Goal: Task Accomplishment & Management: Complete application form

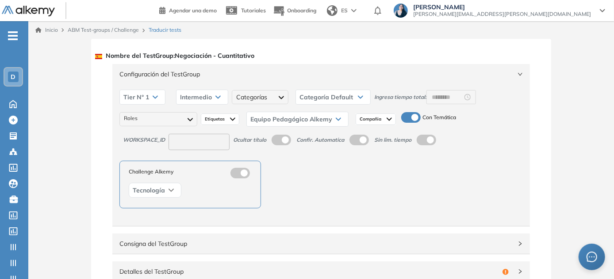
click at [214, 75] on span "Configuración del TestGroup" at bounding box center [315, 74] width 393 height 10
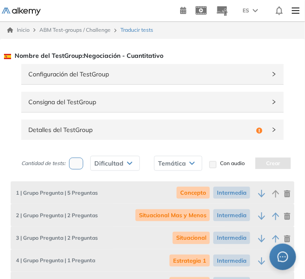
click at [80, 31] on link "ABM Test-groups / Challenge" at bounding box center [74, 30] width 71 height 7
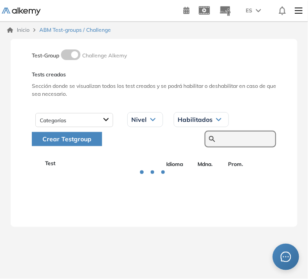
click at [244, 140] on input "text" at bounding box center [245, 139] width 53 height 8
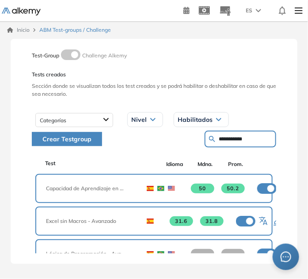
type input "**********"
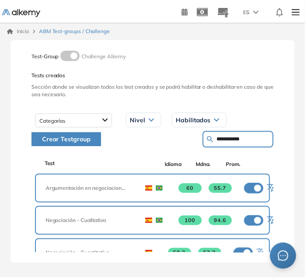
scroll to position [40, 0]
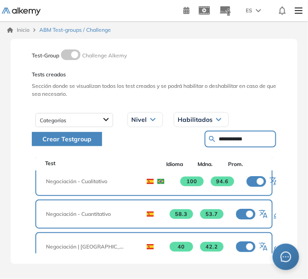
click at [264, 213] on icon "button" at bounding box center [264, 215] width 11 height 11
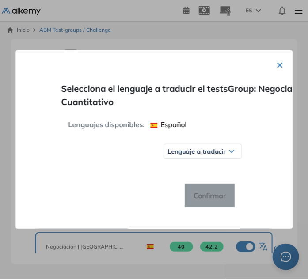
click at [198, 148] on span "Lenguaje a traducir" at bounding box center [197, 151] width 58 height 7
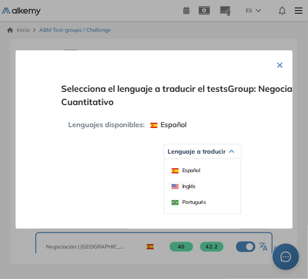
click at [191, 186] on span "Inglés" at bounding box center [184, 186] width 24 height 7
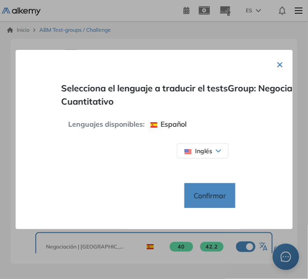
click at [209, 151] on span "Inglés" at bounding box center [198, 151] width 28 height 8
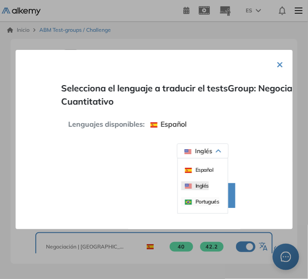
click at [200, 201] on span "Portugués" at bounding box center [202, 202] width 34 height 7
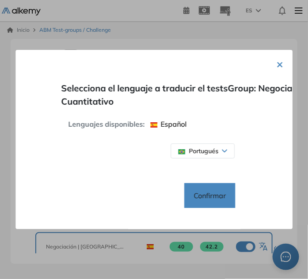
click at [218, 195] on span "Confirmar" at bounding box center [210, 196] width 46 height 14
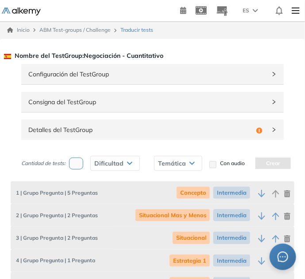
click at [57, 127] on span "Detalles del TestGroup" at bounding box center [140, 130] width 224 height 10
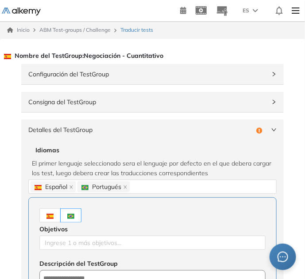
click at [56, 212] on label at bounding box center [49, 216] width 21 height 14
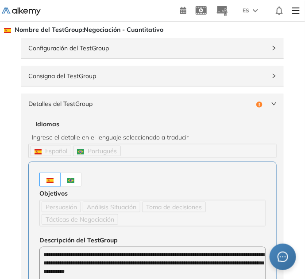
scroll to position [40, 0]
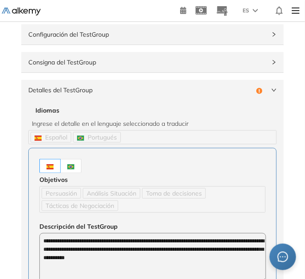
click at [76, 166] on label at bounding box center [71, 166] width 21 height 14
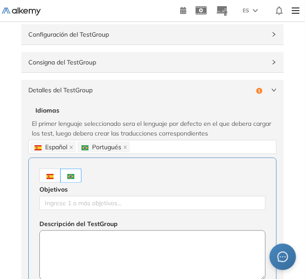
click at [95, 248] on textarea at bounding box center [152, 256] width 226 height 50
paste textarea "**********"
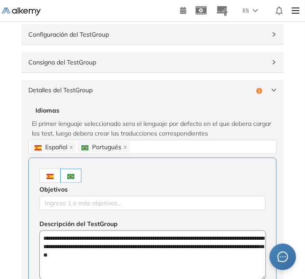
type textarea "**********"
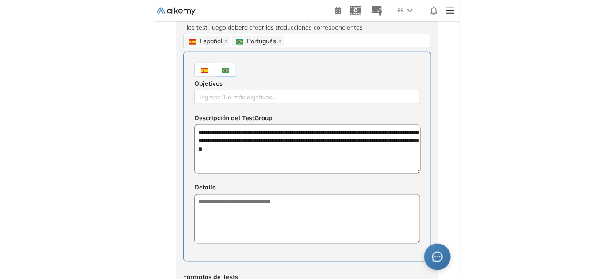
scroll to position [160, 0]
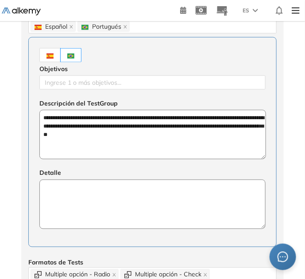
click at [107, 217] on textarea at bounding box center [152, 205] width 226 height 50
paste textarea "**********"
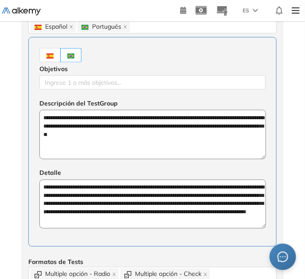
type textarea "**********"
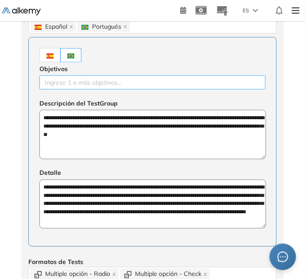
click at [92, 85] on div at bounding box center [153, 82] width 222 height 11
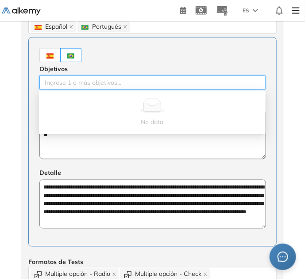
paste input "*********"
type input "*********"
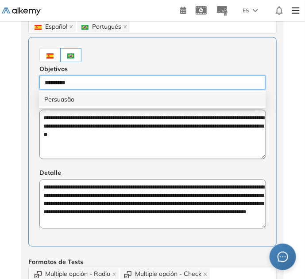
click at [84, 96] on div "Persuasão" at bounding box center [152, 100] width 216 height 10
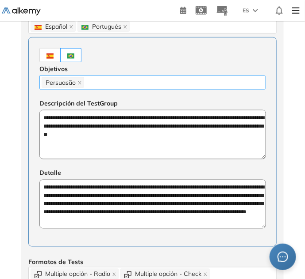
click at [120, 82] on div "Persuasão" at bounding box center [153, 82] width 222 height 12
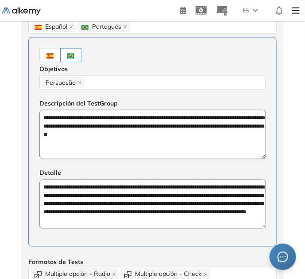
paste input "**********"
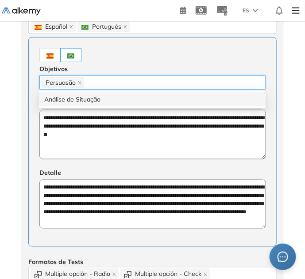
type input "**********"
click at [107, 99] on div "Análise de Situação" at bounding box center [152, 100] width 216 height 10
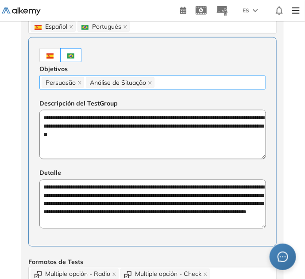
click at [180, 82] on div "Persuasão Análise de Situação" at bounding box center [153, 82] width 222 height 12
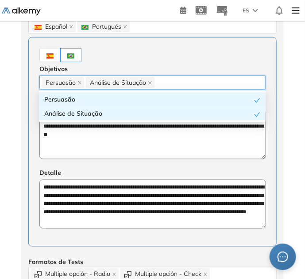
paste input "**********"
type input "**********"
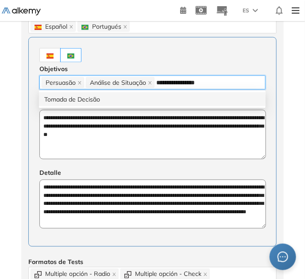
click at [160, 101] on div "Tomada de Decisão" at bounding box center [152, 100] width 216 height 10
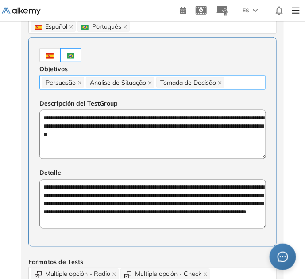
click at [259, 81] on div "Persuasão Análise de Situação Tomada de Decisão" at bounding box center [153, 82] width 222 height 12
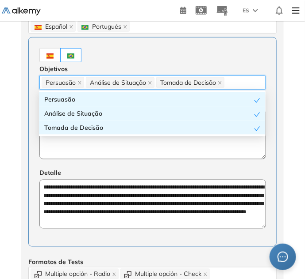
paste input "**********"
type input "**********"
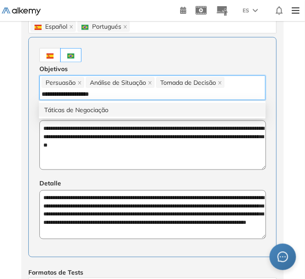
click at [215, 110] on div "Táticas de Negociação" at bounding box center [152, 110] width 216 height 10
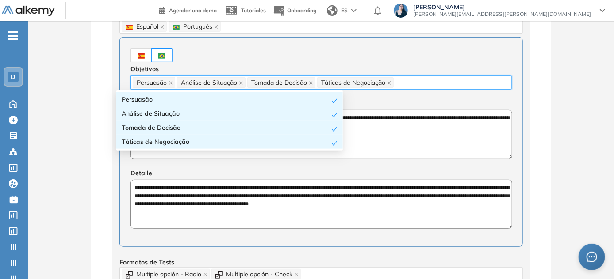
click at [361, 53] on div at bounding box center [320, 55] width 381 height 14
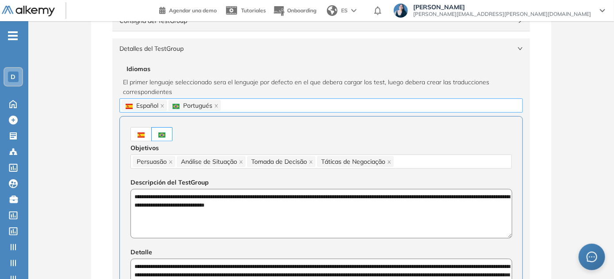
scroll to position [80, 0]
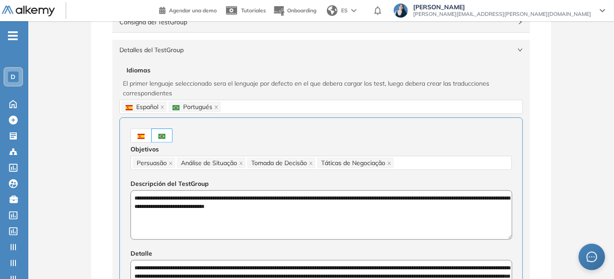
click at [194, 50] on span "Detalles del TestGroup" at bounding box center [315, 50] width 393 height 10
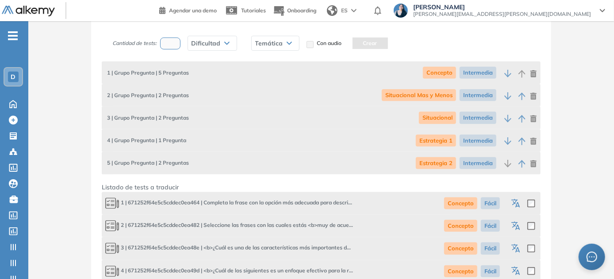
click at [518, 201] on icon "button" at bounding box center [516, 204] width 11 height 11
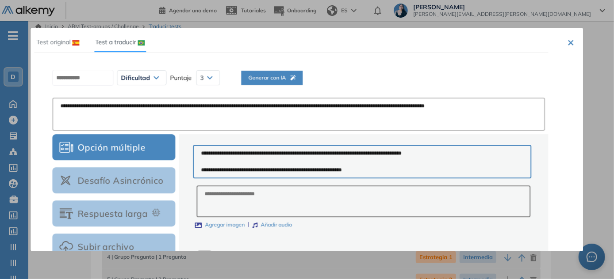
scroll to position [0, 0]
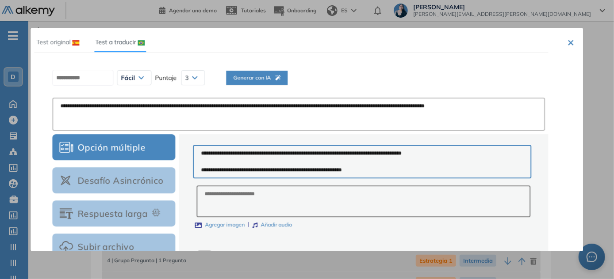
click at [271, 80] on span "Generar con IA" at bounding box center [256, 78] width 47 height 8
type textarea "**********"
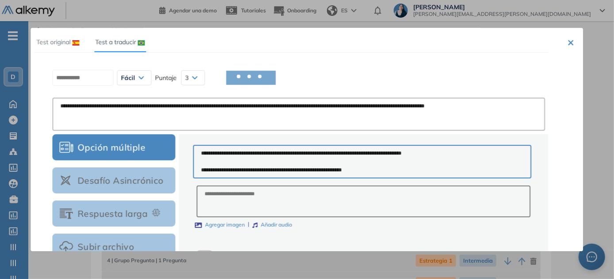
type textarea "**********"
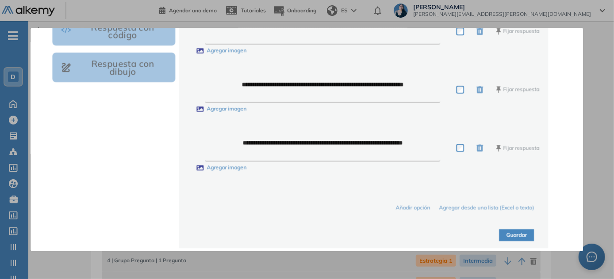
scroll to position [331, 0]
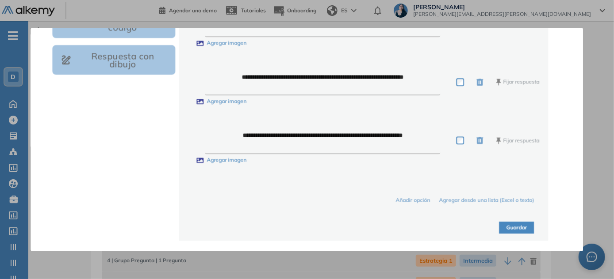
click at [516, 230] on button "Guardar" at bounding box center [516, 228] width 35 height 12
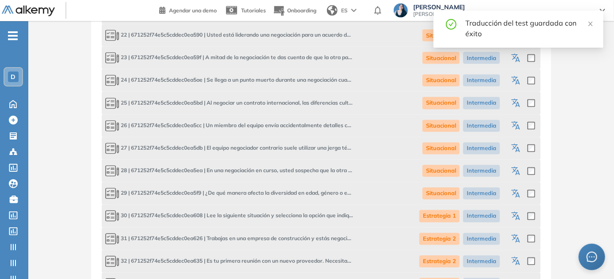
scroll to position [1004, 0]
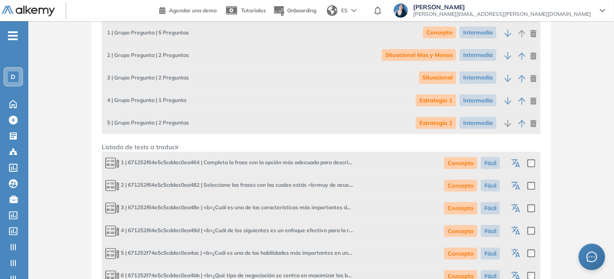
click at [517, 181] on icon "button" at bounding box center [516, 186] width 11 height 11
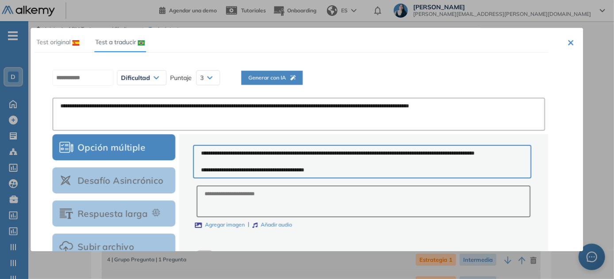
scroll to position [0, 0]
click at [280, 76] on span "Generar con IA" at bounding box center [256, 78] width 47 height 8
type textarea "**********"
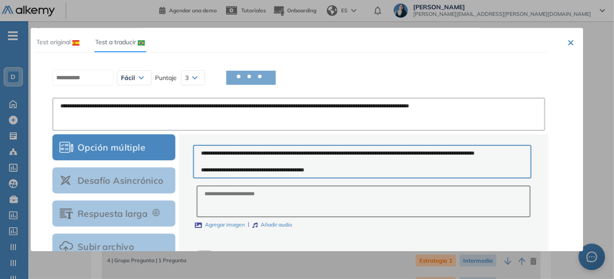
type textarea "**********"
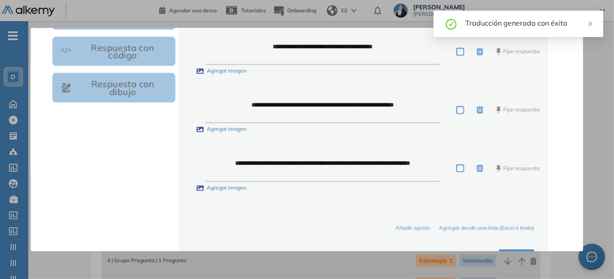
scroll to position [331, 0]
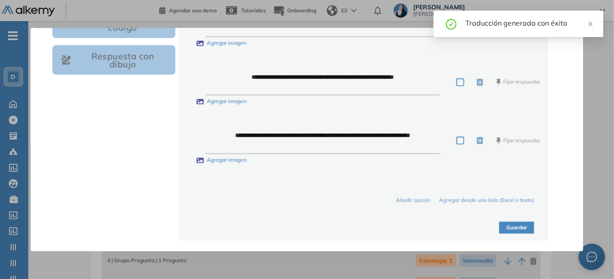
click at [518, 232] on button "Guardar" at bounding box center [516, 228] width 35 height 12
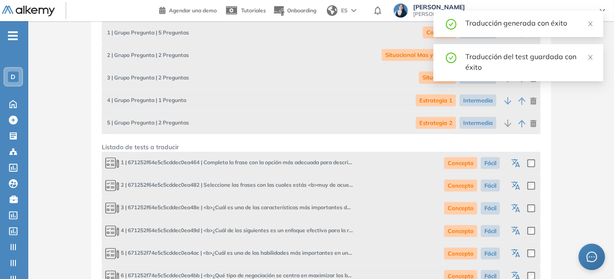
click at [517, 207] on icon "button" at bounding box center [517, 209] width 4 height 5
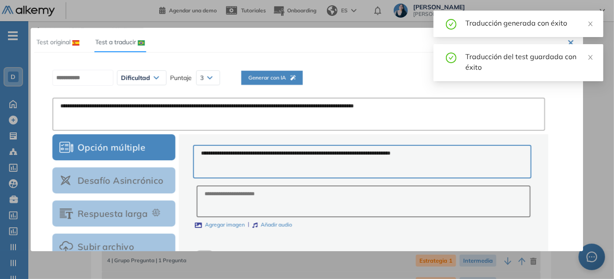
scroll to position [0, 0]
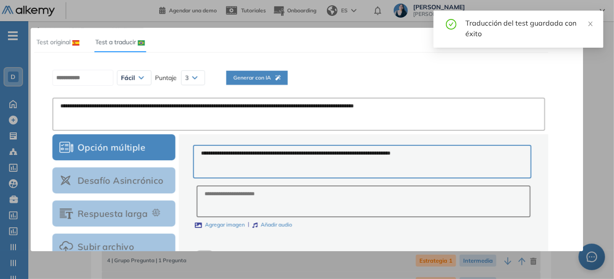
click at [280, 76] on icon "button" at bounding box center [277, 77] width 5 height 5
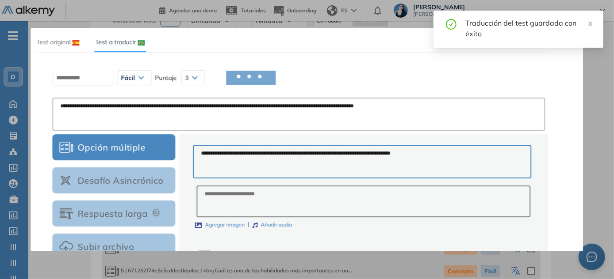
scroll to position [201, 0]
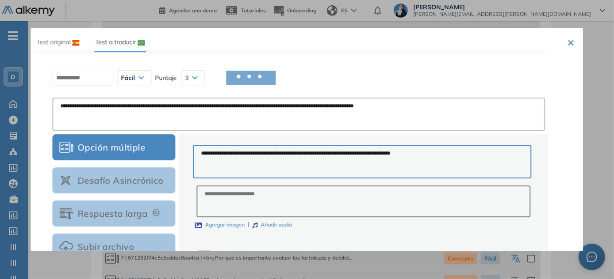
type textarea "**********"
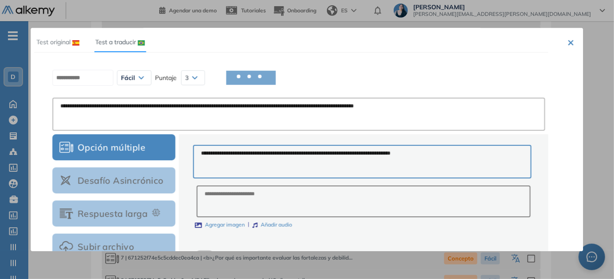
type textarea "**********"
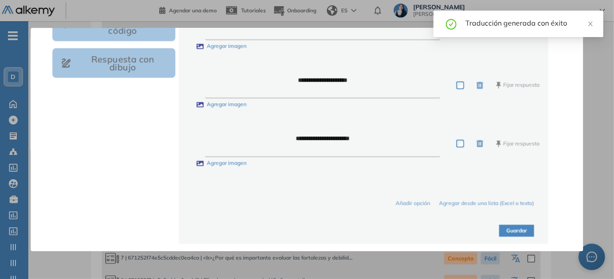
scroll to position [331, 0]
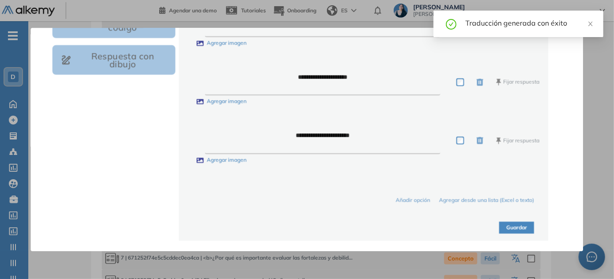
click at [523, 229] on button "Guardar" at bounding box center [516, 228] width 35 height 12
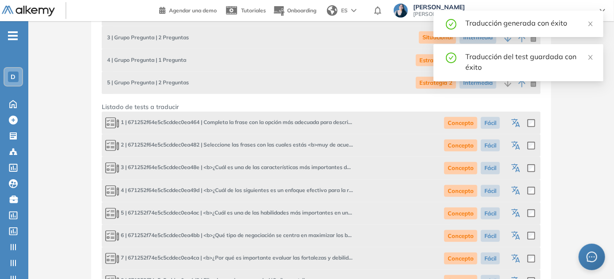
click at [516, 187] on icon "button" at bounding box center [516, 191] width 11 height 11
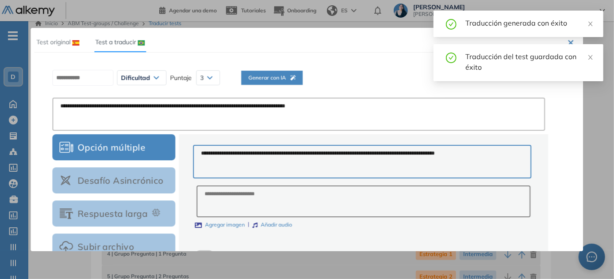
scroll to position [0, 0]
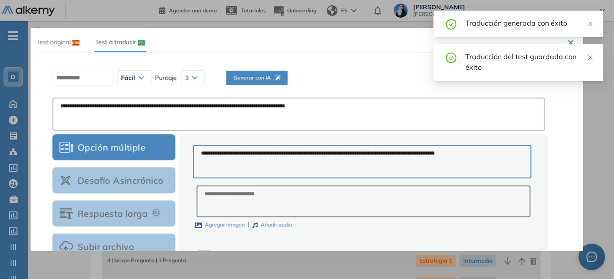
click at [280, 81] on span "Generar con IA" at bounding box center [256, 78] width 47 height 8
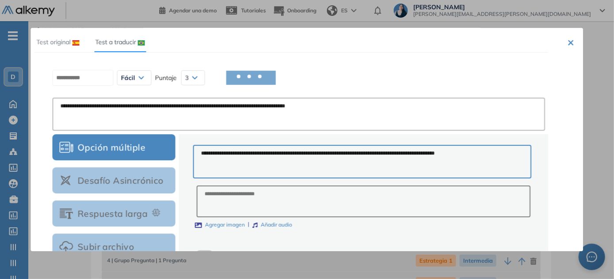
type textarea "**********"
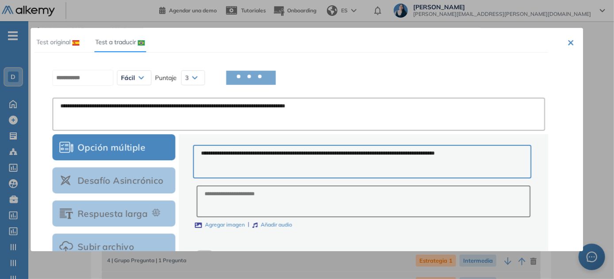
type textarea "**********"
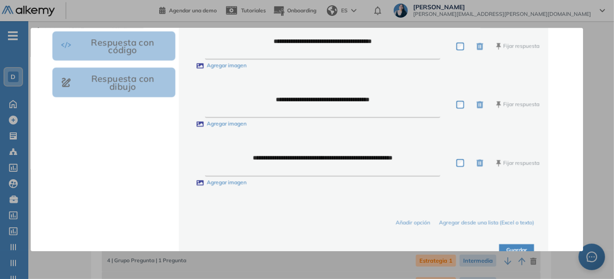
scroll to position [331, 0]
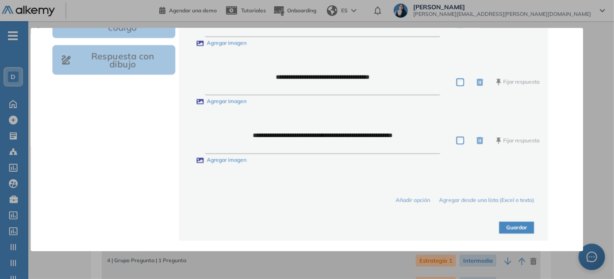
click at [506, 227] on button "Guardar" at bounding box center [516, 228] width 35 height 12
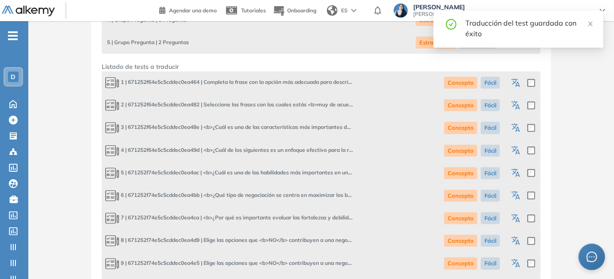
click at [516, 173] on icon "button" at bounding box center [517, 174] width 4 height 5
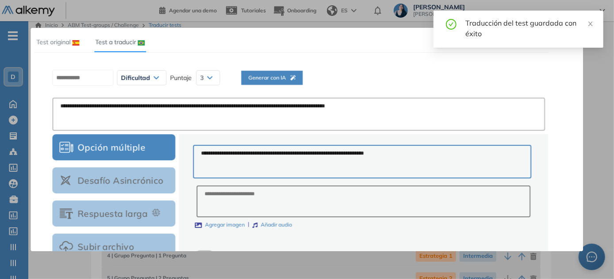
scroll to position [0, 0]
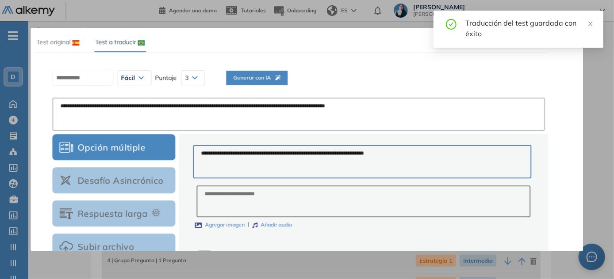
click at [280, 76] on span "Generar con IA" at bounding box center [256, 78] width 47 height 8
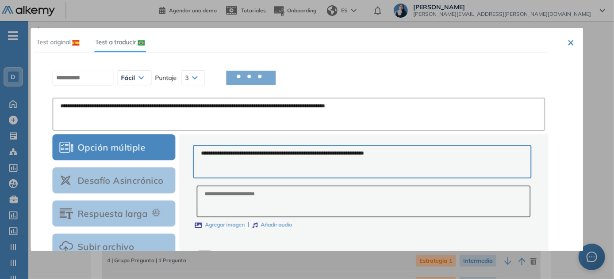
type textarea "**********"
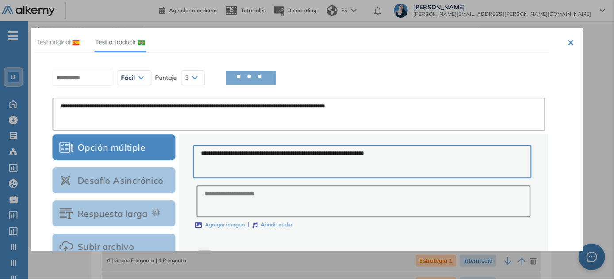
type textarea "**********"
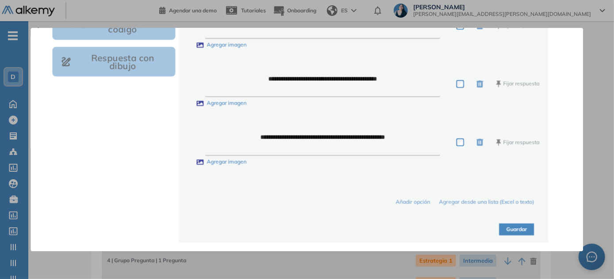
scroll to position [331, 0]
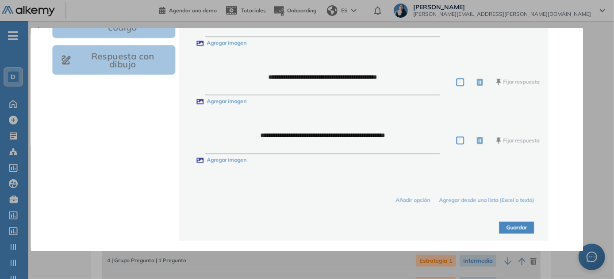
click at [505, 228] on button "Guardar" at bounding box center [516, 228] width 35 height 12
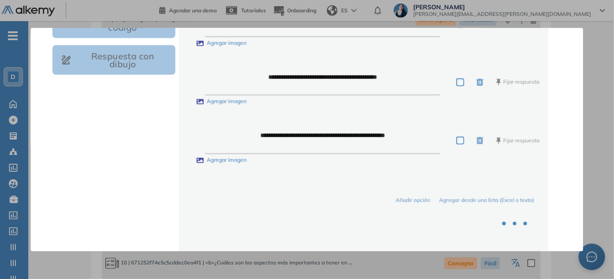
scroll to position [241, 0]
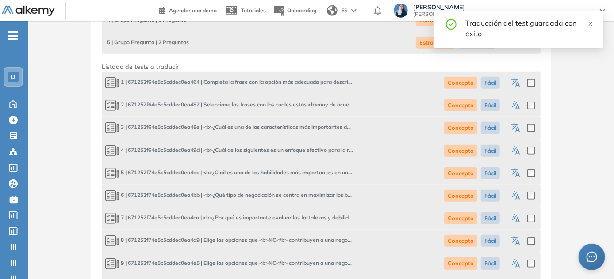
click at [519, 198] on icon "button" at bounding box center [516, 196] width 11 height 11
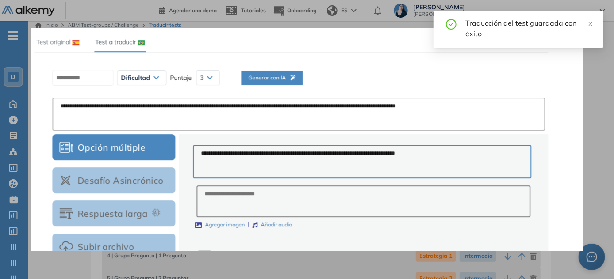
scroll to position [0, 0]
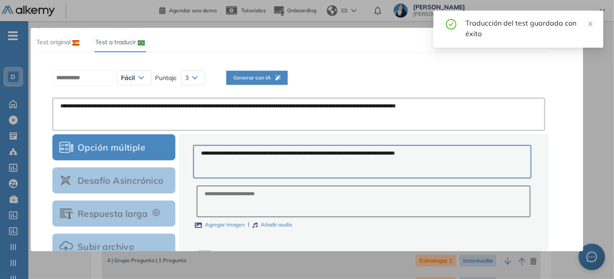
click at [287, 80] on button "Generar con IA" at bounding box center [256, 78] width 61 height 14
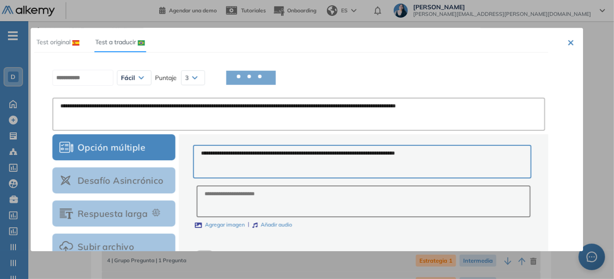
type textarea "**********"
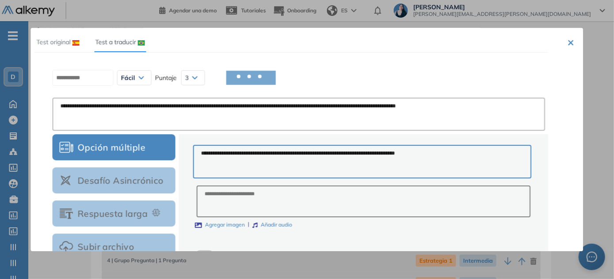
type textarea "**********"
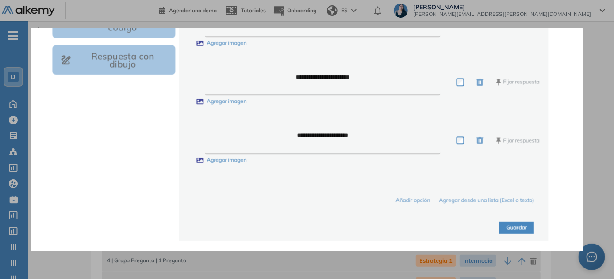
click at [511, 230] on button "Guardar" at bounding box center [516, 228] width 35 height 12
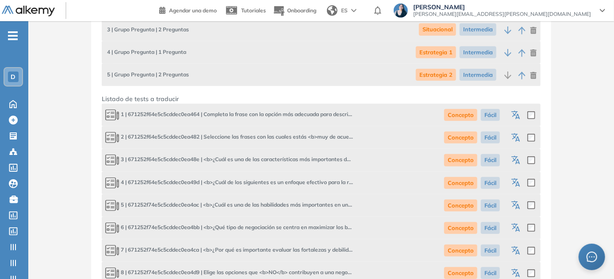
scroll to position [201, 0]
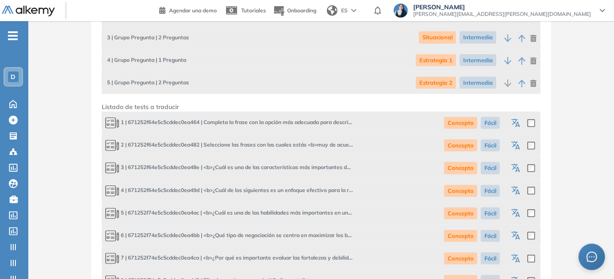
click at [515, 257] on icon "button" at bounding box center [514, 257] width 7 height 6
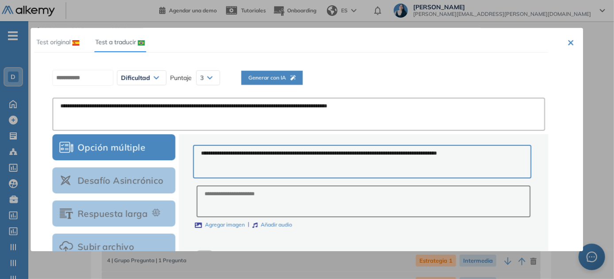
scroll to position [0, 0]
click at [285, 79] on span "Generar con IA" at bounding box center [271, 78] width 47 height 8
type textarea "**********"
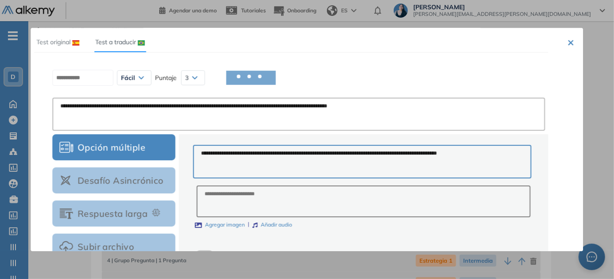
type textarea "**********"
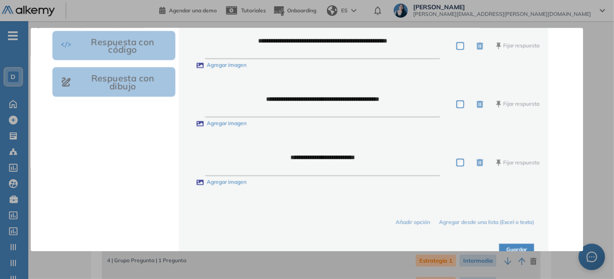
scroll to position [331, 0]
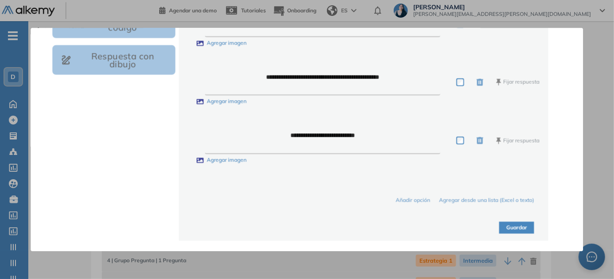
click at [508, 229] on button "Guardar" at bounding box center [516, 228] width 35 height 12
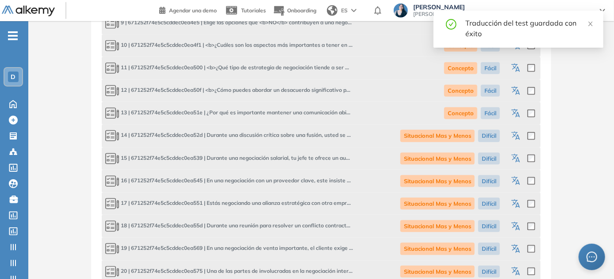
scroll to position [362, 0]
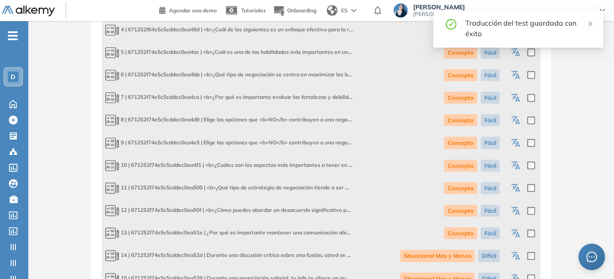
click at [519, 116] on icon "button" at bounding box center [516, 121] width 11 height 11
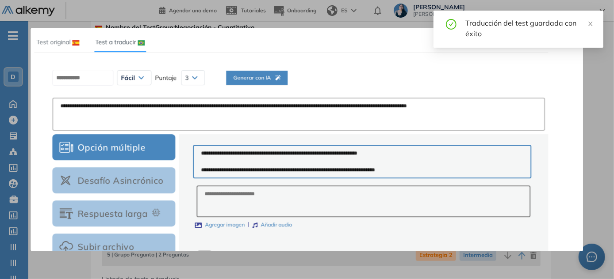
scroll to position [0, 0]
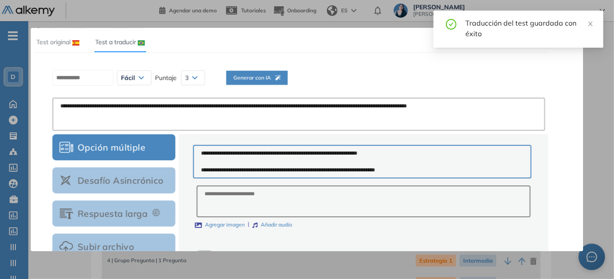
click at [280, 79] on span "Generar con IA" at bounding box center [256, 78] width 47 height 8
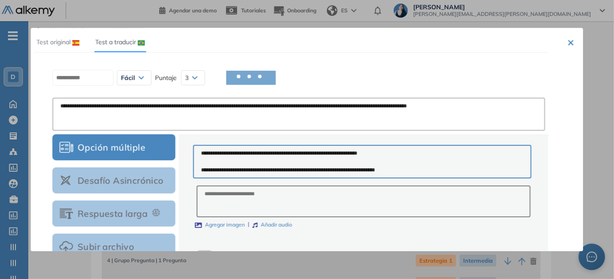
type textarea "**********"
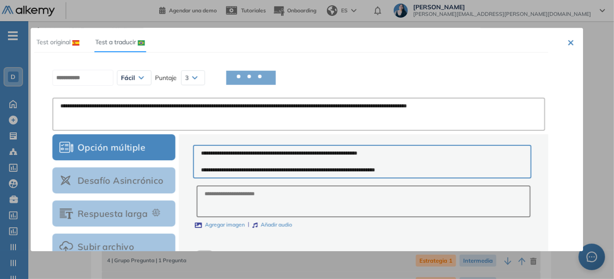
type textarea "**********"
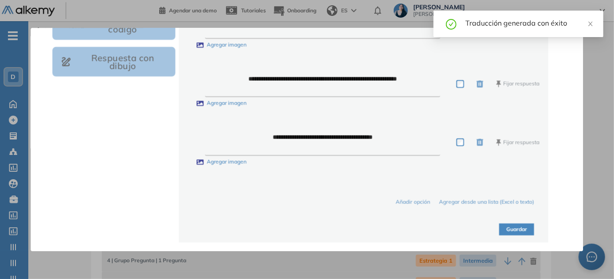
scroll to position [331, 0]
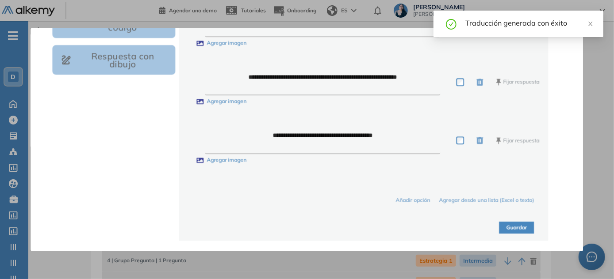
click at [516, 228] on button "Guardar" at bounding box center [516, 228] width 35 height 12
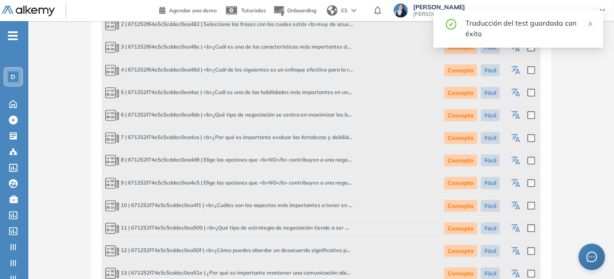
click at [517, 183] on icon "button" at bounding box center [516, 184] width 11 height 11
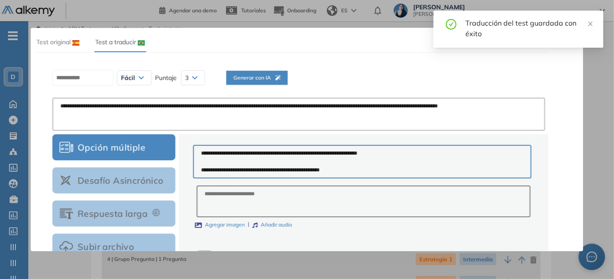
scroll to position [0, 0]
click at [264, 77] on span "Generar con IA" at bounding box center [256, 78] width 47 height 8
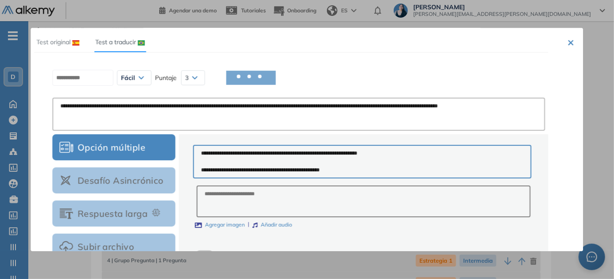
type textarea "**********"
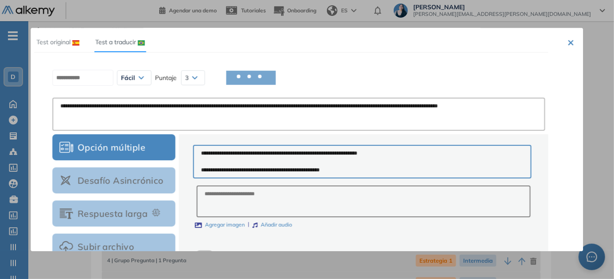
type textarea "**********"
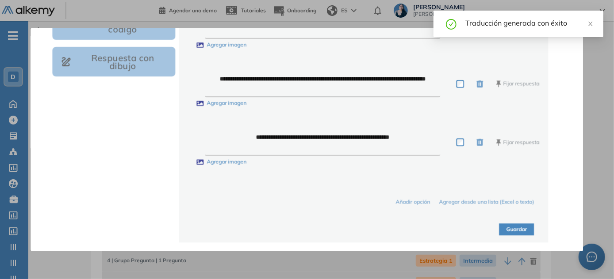
scroll to position [331, 0]
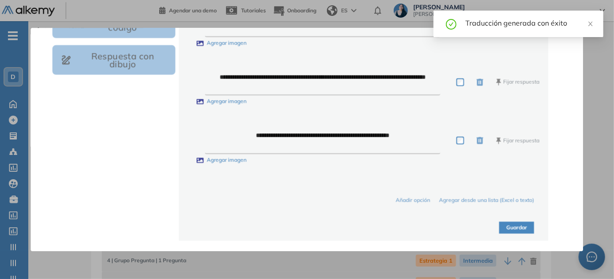
click at [524, 227] on button "Guardar" at bounding box center [516, 228] width 35 height 12
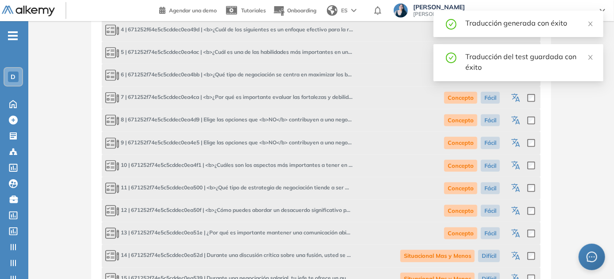
click at [517, 164] on icon "button" at bounding box center [517, 166] width 4 height 5
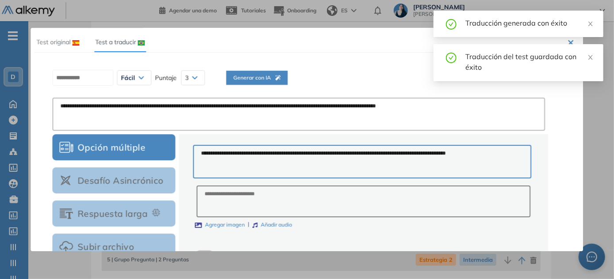
scroll to position [0, 0]
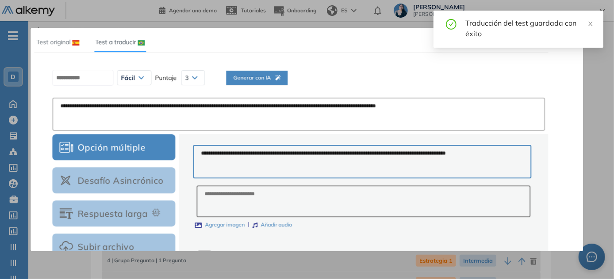
click at [280, 77] on span "Generar con IA" at bounding box center [256, 78] width 47 height 8
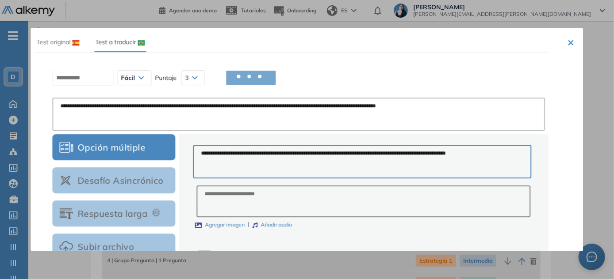
type textarea "**********"
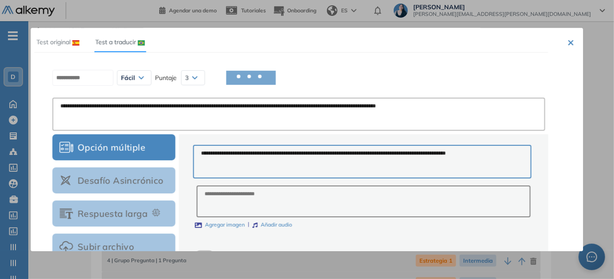
type textarea "**********"
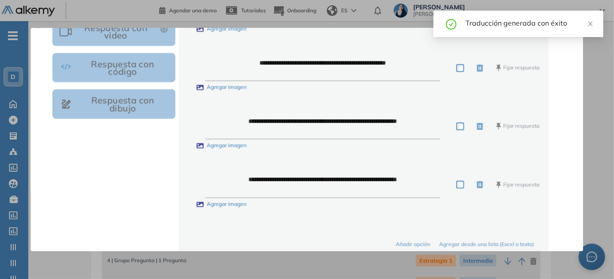
scroll to position [331, 0]
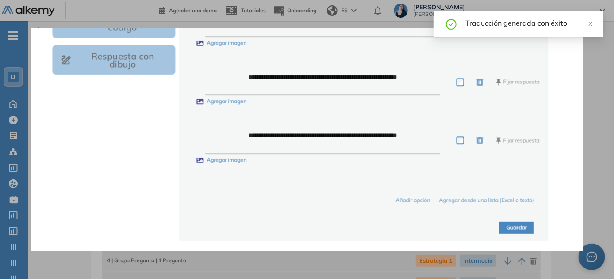
click at [509, 229] on button "Guardar" at bounding box center [516, 228] width 35 height 12
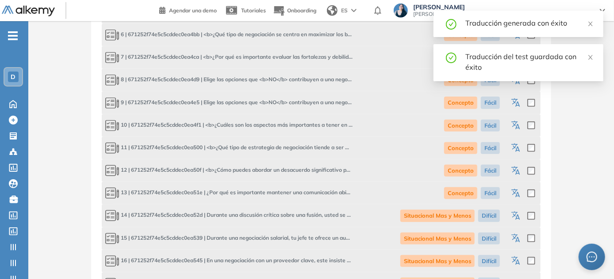
click at [518, 147] on icon "button" at bounding box center [517, 149] width 4 height 5
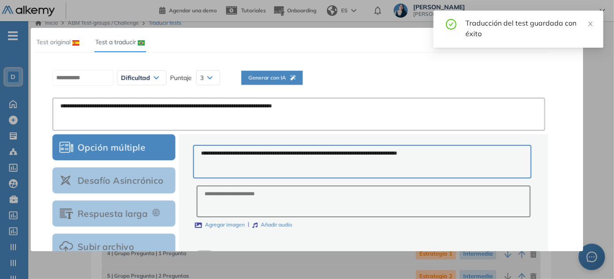
scroll to position [0, 0]
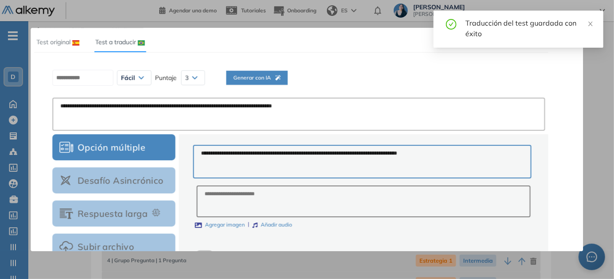
click at [277, 72] on button "Generar con IA" at bounding box center [256, 78] width 61 height 14
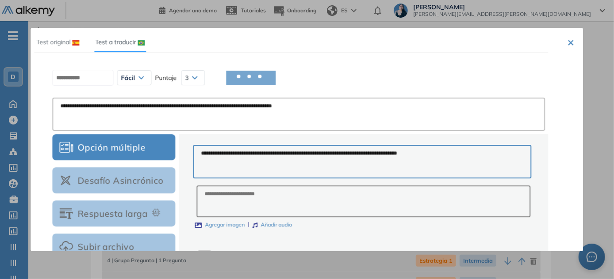
type textarea "**********"
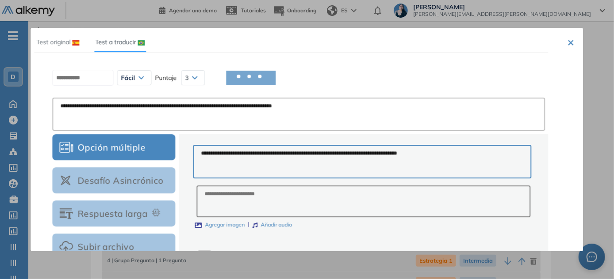
type textarea "**********"
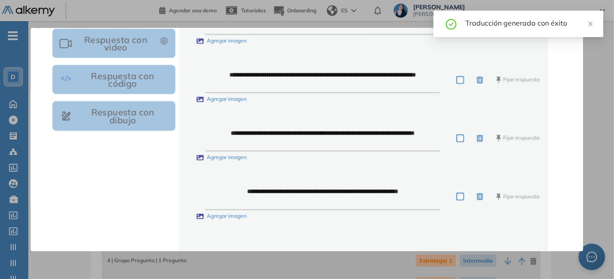
scroll to position [331, 0]
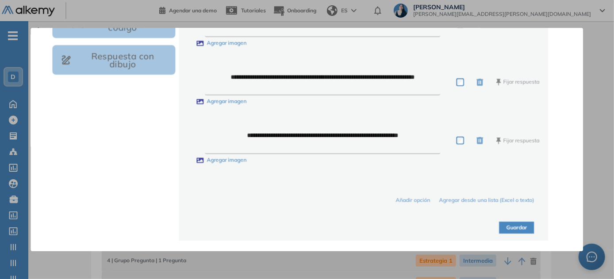
click at [509, 227] on button "Guardar" at bounding box center [516, 228] width 35 height 12
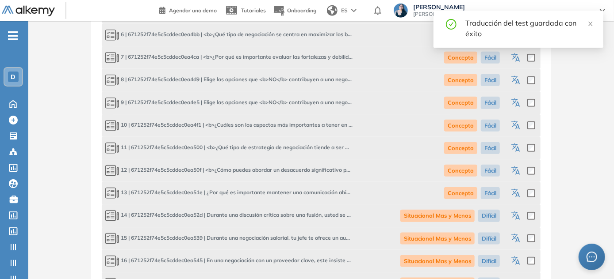
click at [517, 170] on icon "button" at bounding box center [517, 172] width 4 height 5
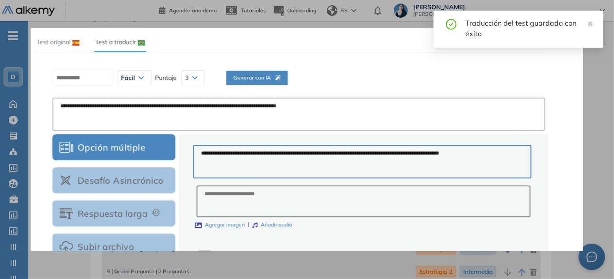
scroll to position [0, 0]
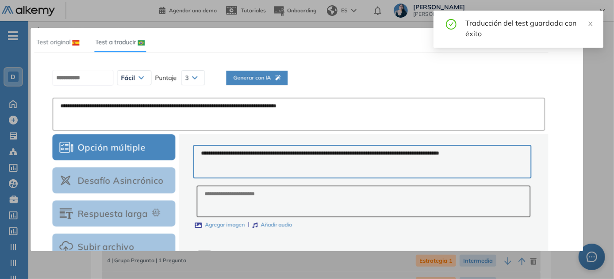
click at [280, 81] on span "Generar con IA" at bounding box center [256, 78] width 47 height 8
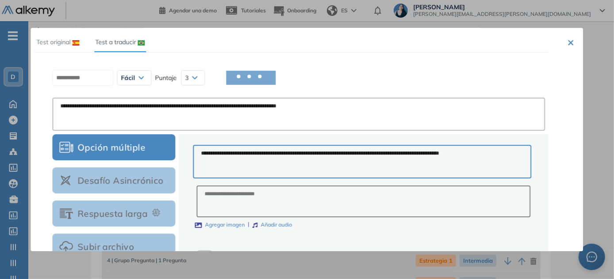
type textarea "**********"
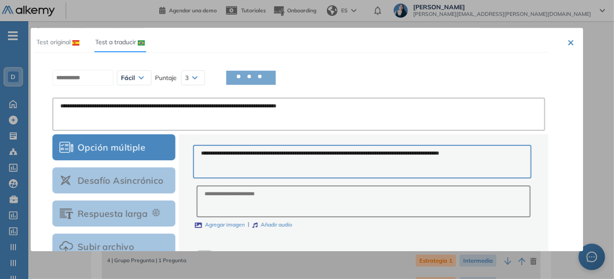
type textarea "**********"
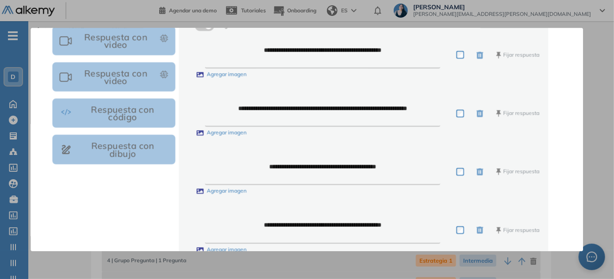
scroll to position [331, 0]
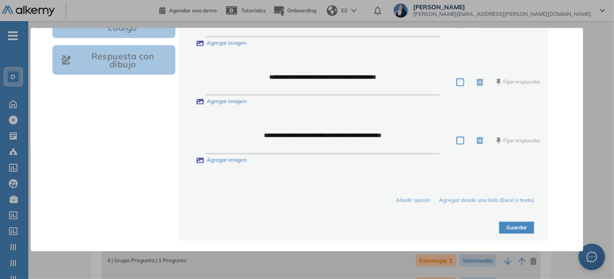
click at [514, 227] on button "Guardar" at bounding box center [516, 228] width 35 height 12
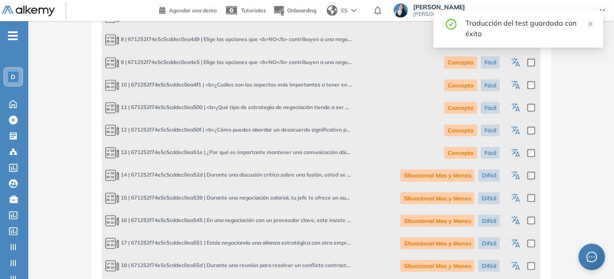
click at [517, 150] on icon "button" at bounding box center [516, 154] width 11 height 11
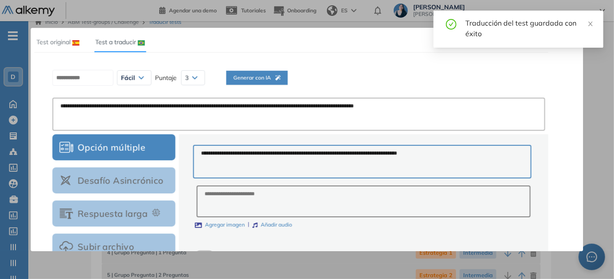
scroll to position [0, 0]
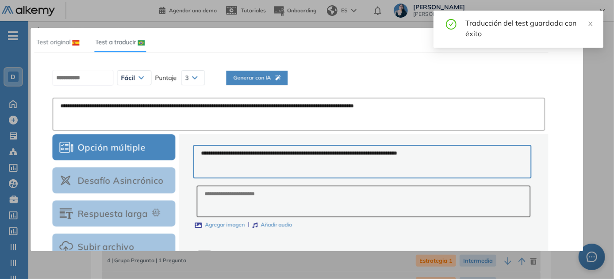
click at [274, 75] on span "Generar con IA" at bounding box center [256, 78] width 47 height 8
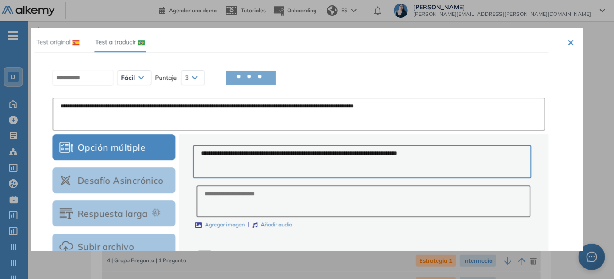
type textarea "**********"
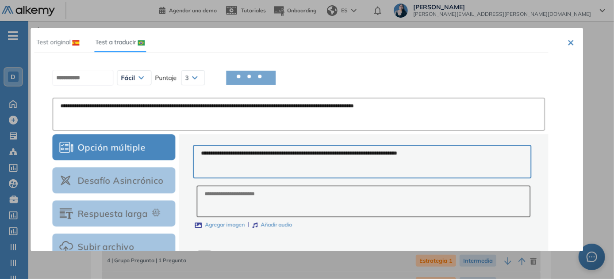
type textarea "**********"
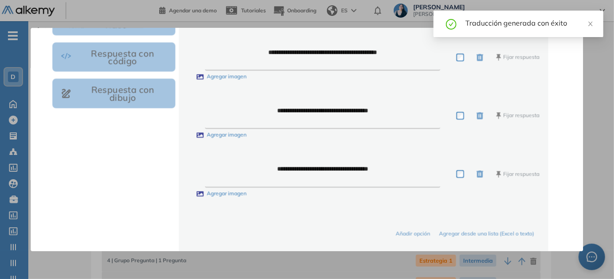
scroll to position [331, 0]
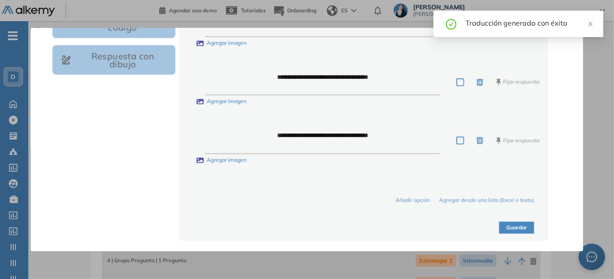
click at [529, 225] on button "Guardar" at bounding box center [516, 228] width 35 height 12
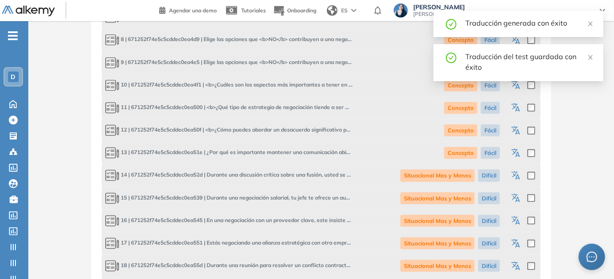
click at [514, 178] on icon "button" at bounding box center [516, 176] width 11 height 11
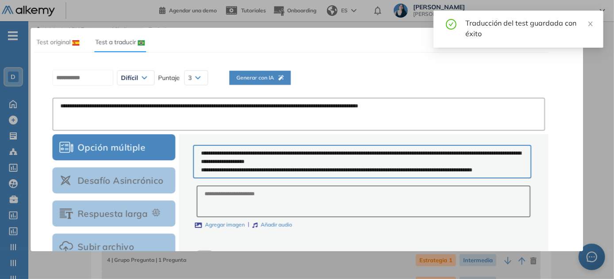
scroll to position [0, 0]
click at [282, 78] on span "Generar con IA" at bounding box center [259, 78] width 47 height 8
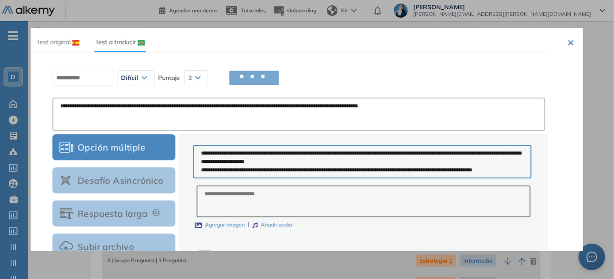
type textarea "**********"
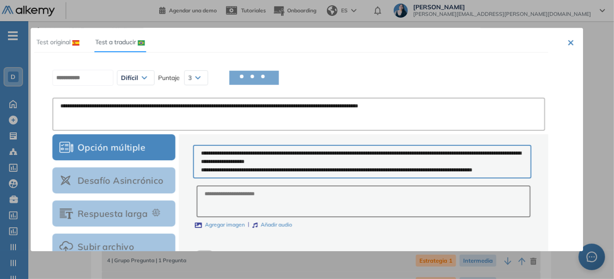
type textarea "**********"
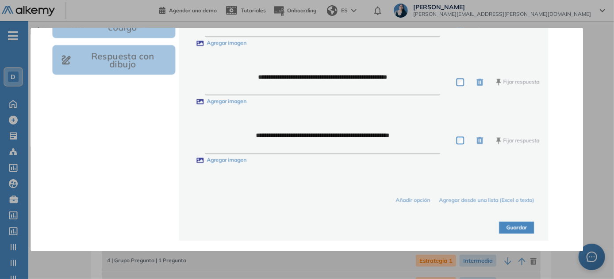
click at [517, 226] on button "Guardar" at bounding box center [516, 228] width 35 height 12
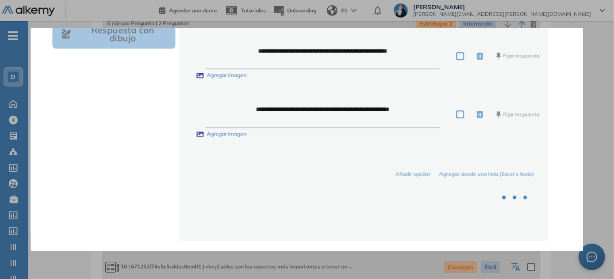
scroll to position [402, 0]
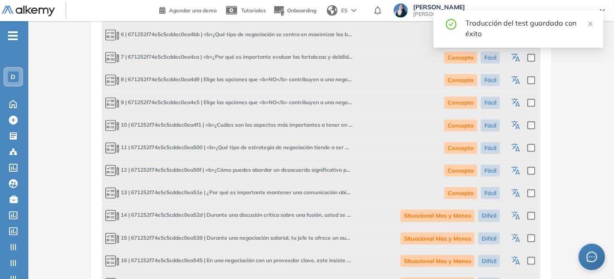
click at [517, 237] on icon "button" at bounding box center [516, 239] width 11 height 11
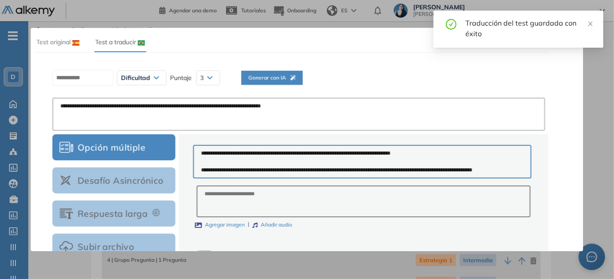
scroll to position [0, 0]
click at [277, 73] on button "Generar con IA" at bounding box center [259, 78] width 61 height 14
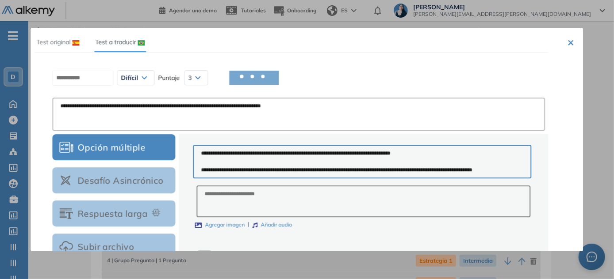
type textarea "**********"
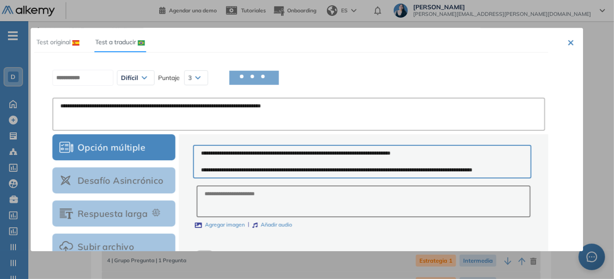
type textarea "**********"
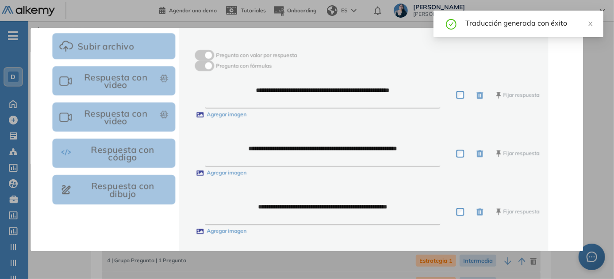
scroll to position [331, 0]
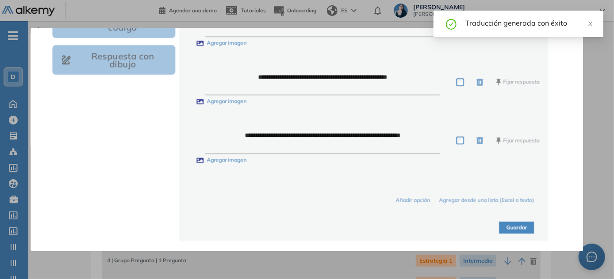
click at [513, 228] on button "Guardar" at bounding box center [516, 228] width 35 height 12
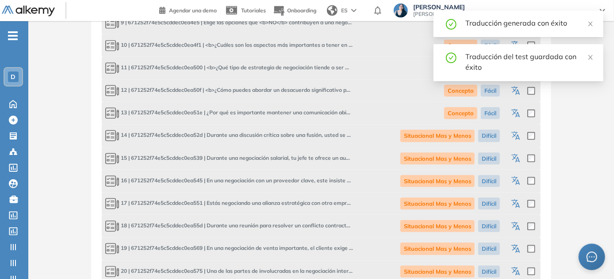
click at [519, 181] on icon "button" at bounding box center [517, 182] width 4 height 5
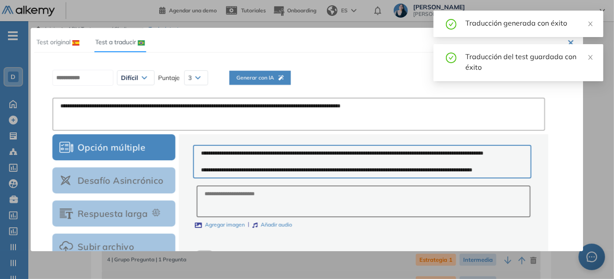
scroll to position [0, 0]
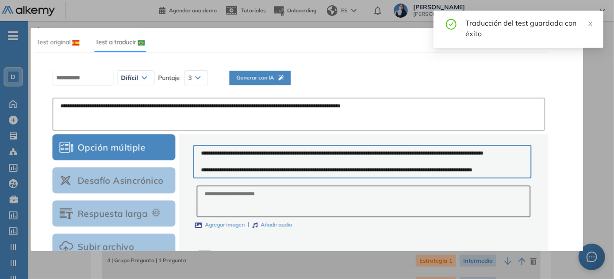
click at [275, 73] on button "Generar con IA" at bounding box center [259, 78] width 61 height 14
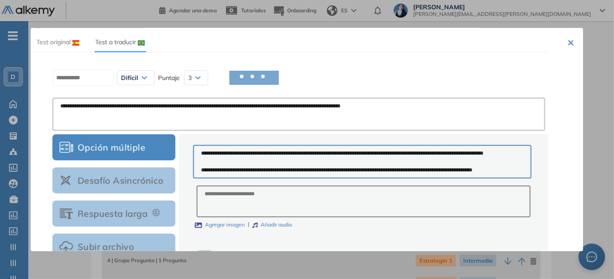
type textarea "**********"
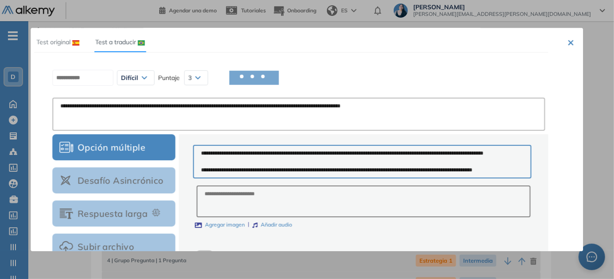
type textarea "**********"
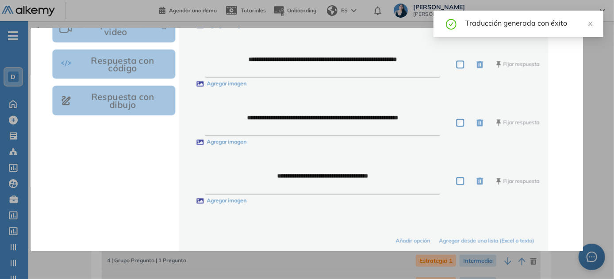
scroll to position [331, 0]
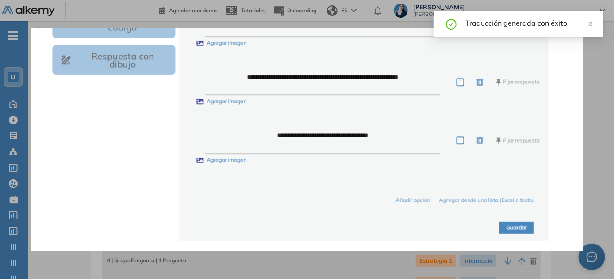
click at [518, 226] on button "Guardar" at bounding box center [516, 228] width 35 height 12
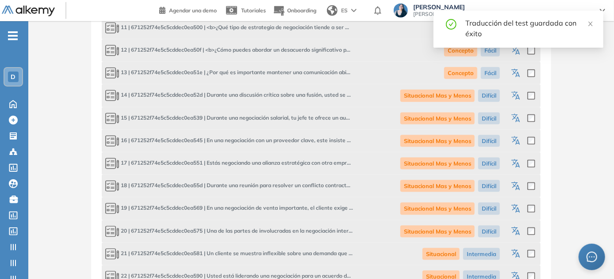
click at [511, 162] on icon "button" at bounding box center [516, 164] width 11 height 11
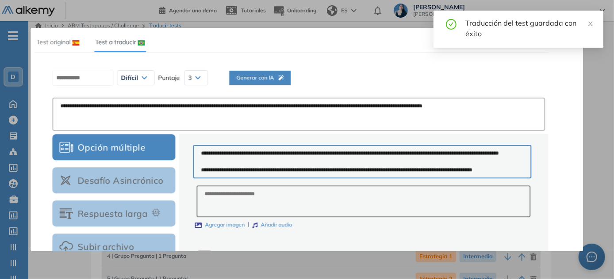
scroll to position [0, 0]
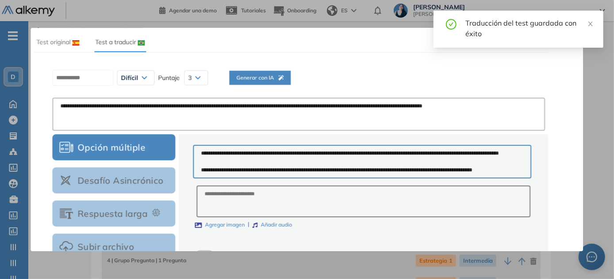
click at [270, 74] on span "Generar con IA" at bounding box center [259, 78] width 47 height 8
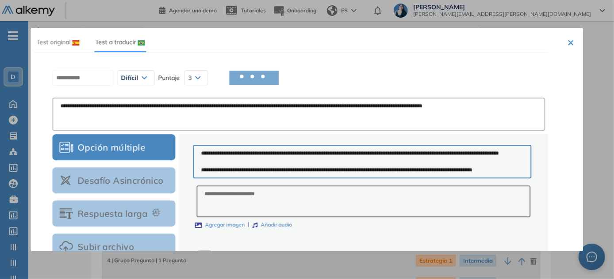
type textarea "**********"
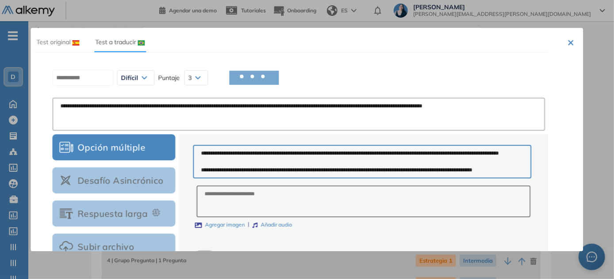
type textarea "**********"
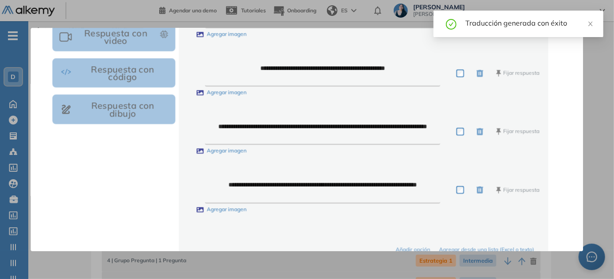
scroll to position [331, 0]
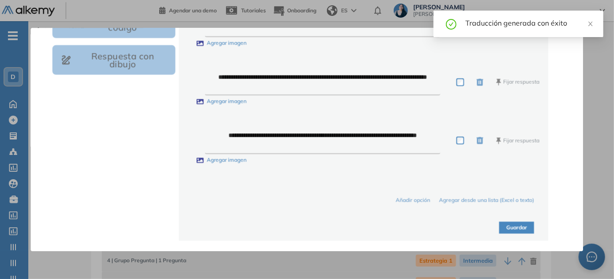
click at [511, 226] on button "Guardar" at bounding box center [516, 228] width 35 height 12
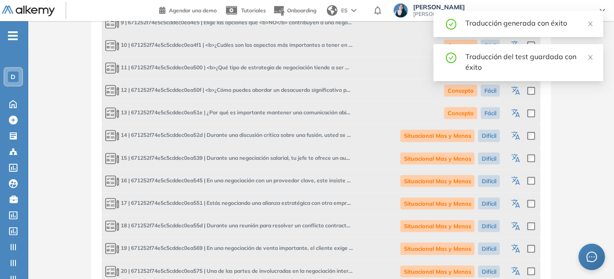
scroll to position [562, 0]
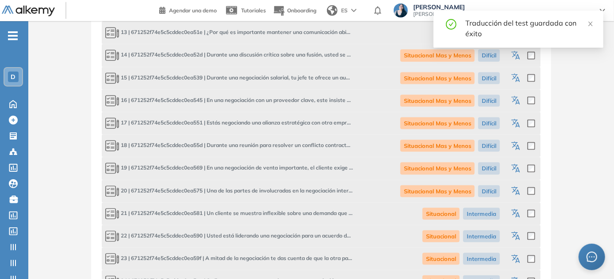
click at [512, 146] on icon "button" at bounding box center [516, 146] width 11 height 11
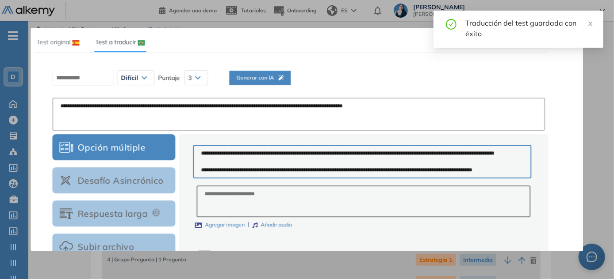
scroll to position [0, 0]
click at [261, 74] on span "Generar con IA" at bounding box center [259, 78] width 47 height 8
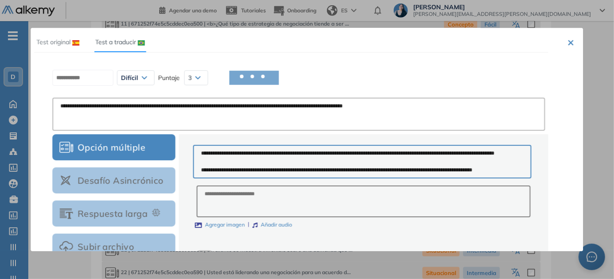
scroll to position [603, 0]
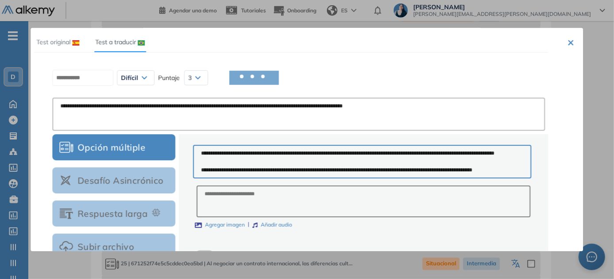
type textarea "**********"
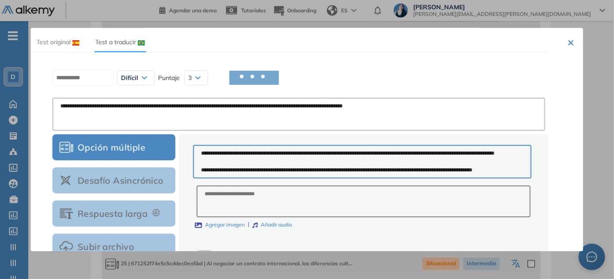
type textarea "**********"
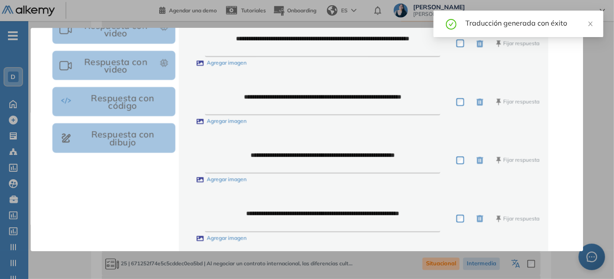
scroll to position [331, 0]
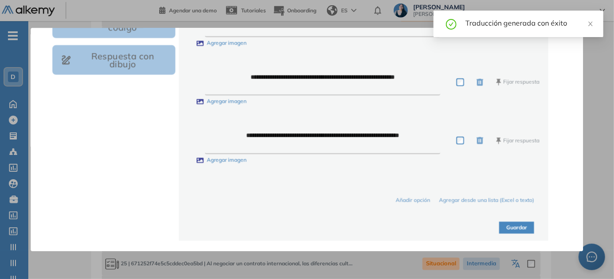
click at [521, 224] on button "Guardar" at bounding box center [516, 228] width 35 height 12
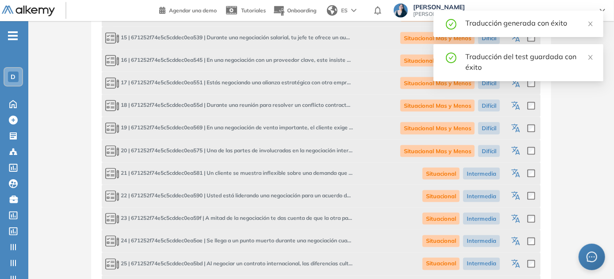
click at [521, 127] on div at bounding box center [522, 128] width 26 height 15
click at [514, 128] on icon "button" at bounding box center [516, 129] width 11 height 11
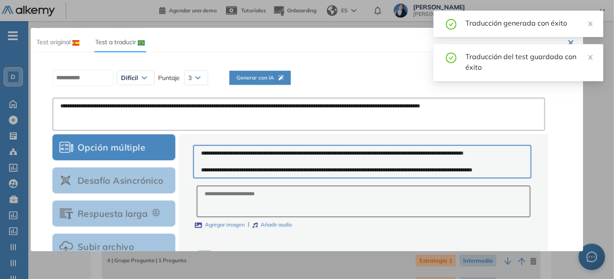
scroll to position [0, 0]
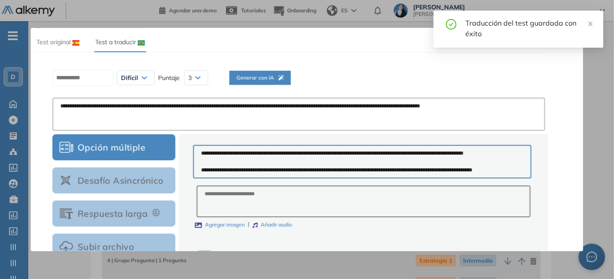
click at [269, 78] on span "Generar con IA" at bounding box center [259, 78] width 47 height 8
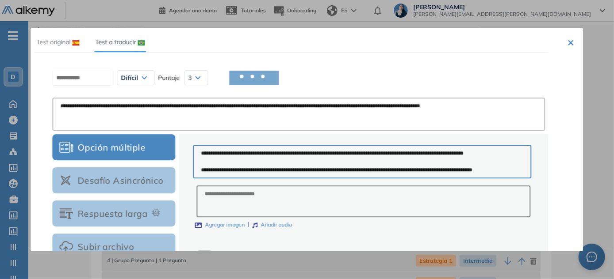
type textarea "**********"
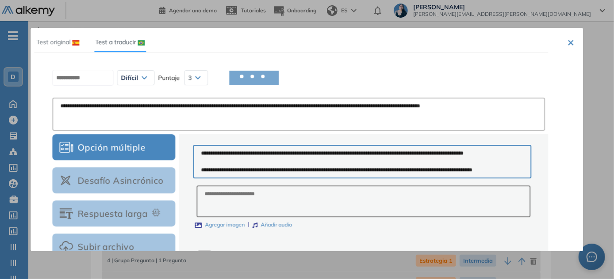
type textarea "**********"
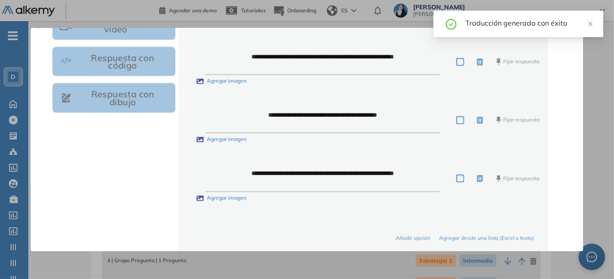
scroll to position [331, 0]
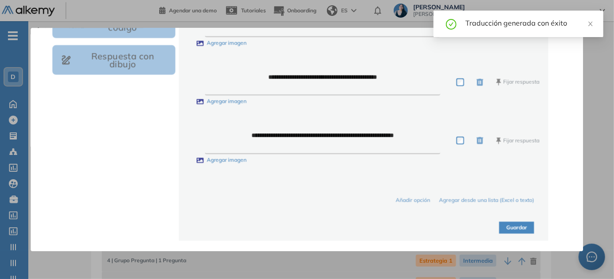
click at [527, 227] on button "Guardar" at bounding box center [516, 228] width 35 height 12
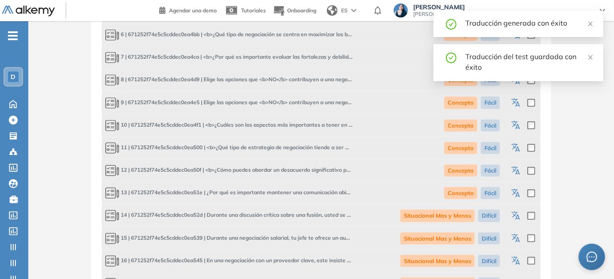
scroll to position [522, 0]
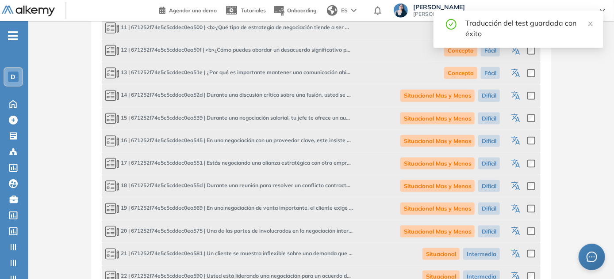
click at [519, 232] on icon "button" at bounding box center [516, 232] width 11 height 11
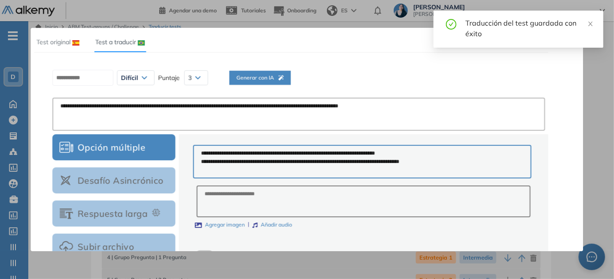
scroll to position [0, 0]
click at [283, 74] on span "Generar con IA" at bounding box center [259, 78] width 47 height 8
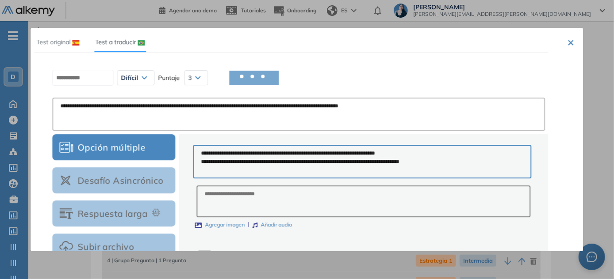
type textarea "**********"
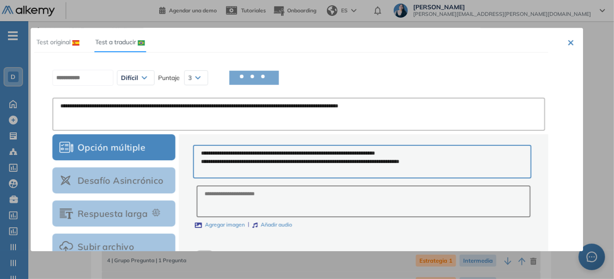
type textarea "**********"
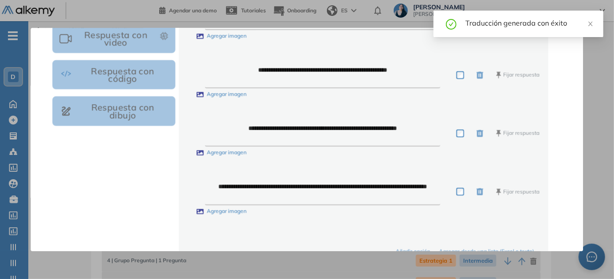
scroll to position [331, 0]
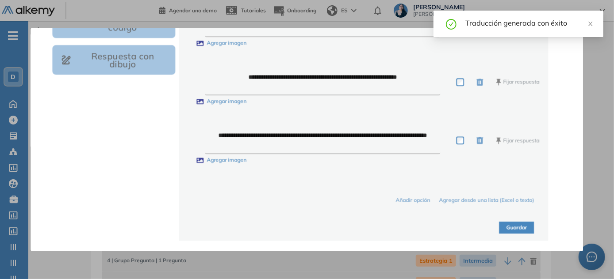
click at [519, 229] on button "Guardar" at bounding box center [516, 228] width 35 height 12
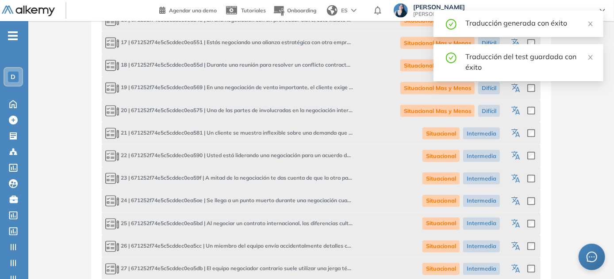
click at [513, 134] on icon "button" at bounding box center [516, 134] width 11 height 11
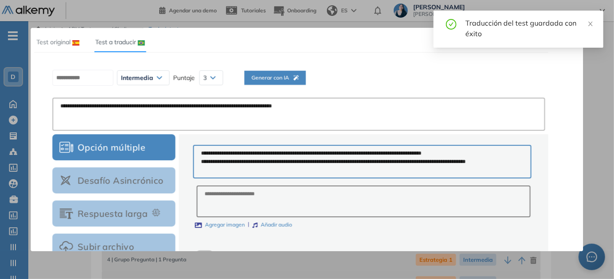
scroll to position [0, 0]
click at [298, 81] on span "Generar con IA" at bounding box center [274, 78] width 47 height 8
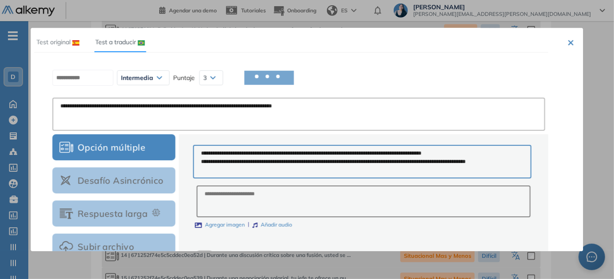
scroll to position [522, 0]
type textarea "**********"
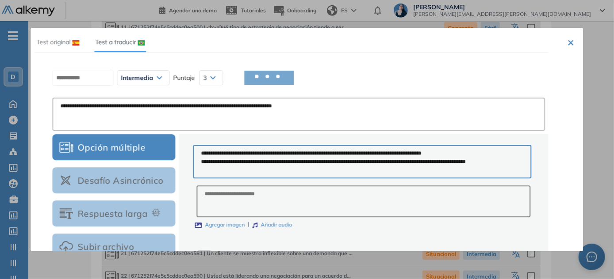
type textarea "**********"
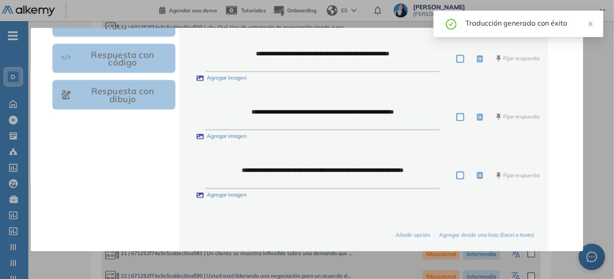
scroll to position [331, 0]
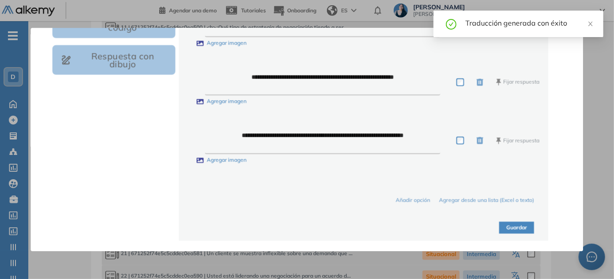
click at [515, 230] on button "Guardar" at bounding box center [516, 228] width 35 height 12
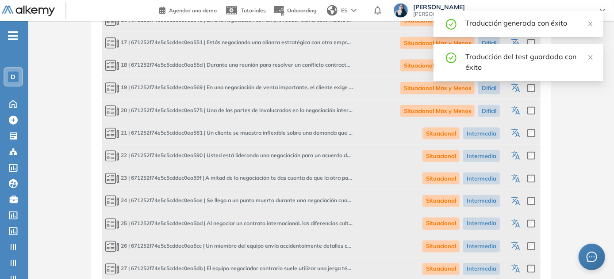
click at [516, 161] on icon "button" at bounding box center [516, 156] width 11 height 11
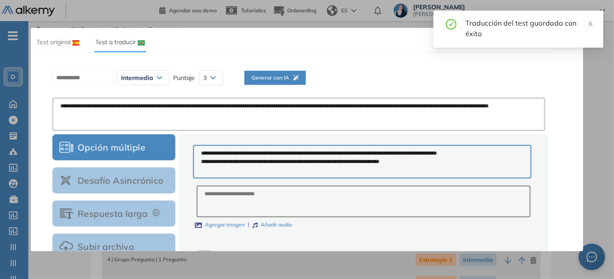
scroll to position [0, 0]
click at [306, 74] on button "Generar con IA" at bounding box center [274, 78] width 61 height 14
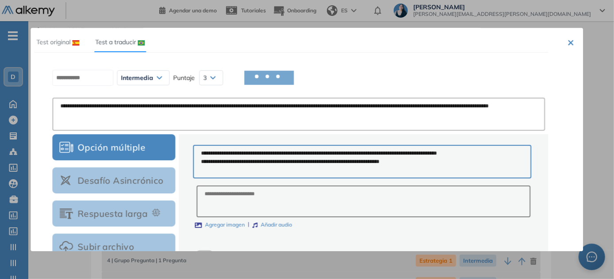
type textarea "**********"
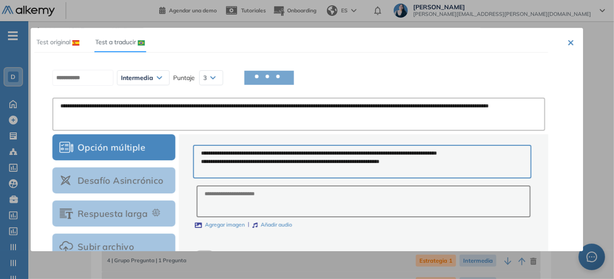
type textarea "**********"
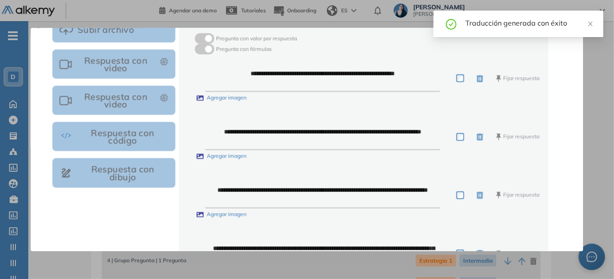
scroll to position [331, 0]
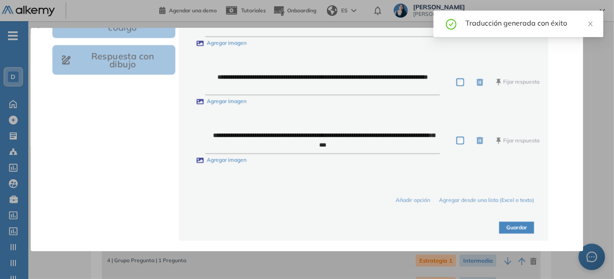
click at [522, 225] on button "Guardar" at bounding box center [516, 228] width 35 height 12
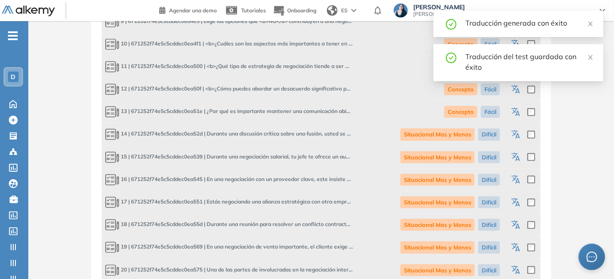
scroll to position [603, 0]
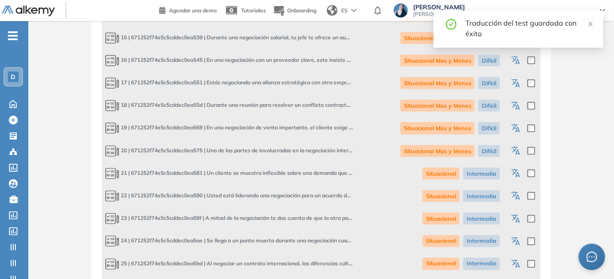
click at [513, 216] on icon "button" at bounding box center [514, 217] width 7 height 6
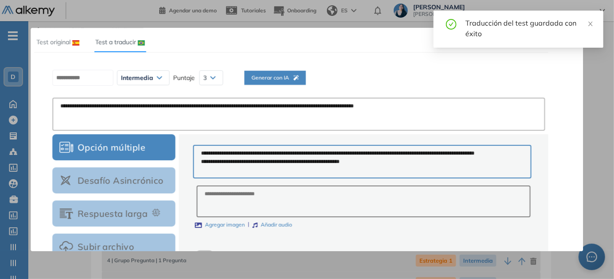
scroll to position [0, 0]
click at [277, 69] on div "Intermedia Muy fácil Fácil Intermedia Difícil Muy difícil Avanzado Respuesta co…" at bounding box center [300, 78] width 503 height 22
click at [282, 79] on span "Generar con IA" at bounding box center [274, 78] width 47 height 8
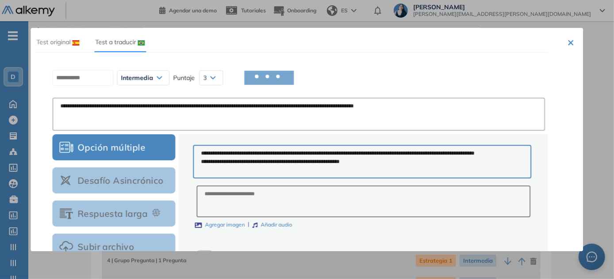
type textarea "**********"
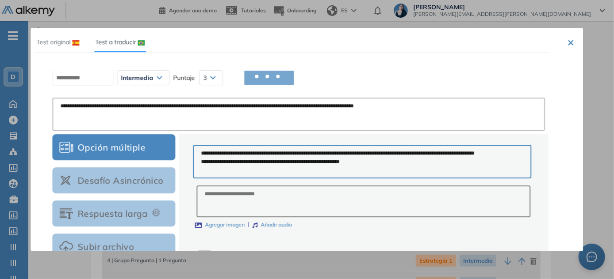
type textarea "**********"
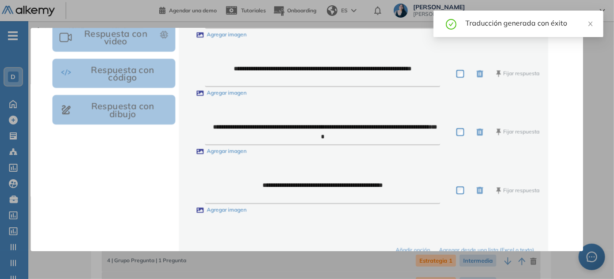
scroll to position [331, 0]
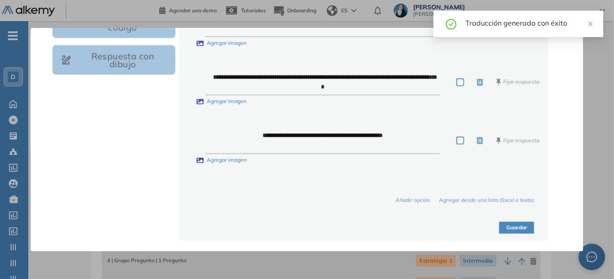
click at [513, 225] on button "Guardar" at bounding box center [516, 228] width 35 height 12
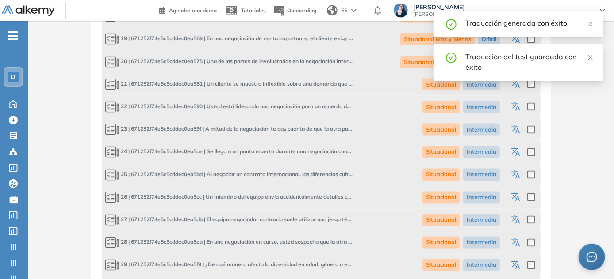
scroll to position [723, 0]
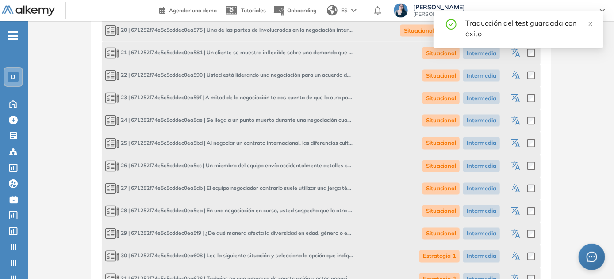
click at [516, 123] on icon "button" at bounding box center [516, 121] width 11 height 11
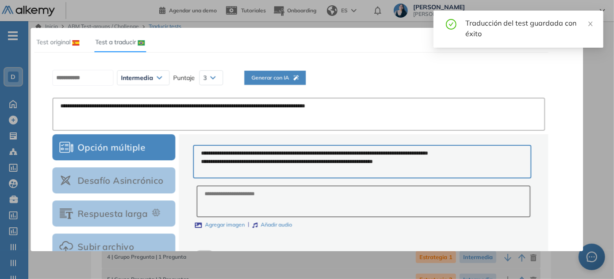
scroll to position [0, 0]
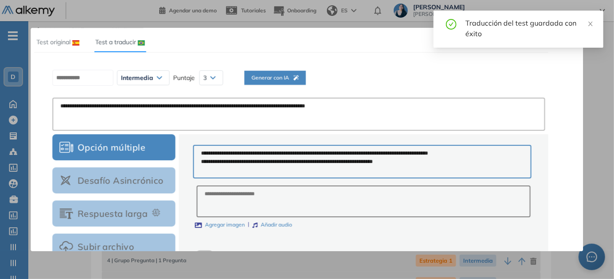
click at [276, 84] on div "Generar con IA" at bounding box center [274, 89] width 47 height 30
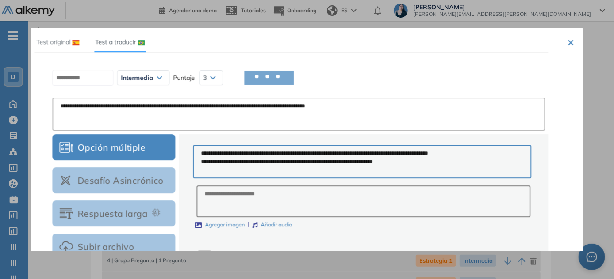
type textarea "**********"
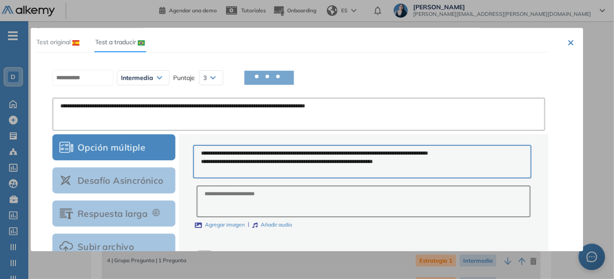
type textarea "**********"
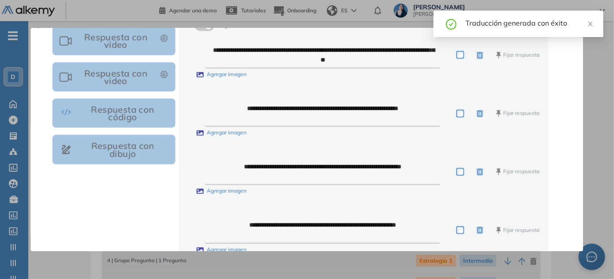
scroll to position [331, 0]
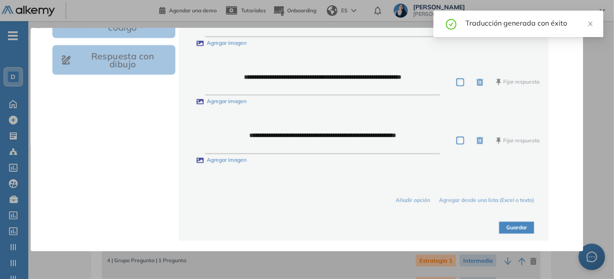
click at [515, 226] on button "Guardar" at bounding box center [516, 228] width 35 height 12
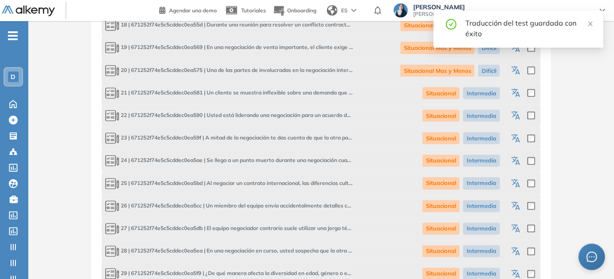
click at [515, 183] on icon "button" at bounding box center [516, 184] width 11 height 11
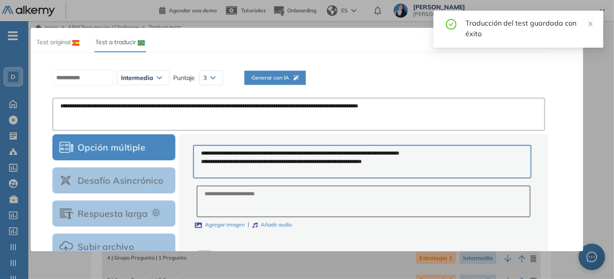
scroll to position [0, 0]
click at [280, 78] on span "Generar con IA" at bounding box center [274, 78] width 47 height 8
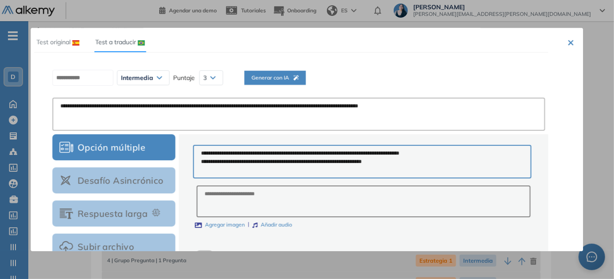
type textarea "**********"
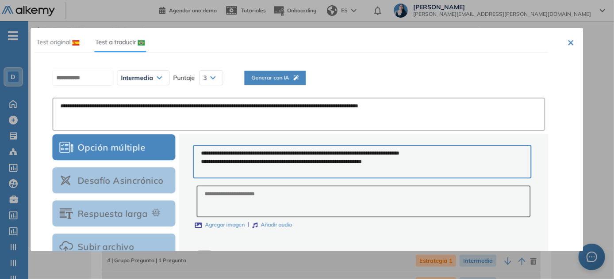
type textarea "**********"
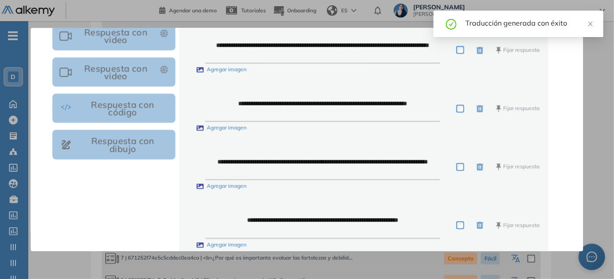
scroll to position [331, 0]
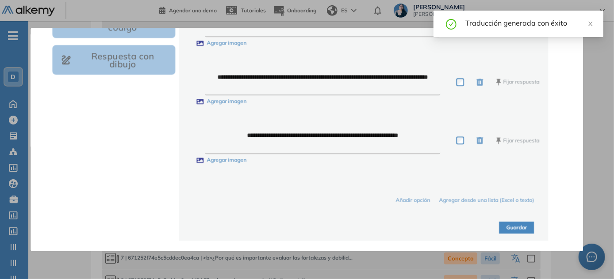
click at [518, 227] on button "Guardar" at bounding box center [516, 228] width 35 height 12
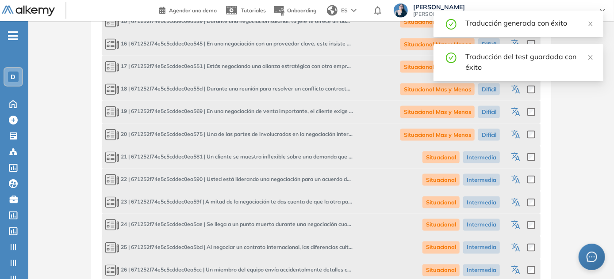
scroll to position [683, 0]
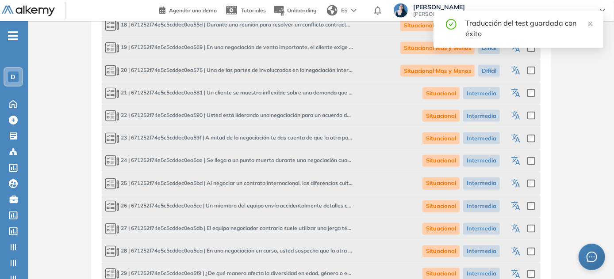
click at [517, 203] on icon "button" at bounding box center [516, 207] width 11 height 11
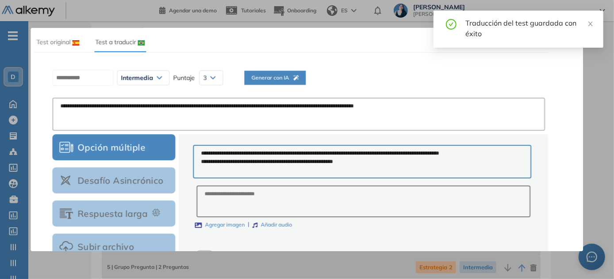
scroll to position [2, 0]
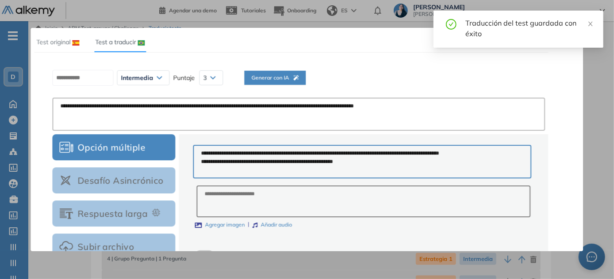
click at [277, 76] on span "Generar con IA" at bounding box center [274, 78] width 47 height 8
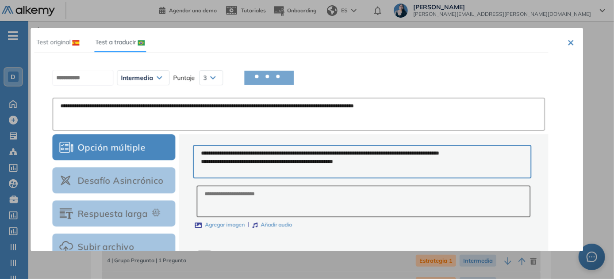
type textarea "**********"
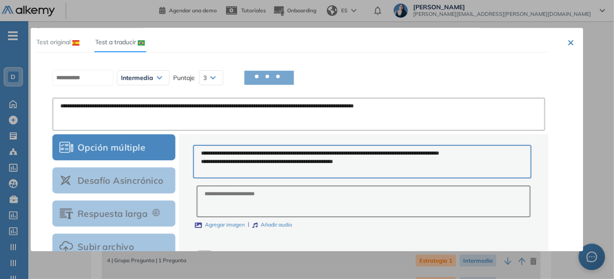
type textarea "**********"
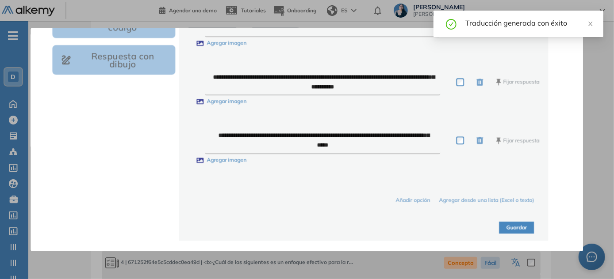
scroll to position [160, 0]
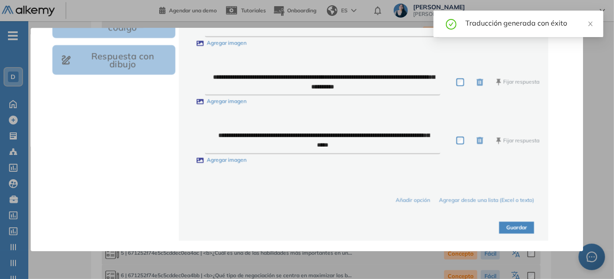
click at [524, 227] on button "Guardar" at bounding box center [516, 228] width 35 height 12
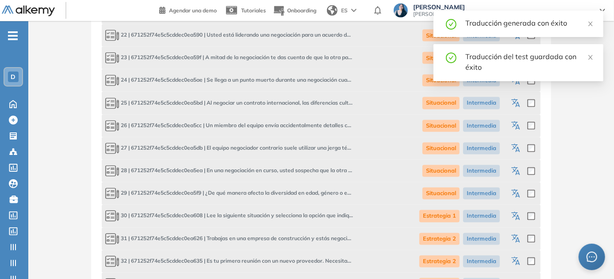
click at [513, 144] on icon "button" at bounding box center [516, 149] width 11 height 11
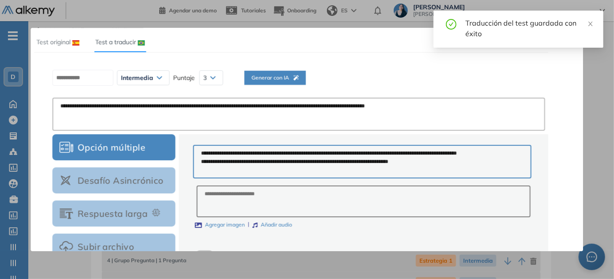
scroll to position [0, 0]
click at [286, 77] on span "Generar con IA" at bounding box center [274, 78] width 47 height 8
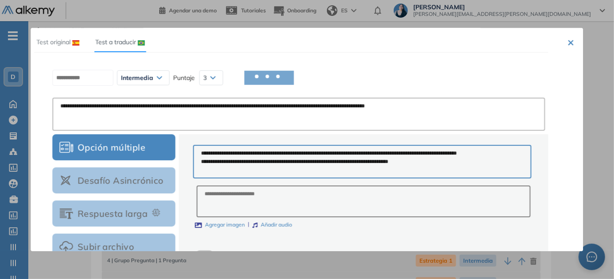
type textarea "**********"
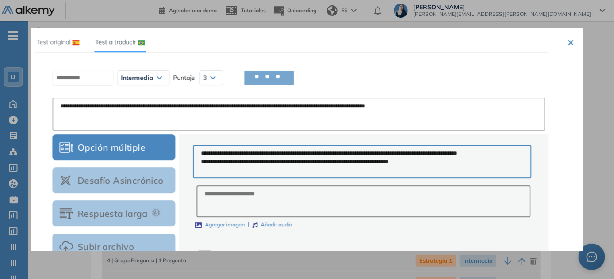
type textarea "**********"
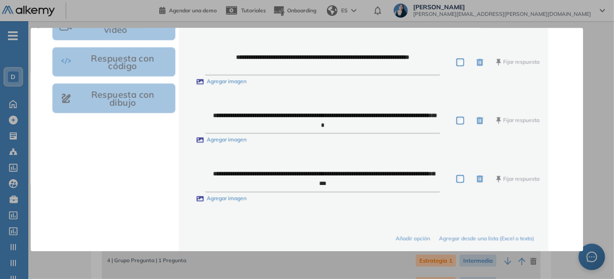
scroll to position [331, 0]
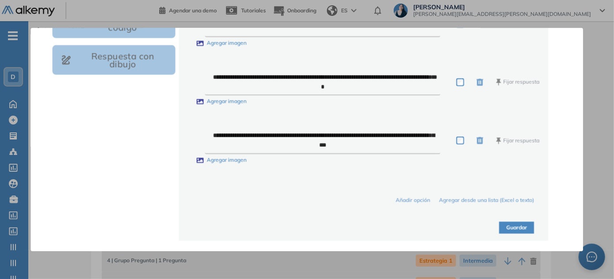
click at [518, 227] on button "Guardar" at bounding box center [516, 228] width 35 height 12
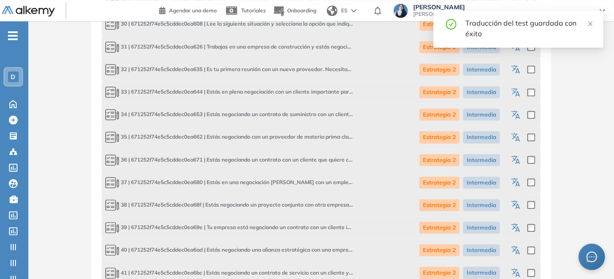
scroll to position [825, 0]
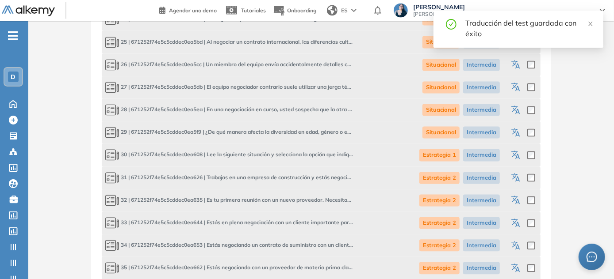
click at [517, 111] on icon "button" at bounding box center [516, 111] width 11 height 11
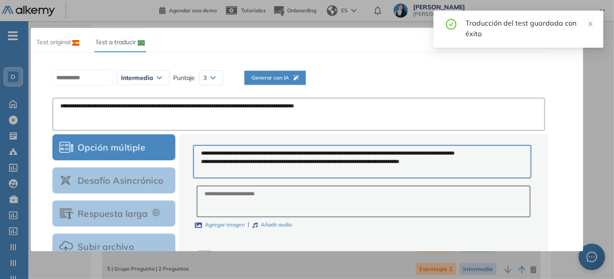
scroll to position [1, 0]
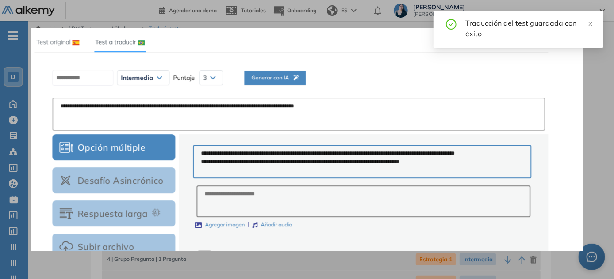
click at [319, 74] on div "Intermedia Muy fácil Fácil Intermedia Difícil Muy difícil Avanzado Respuesta co…" at bounding box center [300, 78] width 503 height 22
click at [298, 78] on span "Generar con IA" at bounding box center [274, 78] width 47 height 8
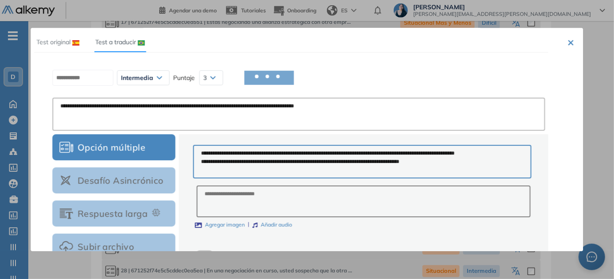
scroll to position [764, 0]
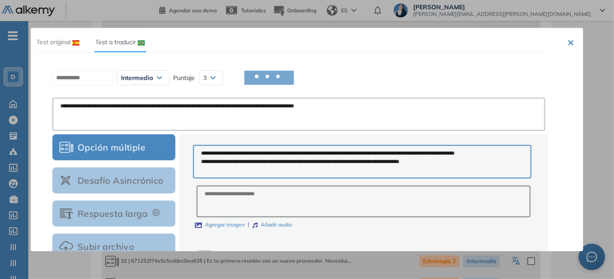
type textarea "**********"
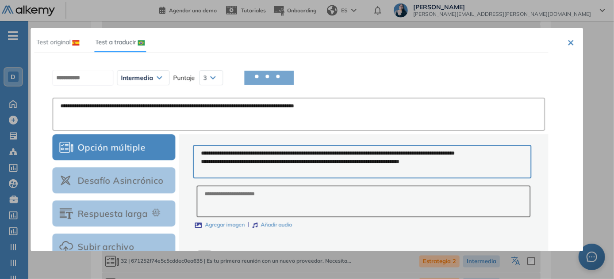
type textarea "**********"
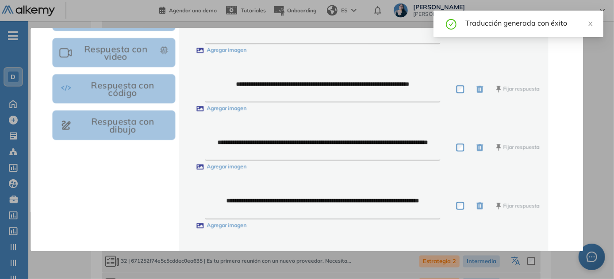
scroll to position [331, 0]
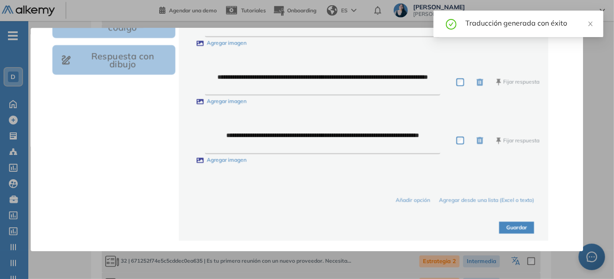
click at [521, 224] on button "Guardar" at bounding box center [516, 228] width 35 height 12
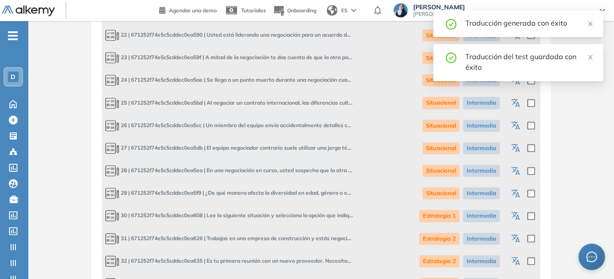
click at [516, 191] on icon "button" at bounding box center [516, 194] width 11 height 11
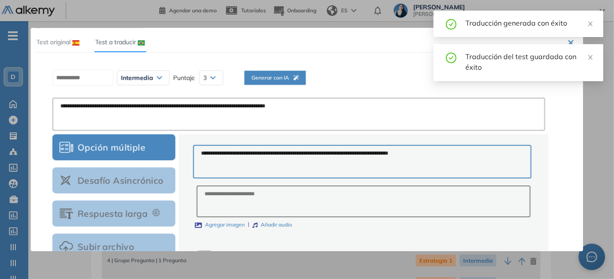
scroll to position [0, 0]
click at [275, 81] on span "Generar con IA" at bounding box center [274, 78] width 47 height 8
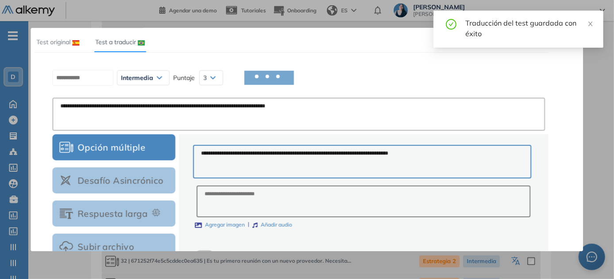
scroll to position [924, 0]
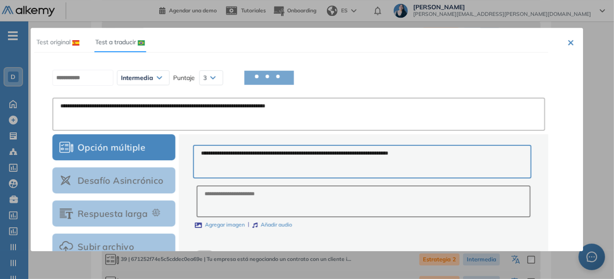
type textarea "**********"
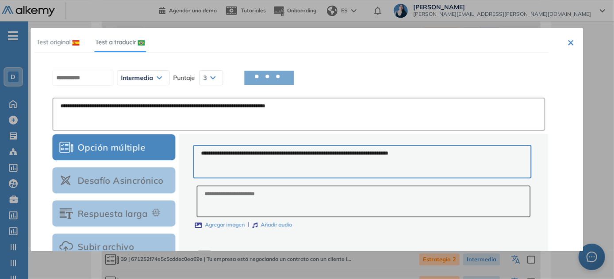
type textarea "**********"
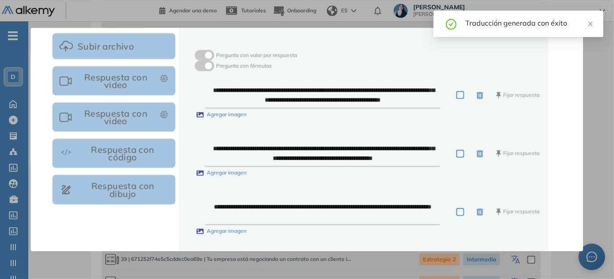
scroll to position [331, 0]
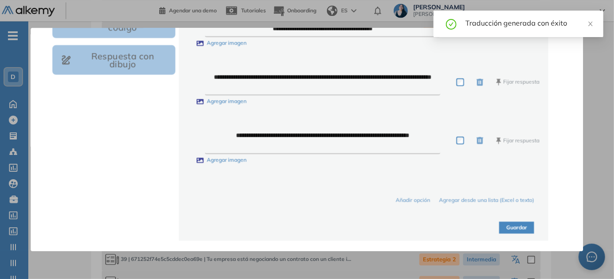
click at [527, 224] on button "Guardar" at bounding box center [516, 228] width 35 height 12
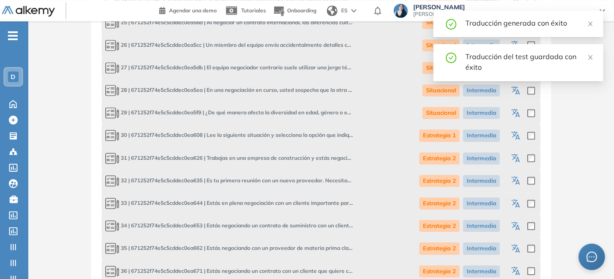
click at [517, 140] on icon "button" at bounding box center [516, 136] width 11 height 11
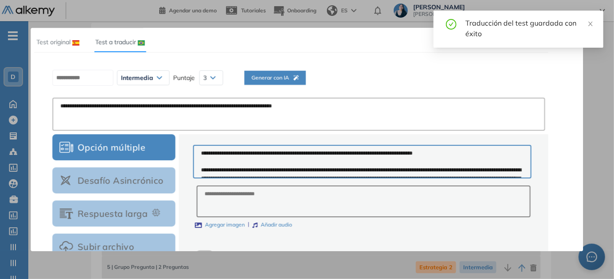
scroll to position [2, 0]
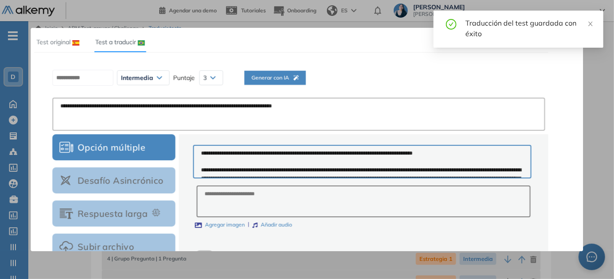
click at [277, 75] on span "Generar con IA" at bounding box center [274, 78] width 47 height 8
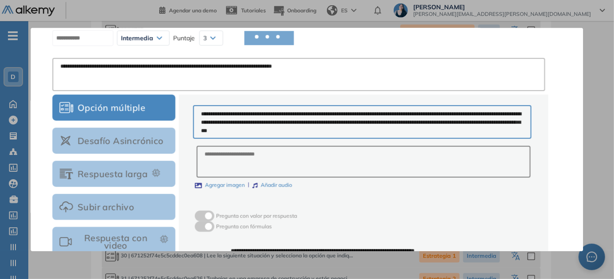
scroll to position [13, 0]
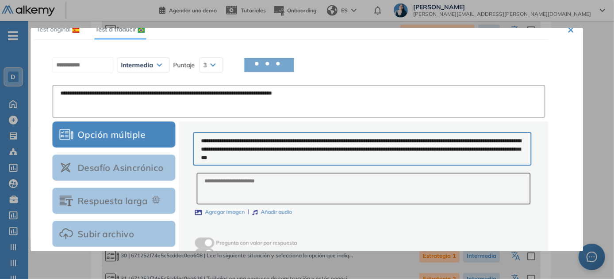
type textarea "**********"
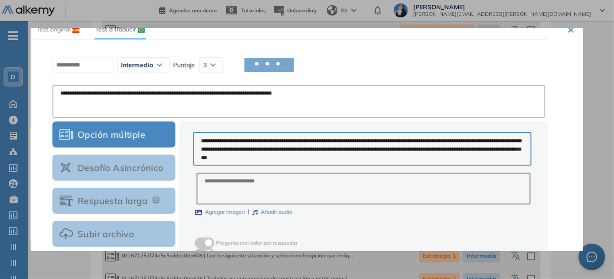
type textarea "**********"
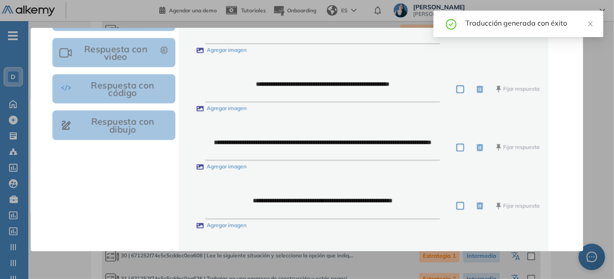
scroll to position [331, 0]
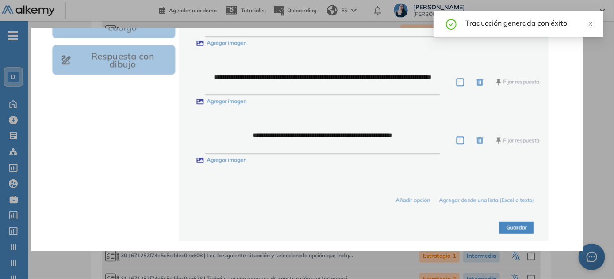
click at [521, 223] on button "Guardar" at bounding box center [516, 228] width 35 height 12
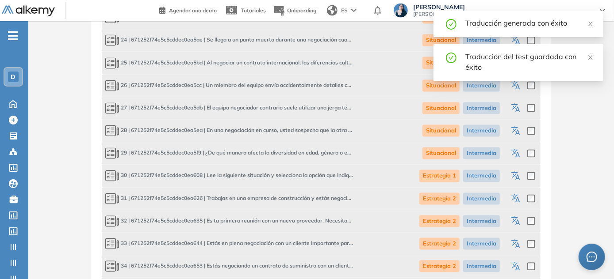
click at [520, 202] on icon "button" at bounding box center [516, 199] width 11 height 11
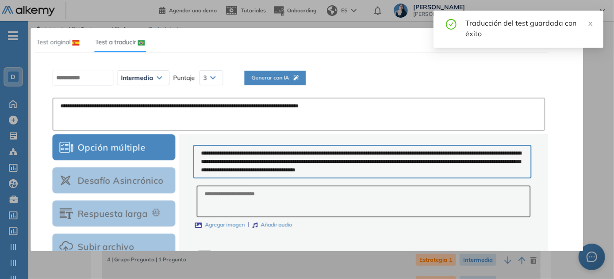
scroll to position [0, 0]
click at [280, 73] on button "Generar con IA" at bounding box center [274, 78] width 61 height 14
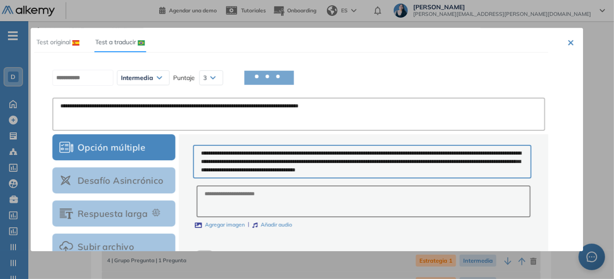
type textarea "**********"
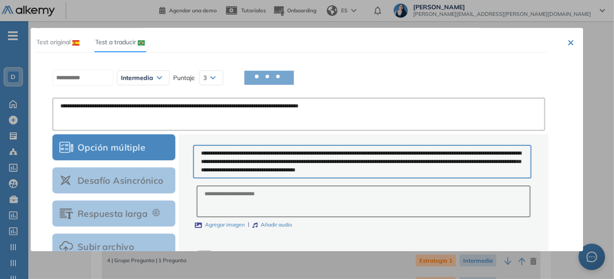
type textarea "**********"
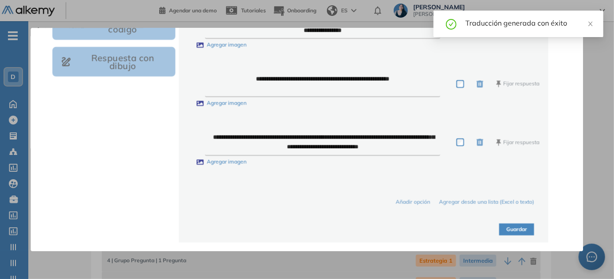
scroll to position [331, 0]
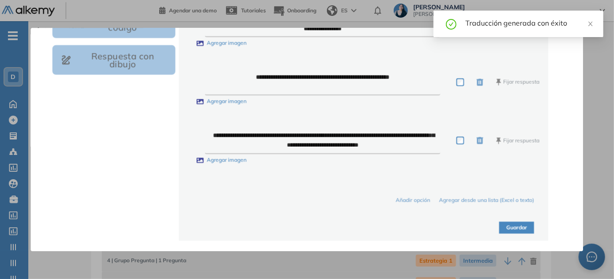
drag, startPoint x: 509, startPoint y: 230, endPoint x: 544, endPoint y: 218, distance: 37.3
click at [509, 231] on button "Guardar" at bounding box center [516, 228] width 35 height 12
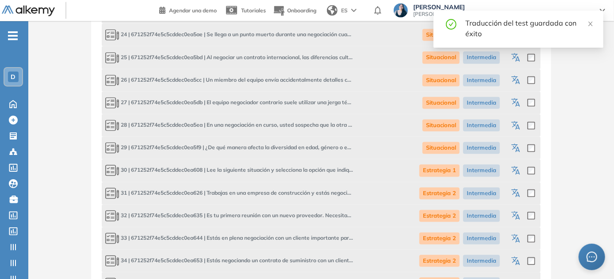
scroll to position [844, 0]
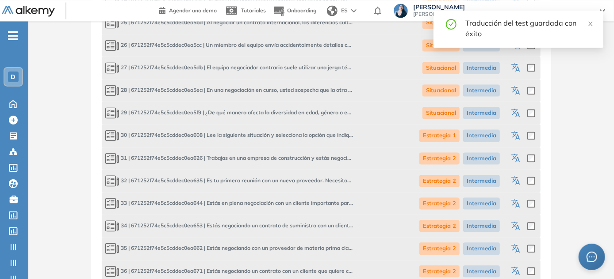
click at [514, 184] on icon "button" at bounding box center [516, 181] width 11 height 11
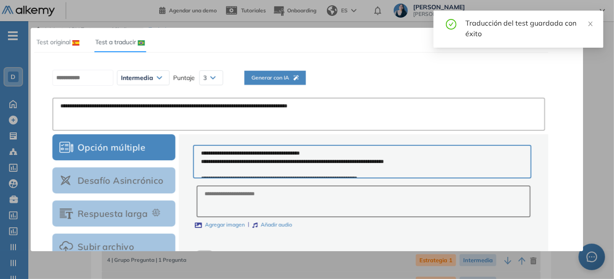
scroll to position [0, 0]
click at [292, 75] on span "Generar con IA" at bounding box center [274, 78] width 47 height 8
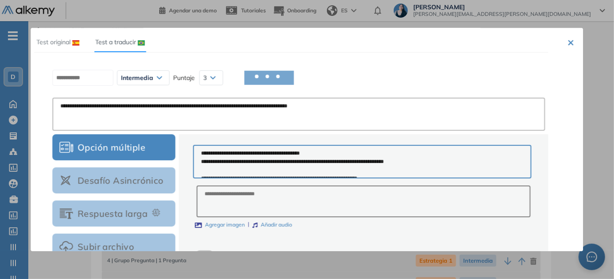
type textarea "**********"
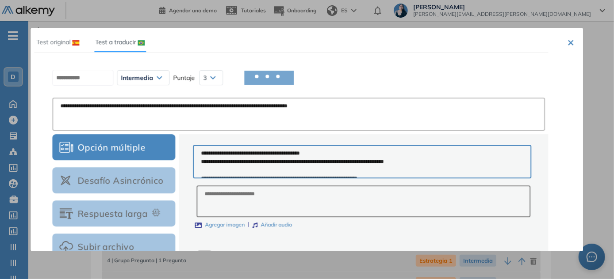
type textarea "**********"
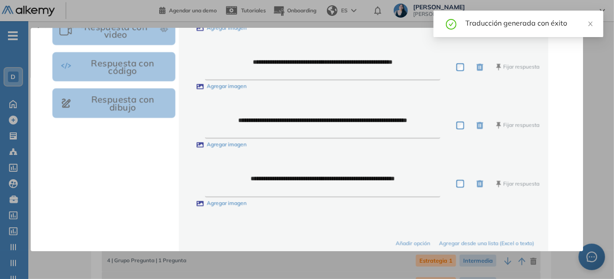
scroll to position [331, 0]
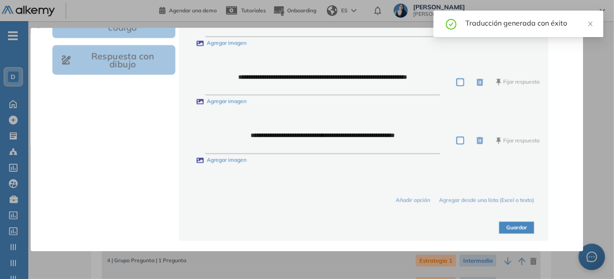
click at [517, 228] on button "Guardar" at bounding box center [516, 228] width 35 height 12
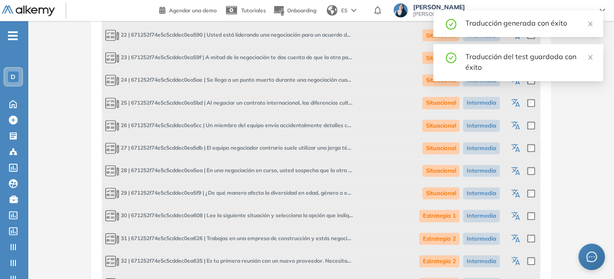
scroll to position [924, 0]
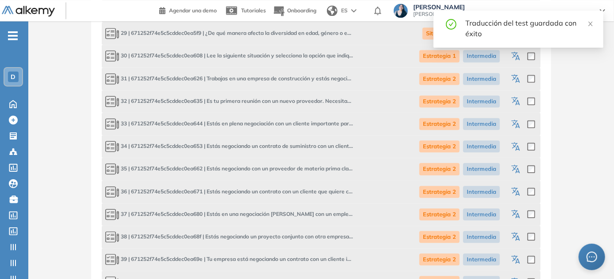
click at [519, 126] on icon "button" at bounding box center [516, 124] width 11 height 11
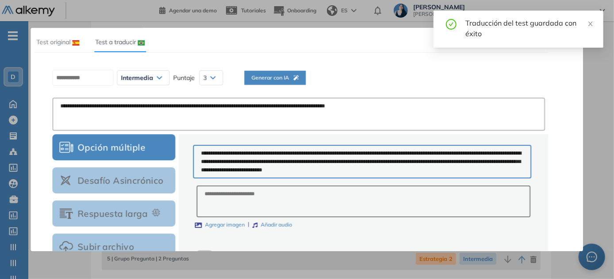
scroll to position [0, 0]
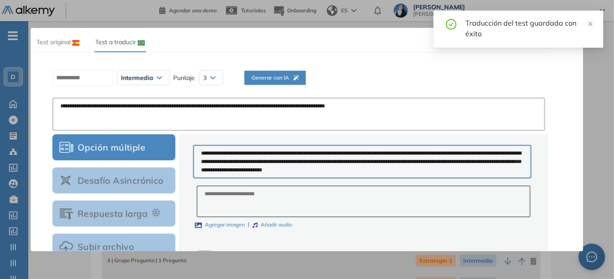
click at [286, 80] on span "Generar con IA" at bounding box center [274, 78] width 47 height 8
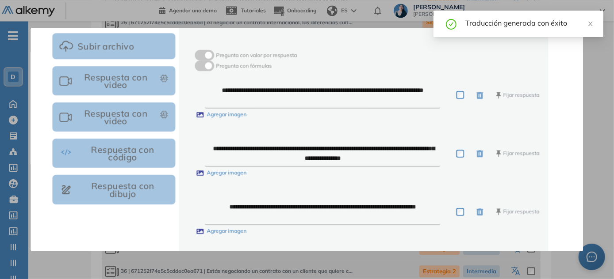
scroll to position [331, 0]
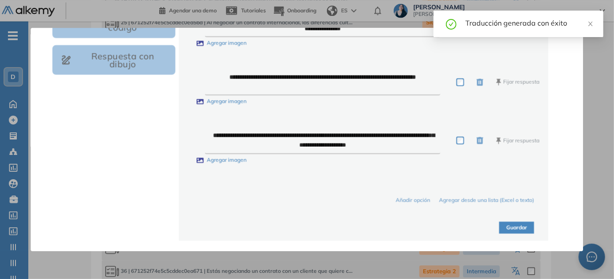
click at [526, 223] on button "Guardar" at bounding box center [516, 228] width 35 height 12
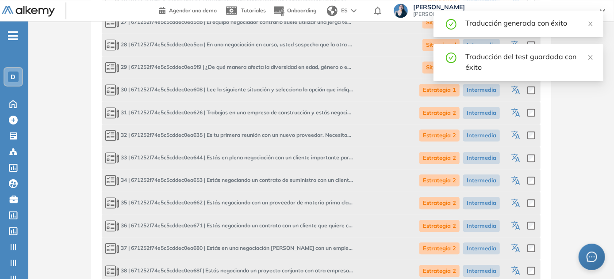
scroll to position [924, 0]
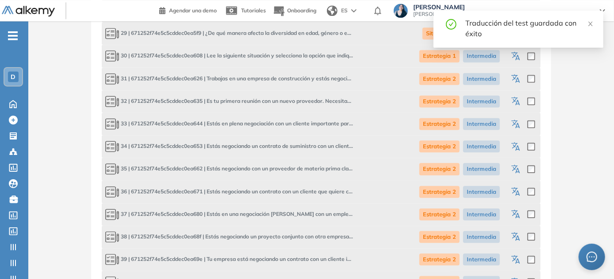
click at [515, 146] on icon "button" at bounding box center [516, 147] width 11 height 11
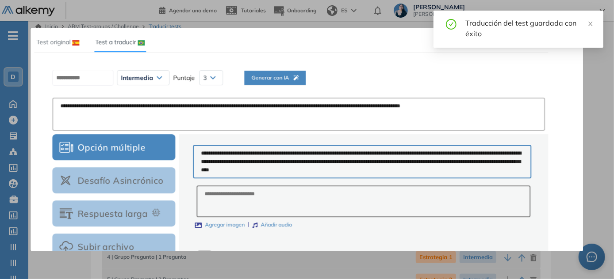
scroll to position [0, 0]
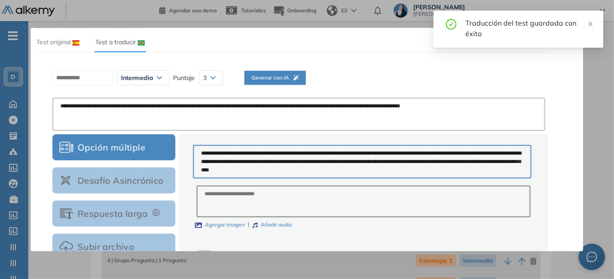
click at [280, 77] on span "Generar con IA" at bounding box center [274, 78] width 47 height 8
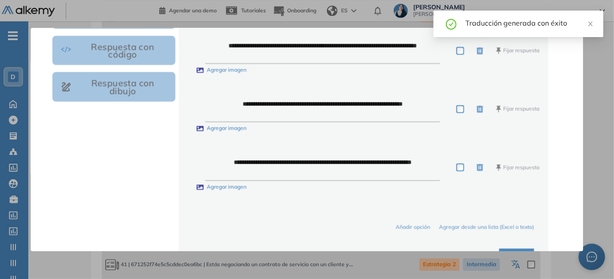
scroll to position [331, 0]
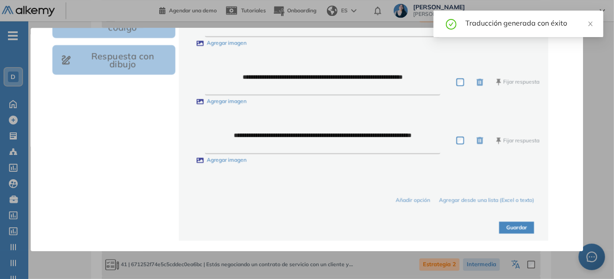
click at [523, 228] on button "Guardar" at bounding box center [516, 228] width 35 height 12
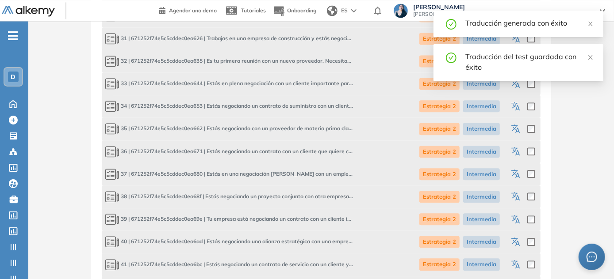
click at [514, 130] on icon "button" at bounding box center [516, 129] width 11 height 11
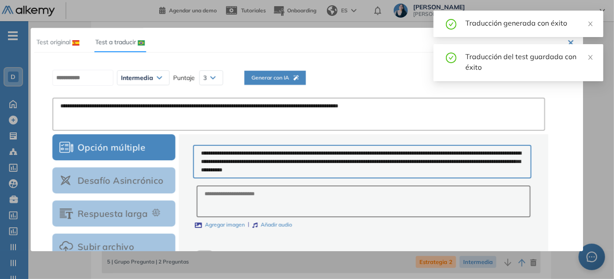
scroll to position [0, 0]
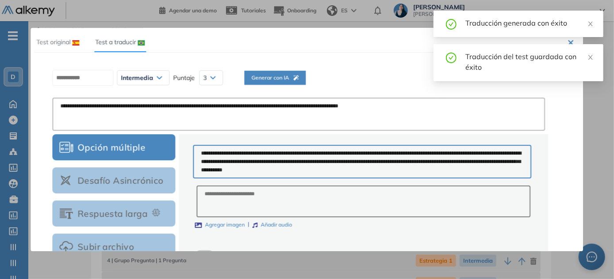
click at [277, 79] on span "Generar con IA" at bounding box center [274, 78] width 47 height 8
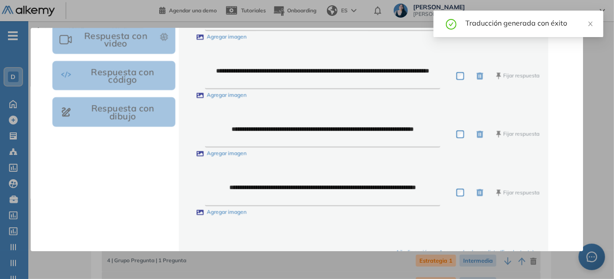
scroll to position [331, 0]
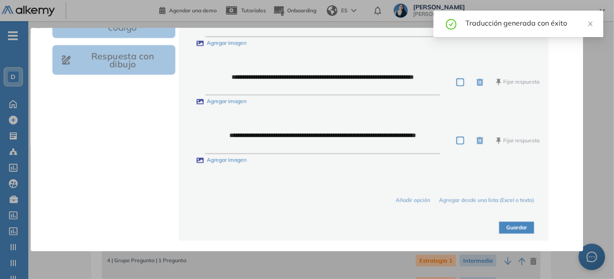
click at [517, 225] on button "Guardar" at bounding box center [516, 228] width 35 height 12
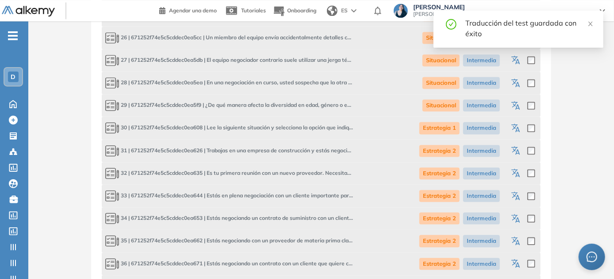
scroll to position [924, 0]
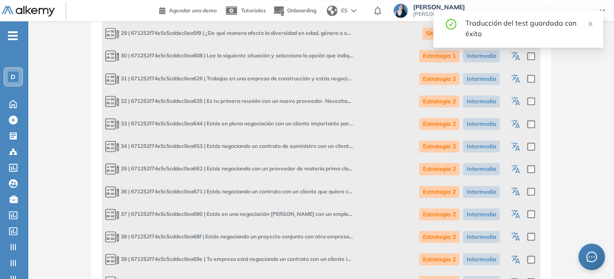
click at [519, 187] on icon "button" at bounding box center [516, 192] width 11 height 11
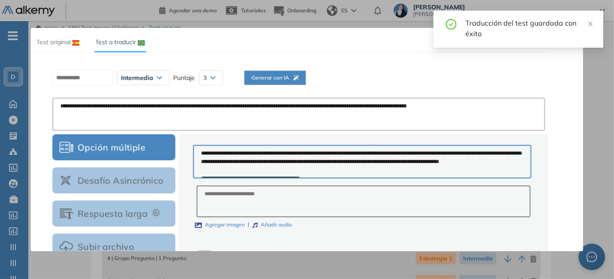
scroll to position [0, 0]
click at [275, 81] on span "Generar con IA" at bounding box center [274, 78] width 47 height 8
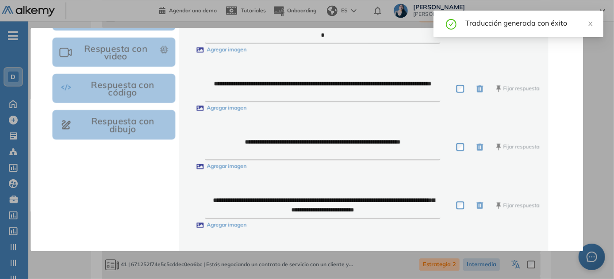
scroll to position [331, 0]
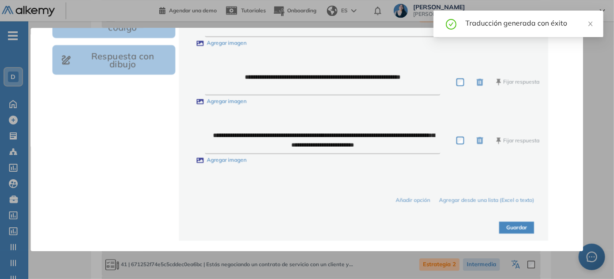
click at [523, 226] on button "Guardar" at bounding box center [516, 228] width 35 height 12
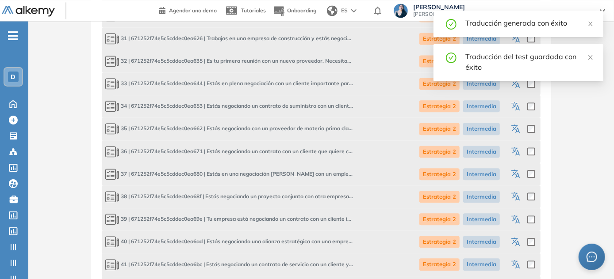
click at [517, 173] on icon "button" at bounding box center [517, 175] width 4 height 5
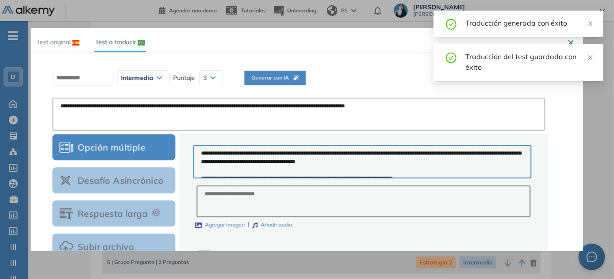
scroll to position [4, 0]
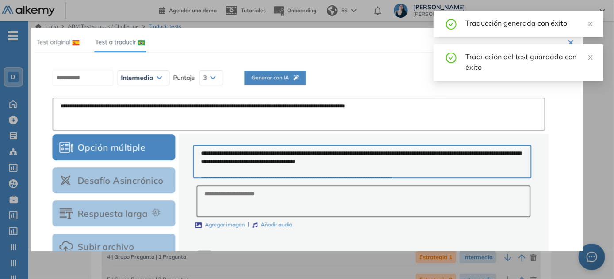
click at [293, 77] on span "Generar con IA" at bounding box center [274, 78] width 47 height 8
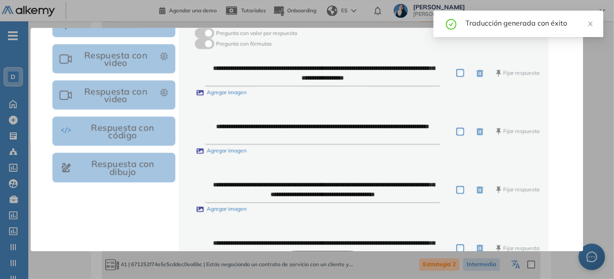
scroll to position [331, 0]
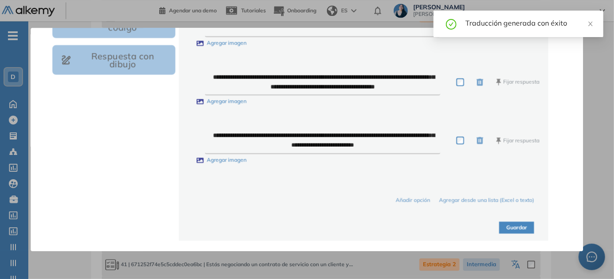
click at [523, 224] on button "Guardar" at bounding box center [516, 228] width 35 height 12
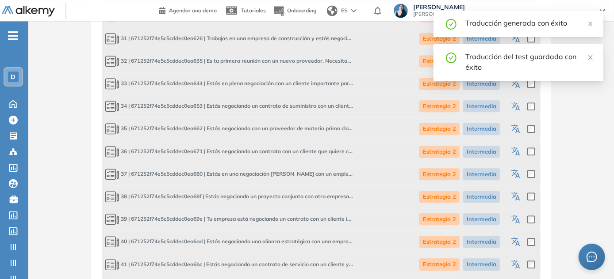
click at [521, 197] on icon "button" at bounding box center [516, 197] width 11 height 11
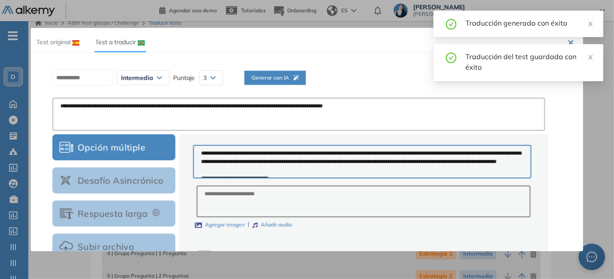
scroll to position [0, 0]
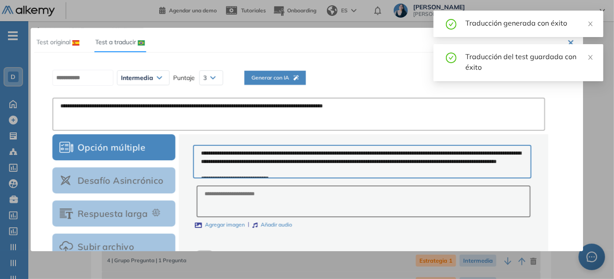
click at [298, 75] on span "Generar con IA" at bounding box center [274, 78] width 47 height 8
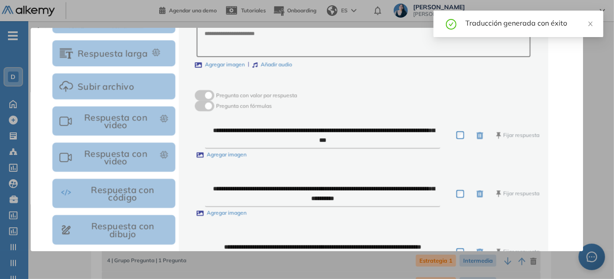
scroll to position [331, 0]
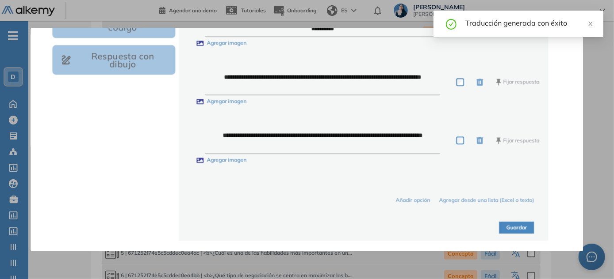
click at [513, 227] on button "Guardar" at bounding box center [516, 228] width 35 height 12
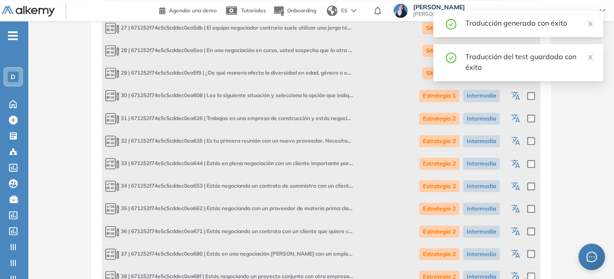
scroll to position [1026, 0]
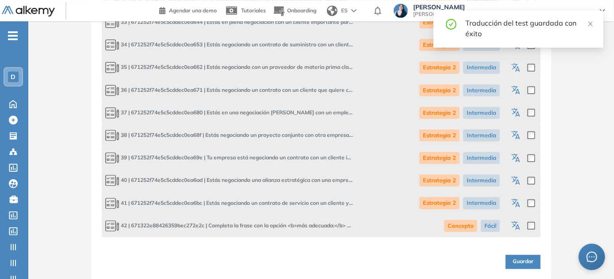
click at [520, 157] on icon "button" at bounding box center [516, 158] width 11 height 11
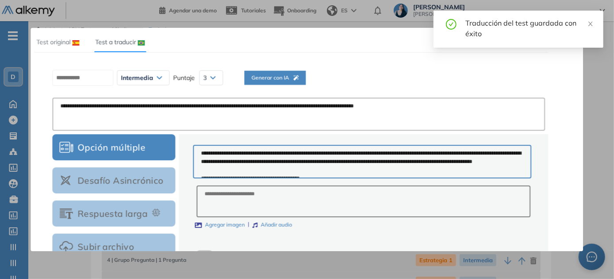
scroll to position [0, 0]
click at [267, 77] on span "Generar con IA" at bounding box center [274, 78] width 47 height 8
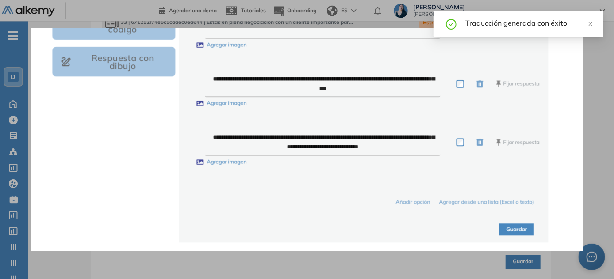
scroll to position [331, 0]
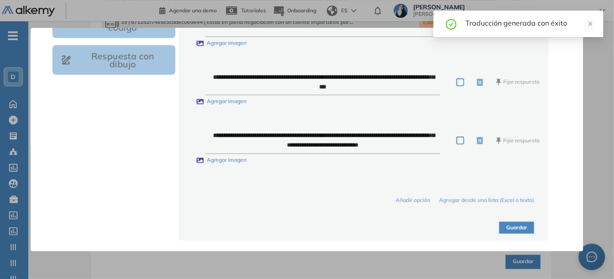
click at [516, 224] on button "Guardar" at bounding box center [516, 228] width 35 height 12
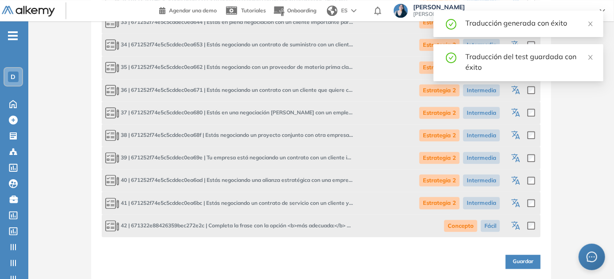
click at [517, 180] on icon "button" at bounding box center [517, 182] width 4 height 5
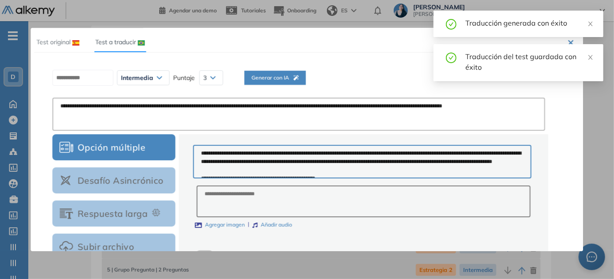
click at [294, 78] on span "Generar con IA" at bounding box center [274, 78] width 47 height 8
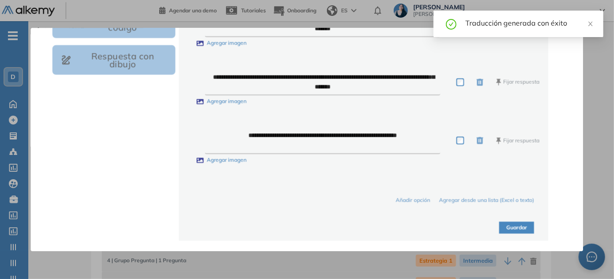
scroll to position [120, 0]
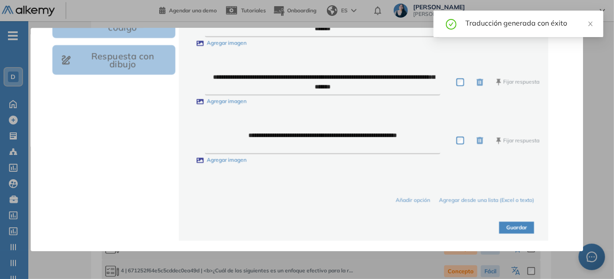
click at [510, 226] on button "Guardar" at bounding box center [516, 228] width 35 height 12
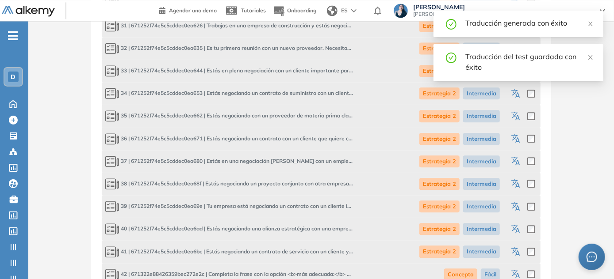
scroll to position [1026, 0]
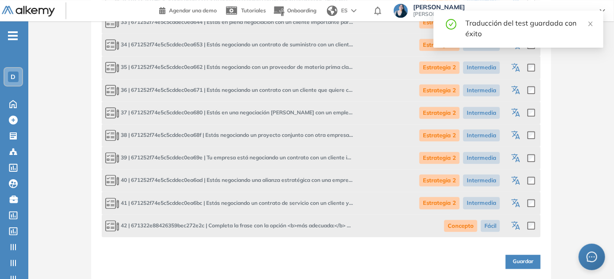
click at [517, 202] on icon "button" at bounding box center [517, 204] width 4 height 5
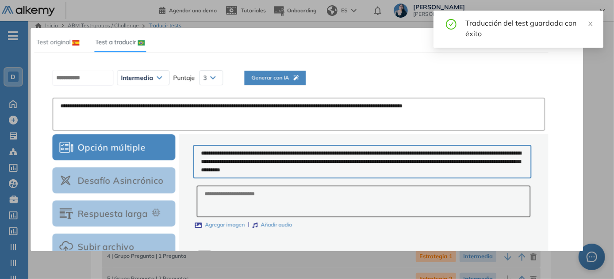
scroll to position [0, 0]
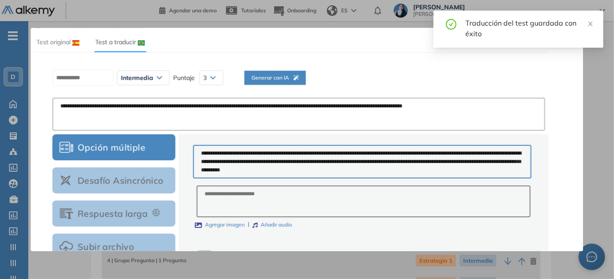
click at [290, 71] on button "Generar con IA" at bounding box center [274, 78] width 61 height 14
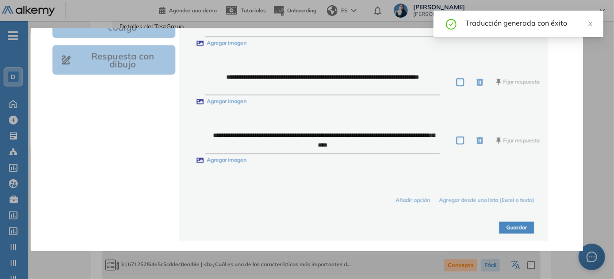
scroll to position [201, 0]
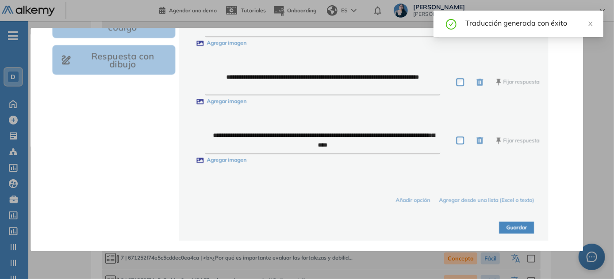
click at [519, 221] on div "Guardar" at bounding box center [363, 223] width 341 height 23
click at [524, 228] on button "Guardar" at bounding box center [516, 228] width 35 height 12
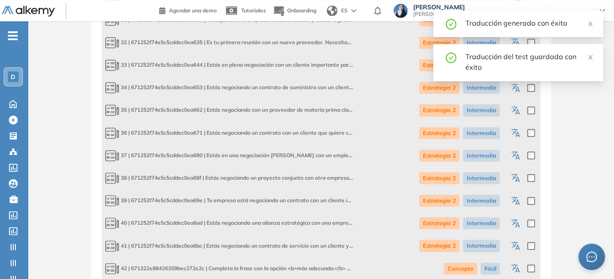
scroll to position [1026, 0]
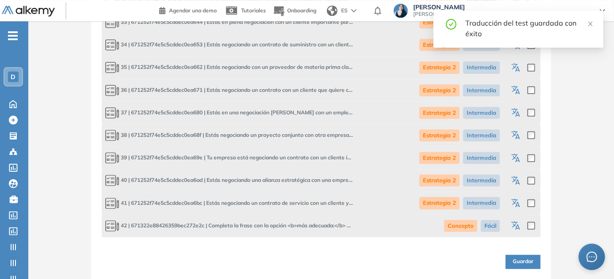
click at [513, 225] on icon "button" at bounding box center [516, 226] width 11 height 11
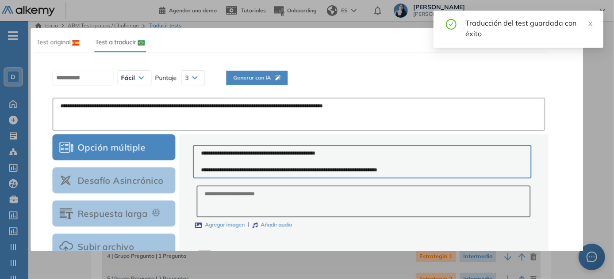
scroll to position [0, 0]
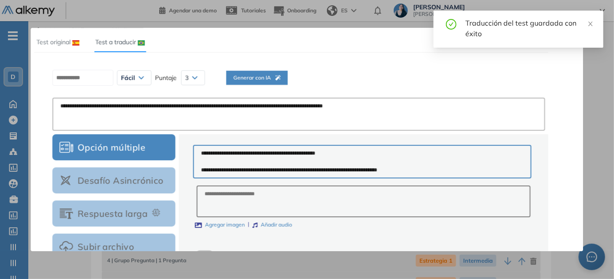
click at [280, 81] on span "Generar con IA" at bounding box center [256, 78] width 47 height 8
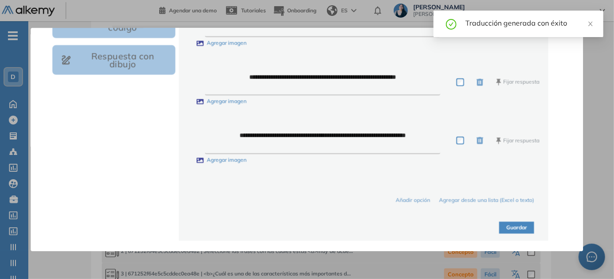
scroll to position [201, 0]
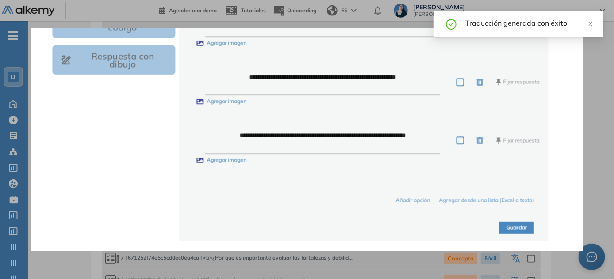
click at [524, 225] on button "Guardar" at bounding box center [516, 228] width 35 height 12
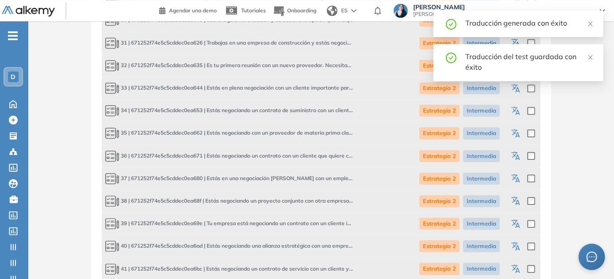
scroll to position [1026, 0]
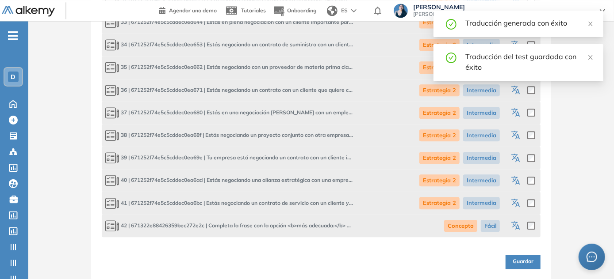
click at [519, 261] on span "Guardar" at bounding box center [522, 262] width 21 height 8
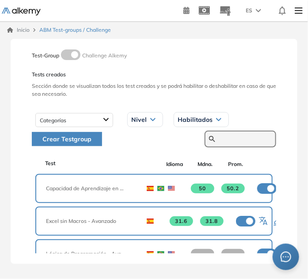
click at [241, 142] on input "text" at bounding box center [245, 139] width 53 height 8
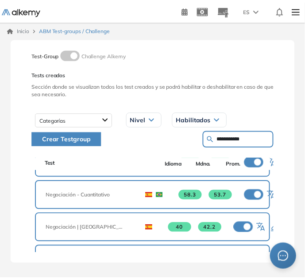
scroll to position [40, 0]
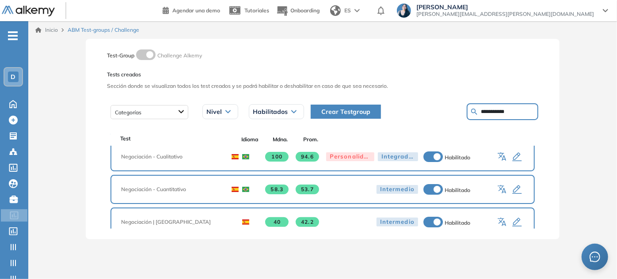
click at [498, 186] on icon "button" at bounding box center [501, 188] width 7 height 6
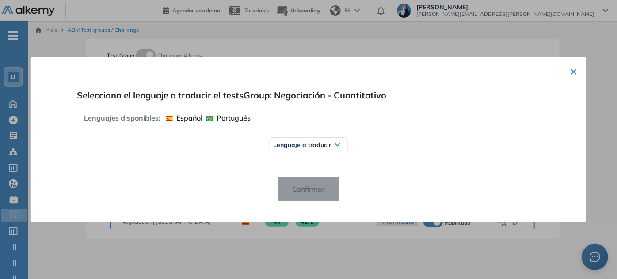
click at [314, 143] on span "Lenguaje a traducir" at bounding box center [302, 144] width 58 height 7
click at [290, 177] on span "Inglés" at bounding box center [289, 179] width 24 height 7
click at [309, 191] on span "Confirmar" at bounding box center [308, 189] width 46 height 14
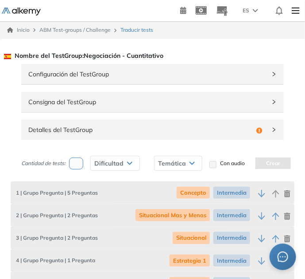
click at [64, 140] on div "Configuración del TestGroup Consigna del TestGroup Incompleto Detalles del Test…" at bounding box center [152, 105] width 283 height 87
click at [88, 133] on span "Detalles del TestGroup" at bounding box center [140, 130] width 224 height 10
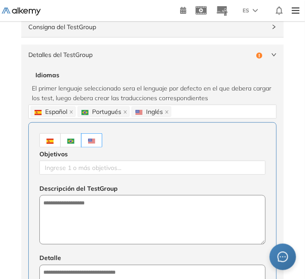
scroll to position [80, 0]
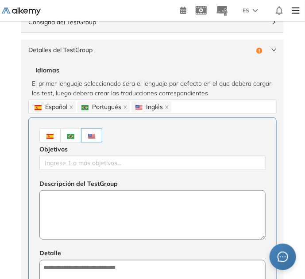
click at [82, 220] on textarea at bounding box center [152, 216] width 226 height 50
paste textarea "**********"
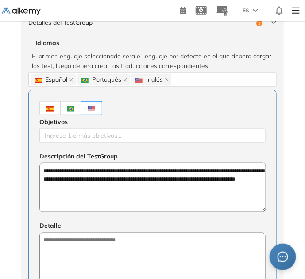
scroll to position [120, 0]
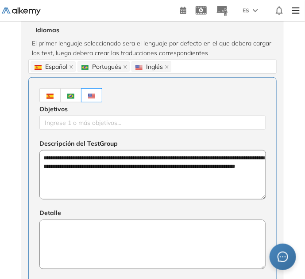
click at [101, 234] on textarea at bounding box center [152, 245] width 226 height 50
paste textarea "**********"
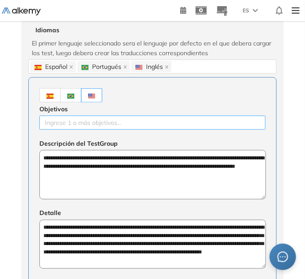
click at [115, 128] on div "Ingrese 1 o más objetivos..." at bounding box center [152, 123] width 226 height 14
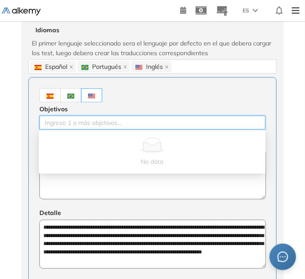
paste input "**********"
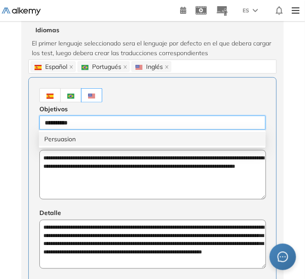
click at [82, 141] on div "Persuasion" at bounding box center [152, 139] width 216 height 10
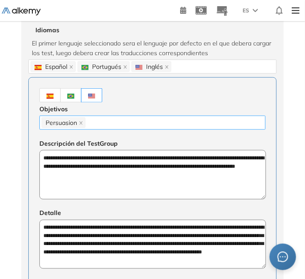
click at [140, 120] on div "Persuasion" at bounding box center [153, 123] width 222 height 12
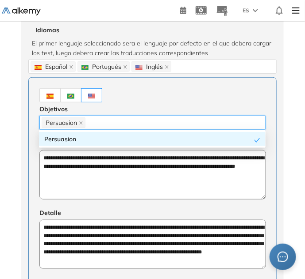
paste input "**********"
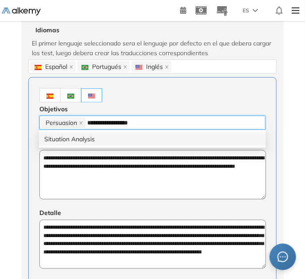
click at [119, 134] on div "Situation Analysis" at bounding box center [152, 139] width 216 height 10
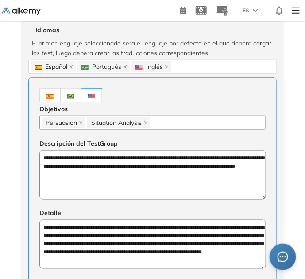
click at [192, 122] on div "Persuasion Situation Analysis" at bounding box center [153, 123] width 222 height 12
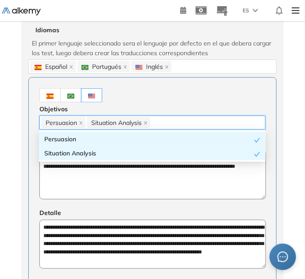
paste input "**********"
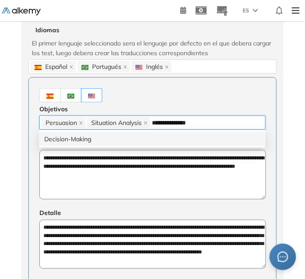
click at [154, 141] on div "Decision-Making" at bounding box center [152, 139] width 216 height 10
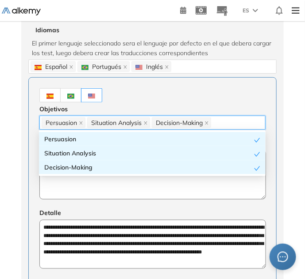
click at [222, 119] on div "Persuasion Situation Analysis Decision-Making" at bounding box center [153, 123] width 222 height 12
paste input "**********"
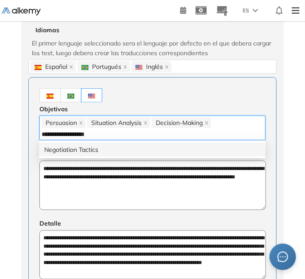
click at [202, 147] on div "Negotiation Tactics" at bounding box center [152, 150] width 216 height 10
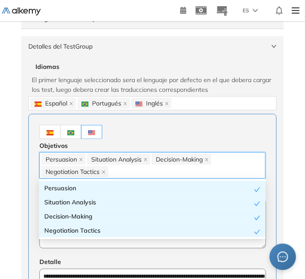
scroll to position [40, 0]
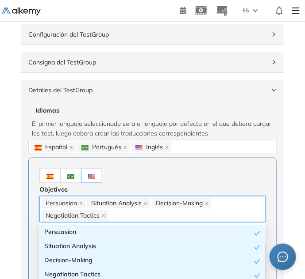
click at [72, 90] on span "Detalles del TestGroup" at bounding box center [146, 90] width 237 height 10
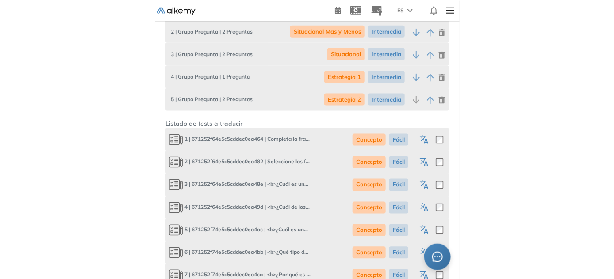
scroll to position [201, 0]
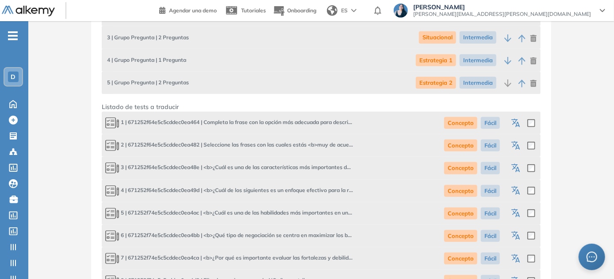
click at [516, 121] on icon "button" at bounding box center [516, 123] width 11 height 11
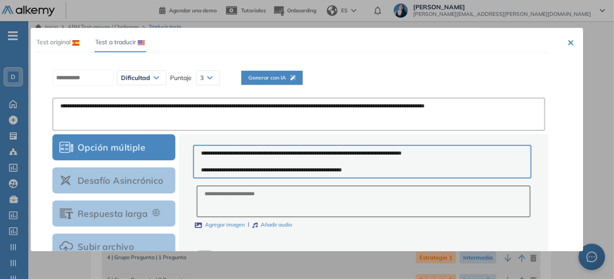
scroll to position [0, 0]
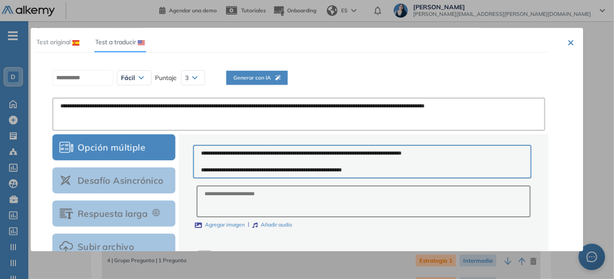
click at [273, 75] on span "Generar con IA" at bounding box center [256, 78] width 47 height 8
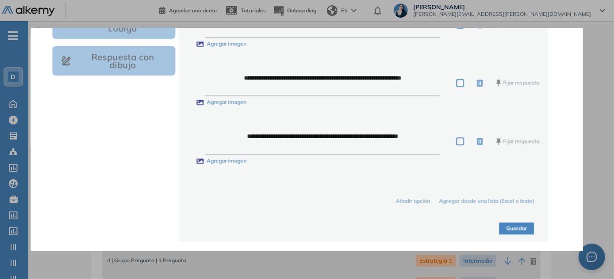
scroll to position [331, 0]
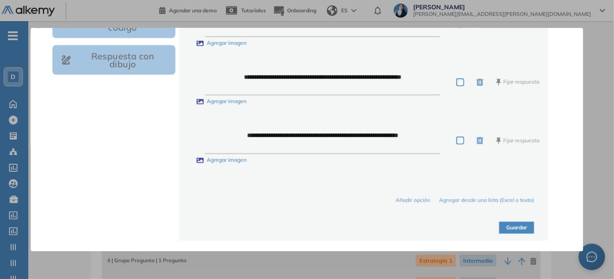
click at [514, 225] on button "Guardar" at bounding box center [516, 228] width 35 height 12
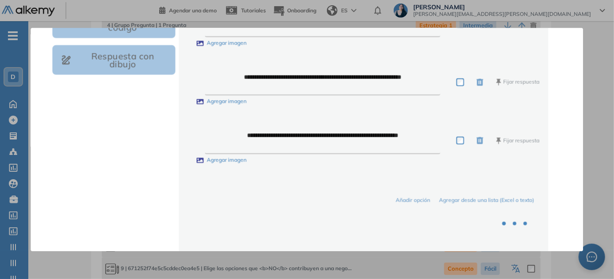
scroll to position [241, 0]
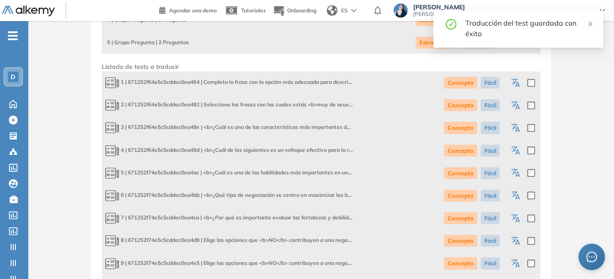
click at [517, 105] on icon "button" at bounding box center [516, 106] width 11 height 11
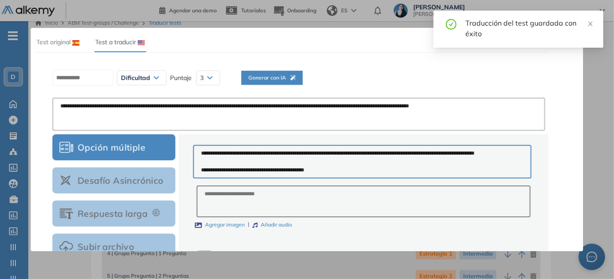
scroll to position [0, 0]
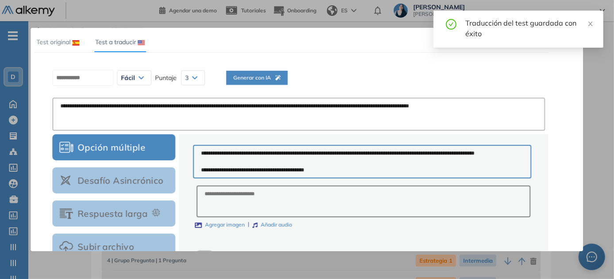
click at [267, 78] on span "Generar con IA" at bounding box center [256, 78] width 47 height 8
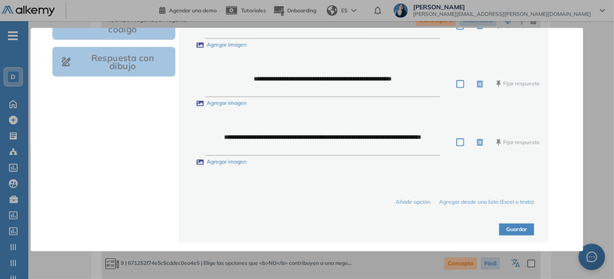
scroll to position [331, 0]
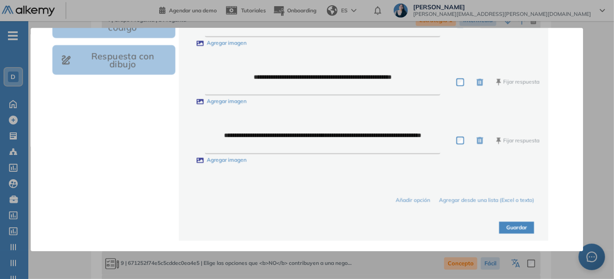
click at [522, 229] on button "Guardar" at bounding box center [516, 228] width 35 height 12
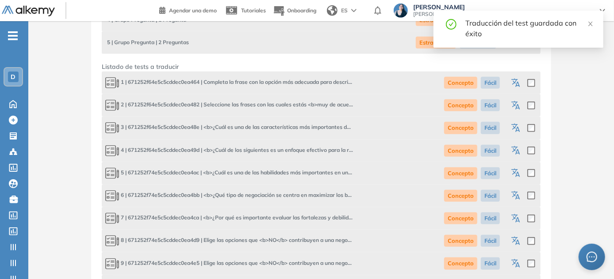
click at [517, 126] on icon "button" at bounding box center [516, 128] width 11 height 11
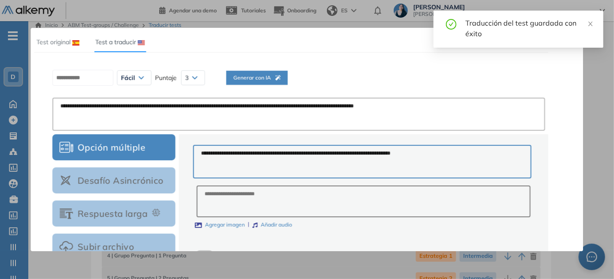
scroll to position [0, 0]
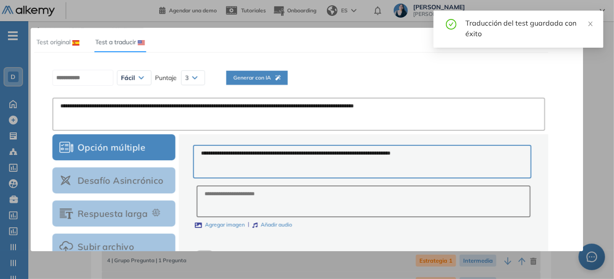
click at [277, 80] on span "Generar con IA" at bounding box center [256, 78] width 47 height 8
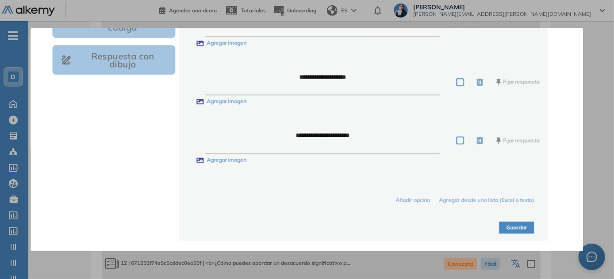
scroll to position [321, 0]
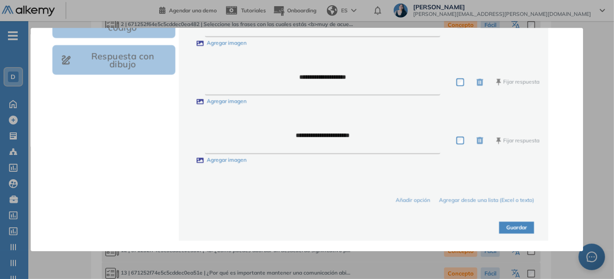
click at [512, 234] on div "**********" at bounding box center [363, 22] width 369 height 437
click at [518, 224] on button "Guardar" at bounding box center [516, 228] width 35 height 12
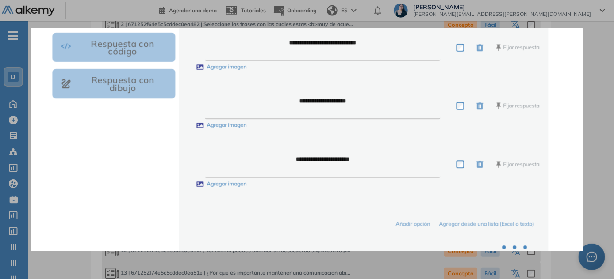
scroll to position [290, 0]
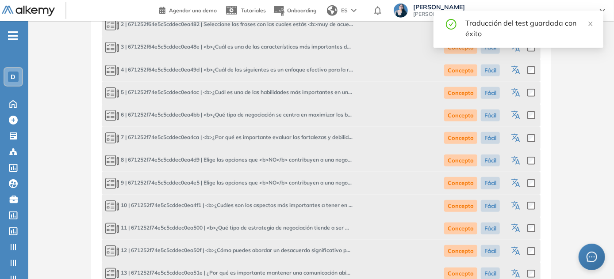
click at [515, 64] on button "button" at bounding box center [516, 70] width 11 height 15
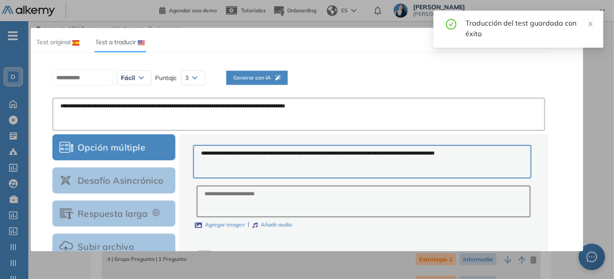
scroll to position [0, 0]
click at [267, 76] on span "Generar con IA" at bounding box center [256, 78] width 47 height 8
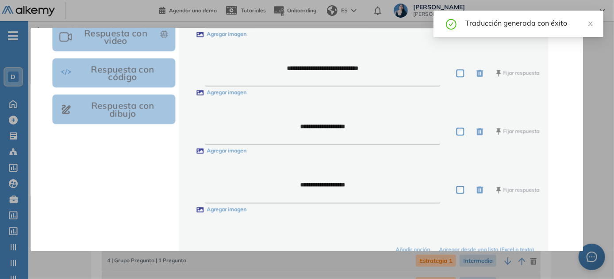
scroll to position [331, 0]
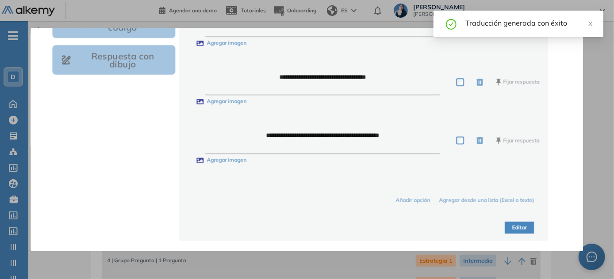
click at [522, 227] on button "Editar" at bounding box center [519, 228] width 29 height 12
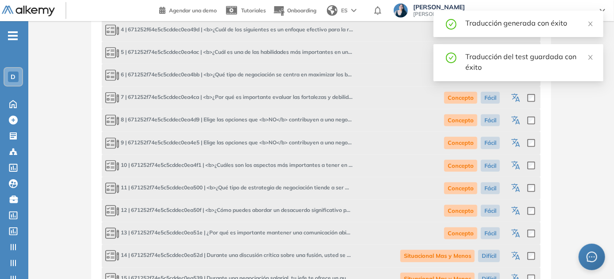
scroll to position [281, 0]
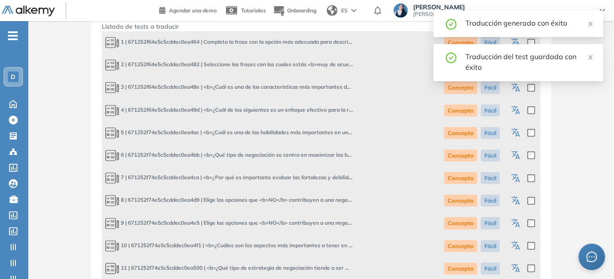
click at [516, 111] on icon "button" at bounding box center [516, 111] width 11 height 11
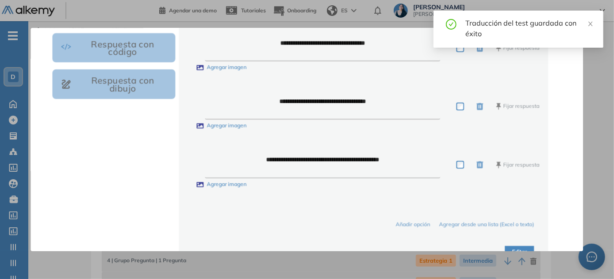
scroll to position [331, 0]
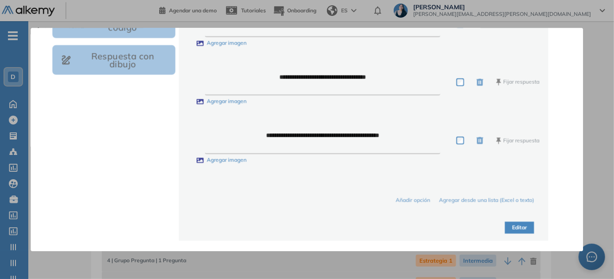
click at [593, 151] on div at bounding box center [307, 139] width 614 height 279
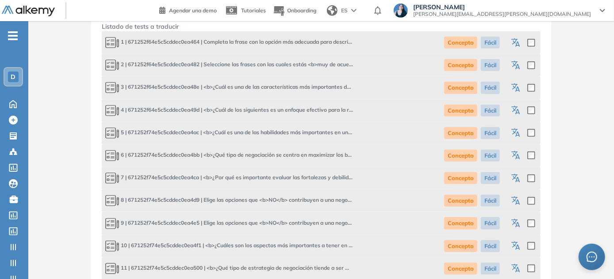
click at [520, 92] on icon "button" at bounding box center [516, 88] width 11 height 11
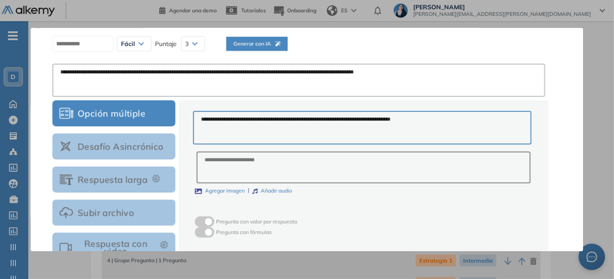
scroll to position [0, 0]
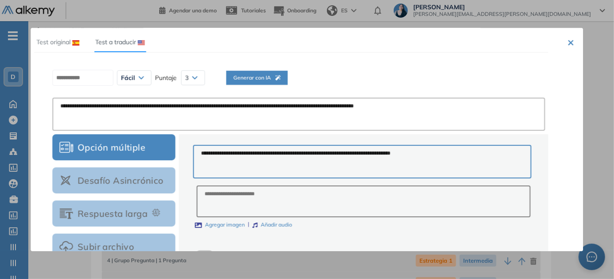
click at [275, 81] on span "Generar con IA" at bounding box center [256, 78] width 47 height 8
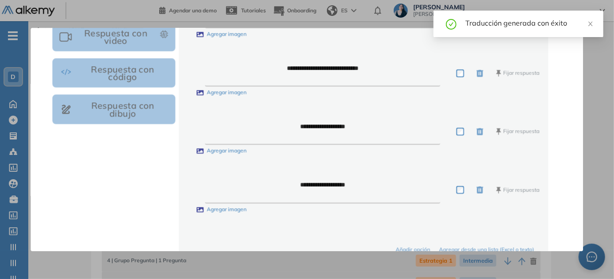
scroll to position [331, 0]
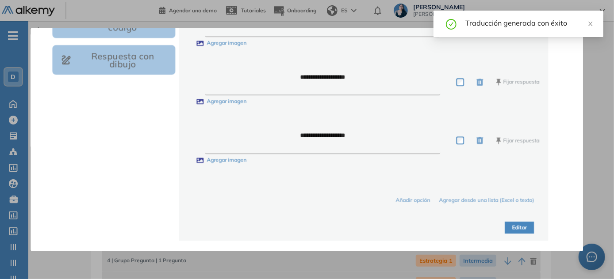
click at [522, 231] on button "Editar" at bounding box center [519, 228] width 29 height 12
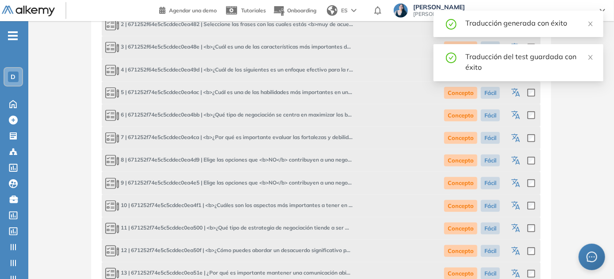
scroll to position [201, 0]
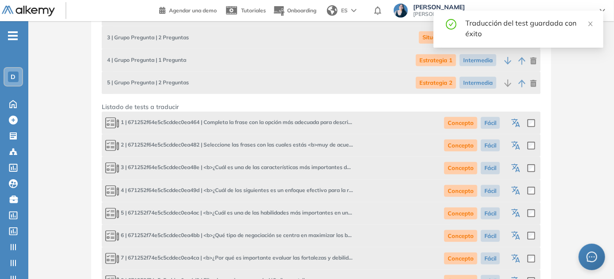
click at [514, 146] on icon "button" at bounding box center [516, 146] width 11 height 11
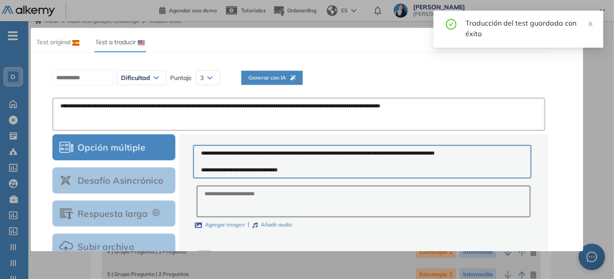
scroll to position [0, 0]
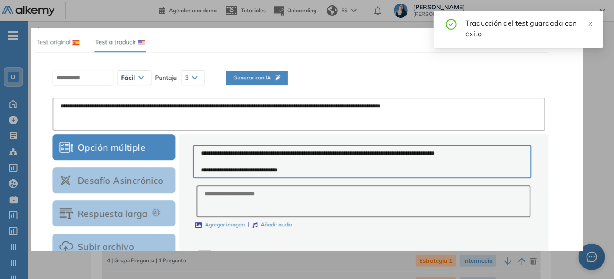
click at [594, 127] on div at bounding box center [307, 139] width 614 height 279
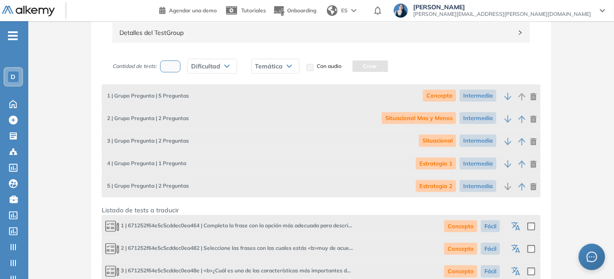
scroll to position [281, 0]
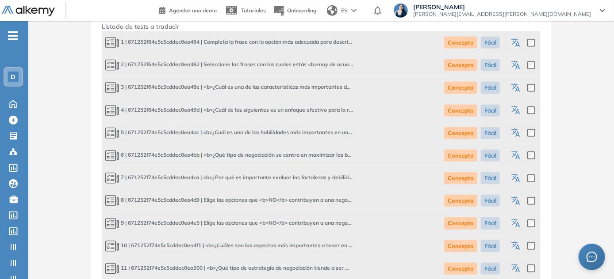
click at [516, 132] on icon "button" at bounding box center [516, 133] width 11 height 11
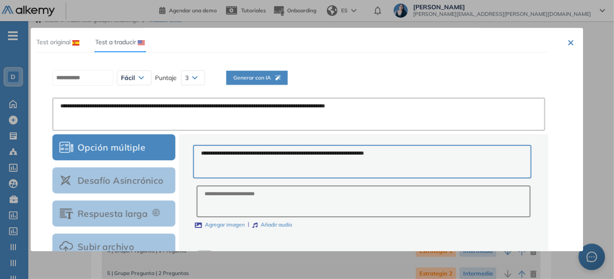
scroll to position [0, 0]
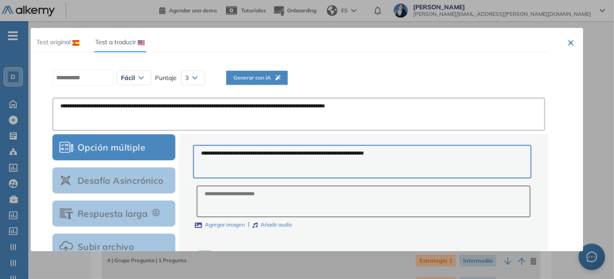
click at [277, 77] on span "Generar con IA" at bounding box center [256, 78] width 47 height 8
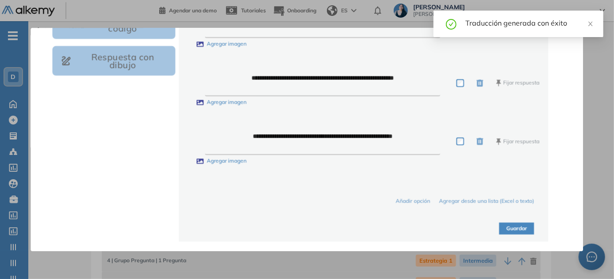
scroll to position [331, 0]
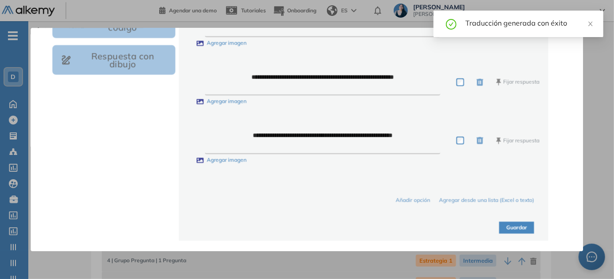
click at [521, 227] on button "Guardar" at bounding box center [516, 228] width 35 height 12
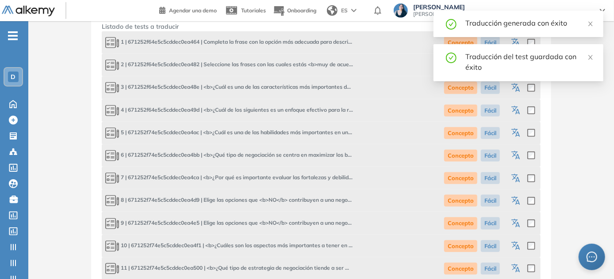
click at [517, 157] on icon "button" at bounding box center [516, 156] width 11 height 11
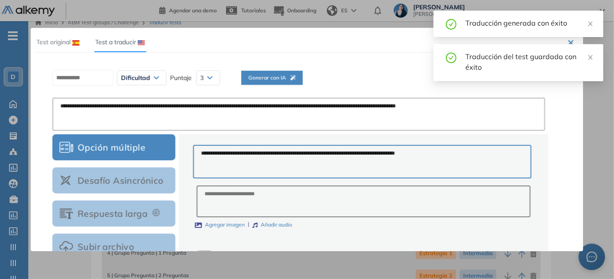
scroll to position [0, 0]
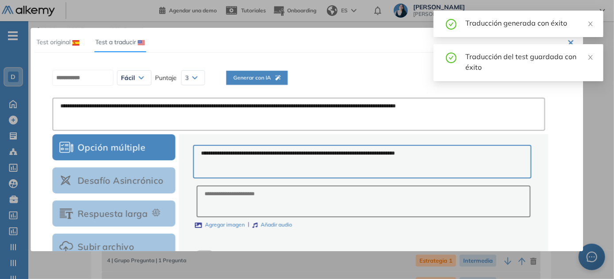
click at [280, 77] on span "Generar con IA" at bounding box center [256, 78] width 47 height 8
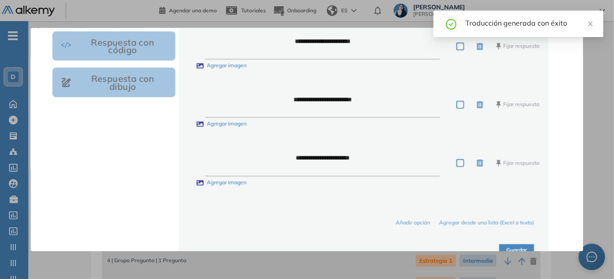
scroll to position [331, 0]
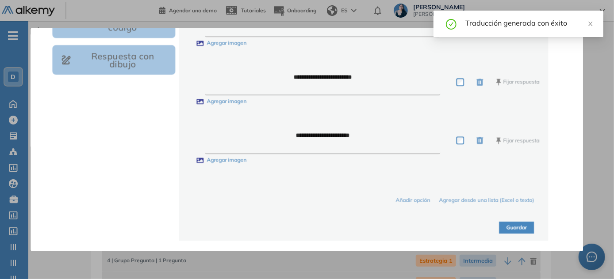
click at [508, 223] on button "Guardar" at bounding box center [516, 228] width 35 height 12
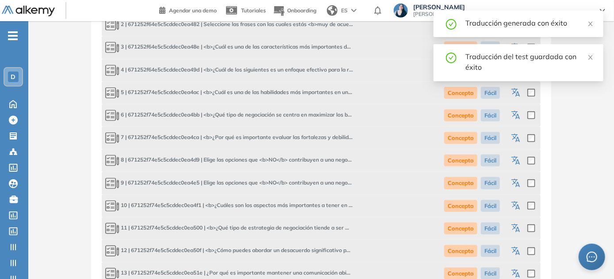
click at [519, 140] on icon "button" at bounding box center [517, 139] width 4 height 5
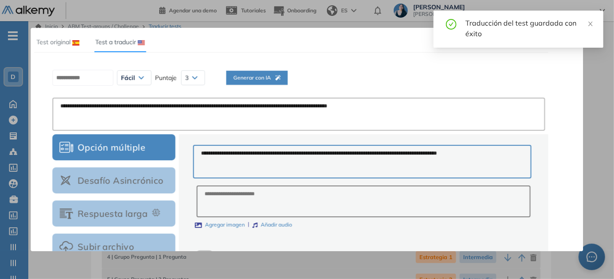
scroll to position [0, 0]
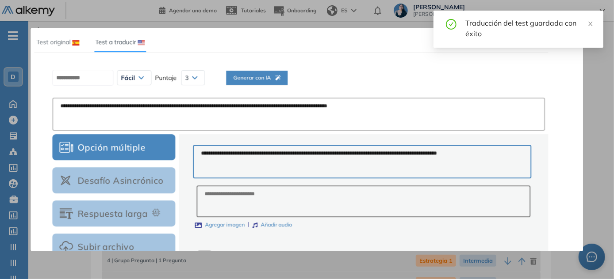
click at [272, 77] on span "Generar con IA" at bounding box center [256, 78] width 47 height 8
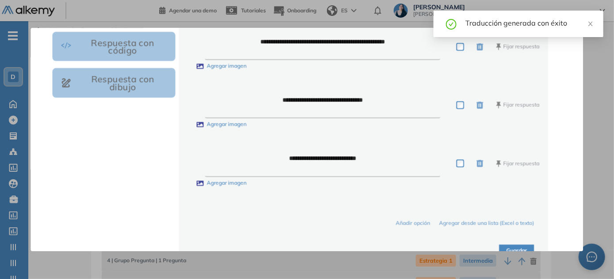
scroll to position [331, 0]
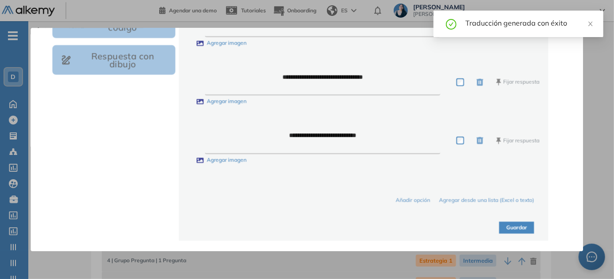
click at [512, 226] on button "Guardar" at bounding box center [516, 228] width 35 height 12
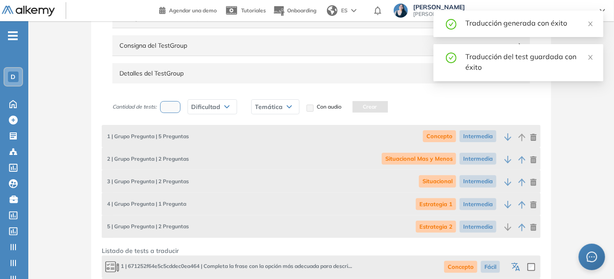
scroll to position [241, 0]
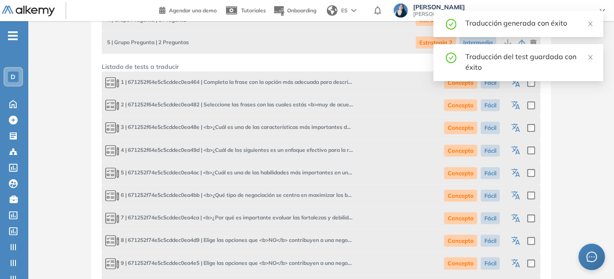
click at [515, 240] on icon "button" at bounding box center [516, 242] width 11 height 11
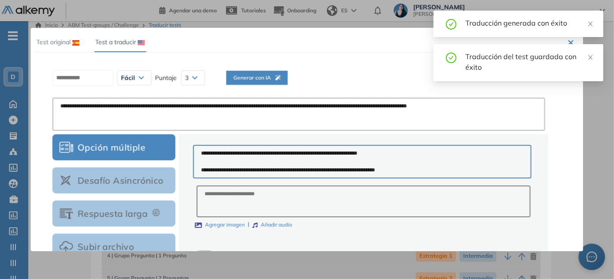
scroll to position [0, 0]
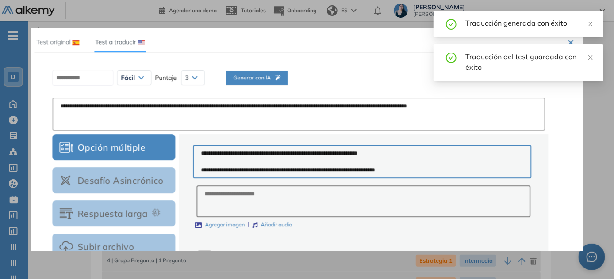
click at [280, 79] on icon "button" at bounding box center [277, 77] width 5 height 5
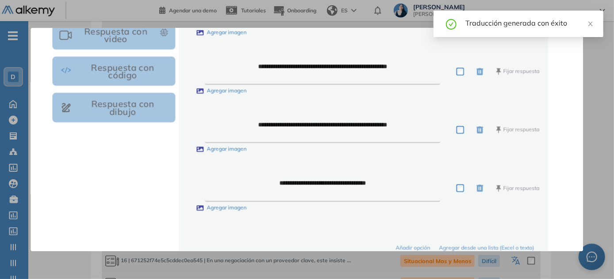
scroll to position [331, 0]
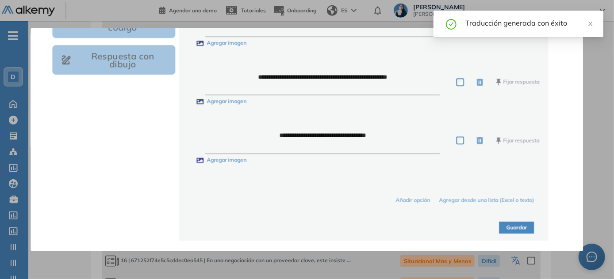
click at [516, 227] on button "Guardar" at bounding box center [516, 228] width 35 height 12
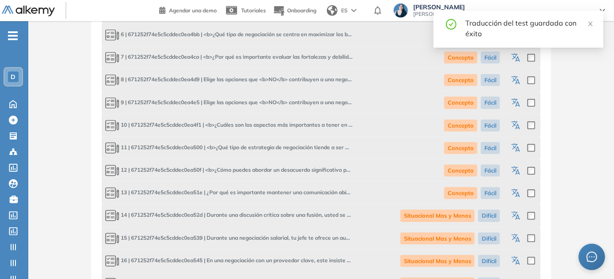
click at [516, 101] on icon "button" at bounding box center [516, 103] width 11 height 11
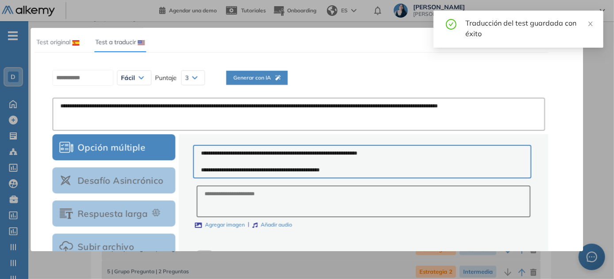
scroll to position [0, 0]
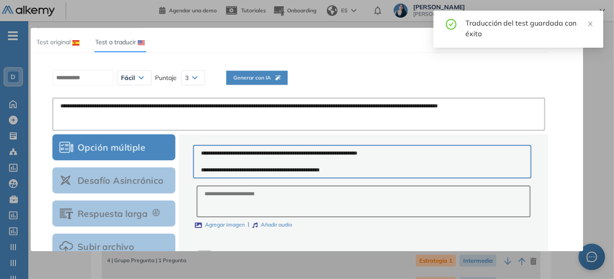
click at [276, 79] on span "Generar con IA" at bounding box center [256, 78] width 47 height 8
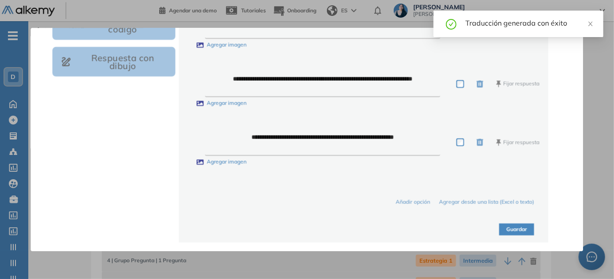
scroll to position [331, 0]
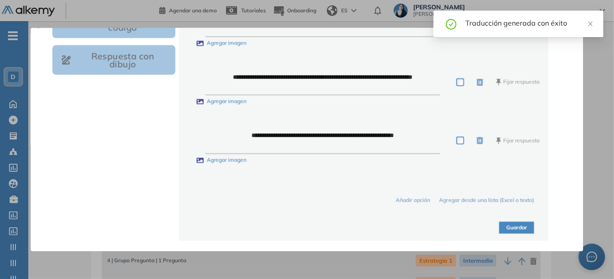
click at [530, 229] on button "Guardar" at bounding box center [516, 228] width 35 height 12
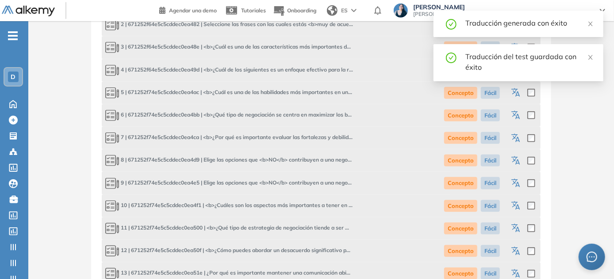
click at [511, 210] on icon "button" at bounding box center [516, 206] width 11 height 11
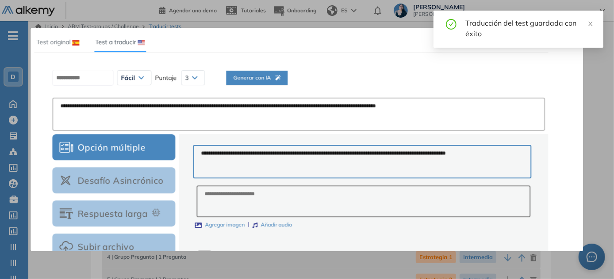
scroll to position [0, 0]
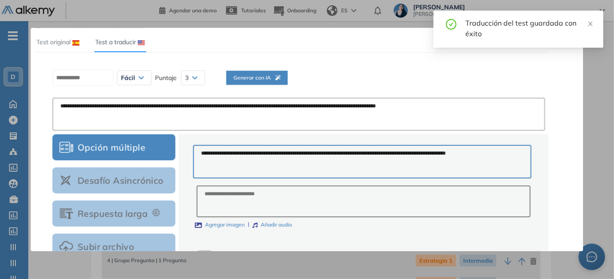
click at [276, 83] on div "Generar con IA" at bounding box center [256, 89] width 47 height 30
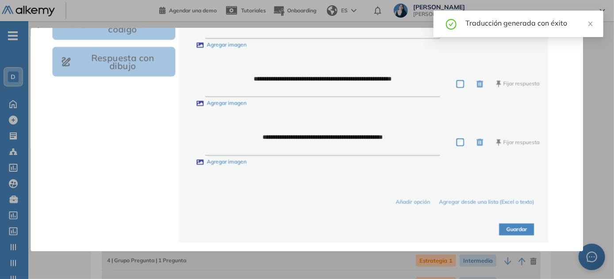
scroll to position [331, 0]
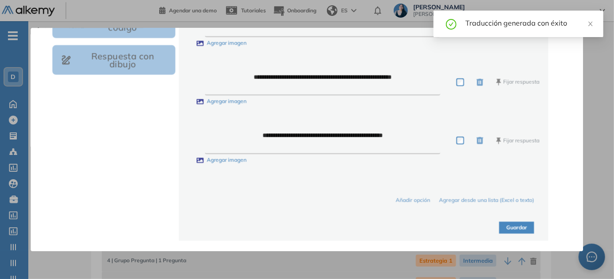
click at [513, 229] on button "Guardar" at bounding box center [516, 228] width 35 height 12
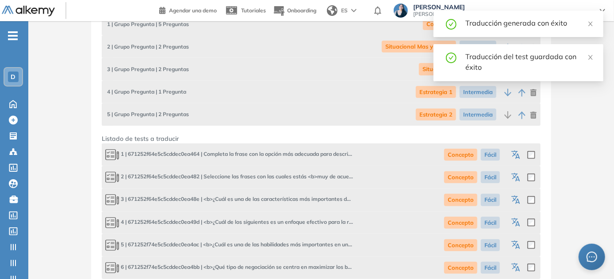
scroll to position [321, 0]
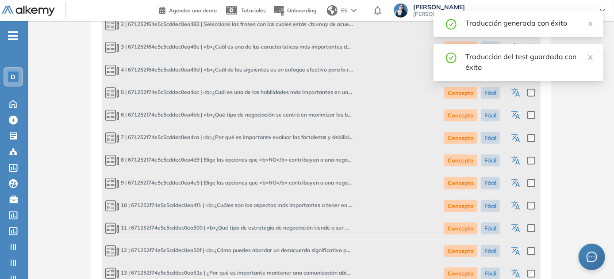
click at [515, 228] on icon "button" at bounding box center [516, 229] width 11 height 11
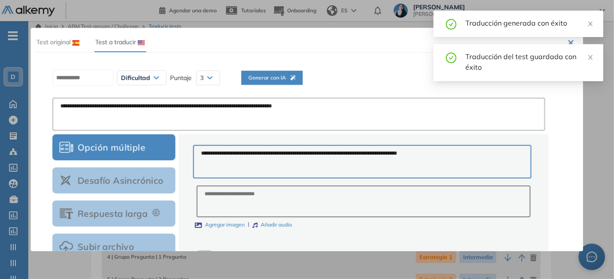
scroll to position [0, 0]
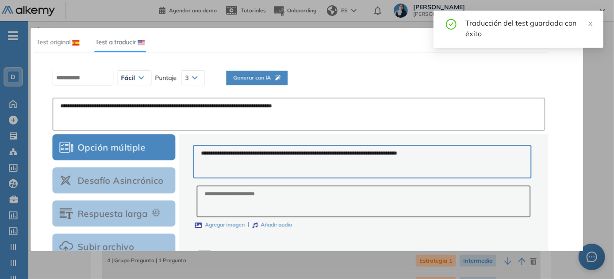
click at [280, 75] on span "Generar con IA" at bounding box center [256, 78] width 47 height 8
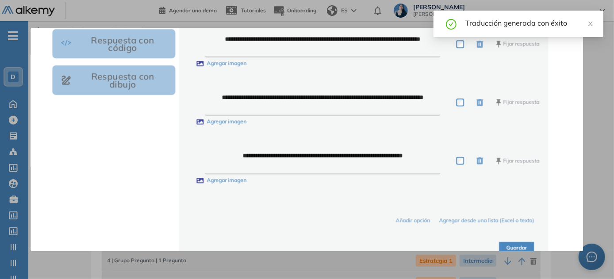
scroll to position [331, 0]
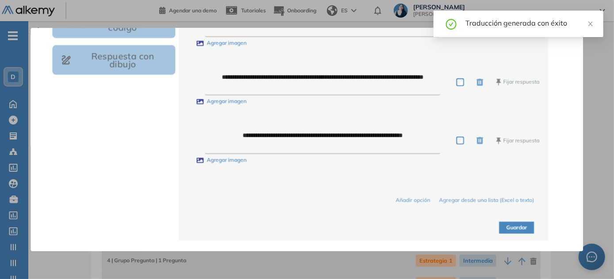
click at [499, 231] on button "Guardar" at bounding box center [516, 228] width 35 height 12
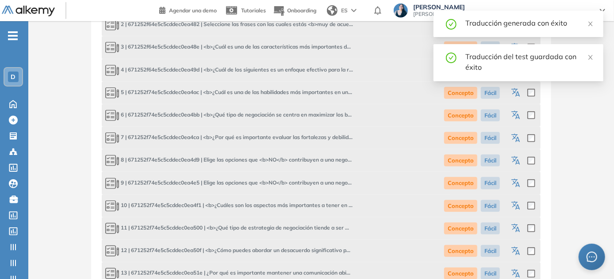
click at [511, 252] on icon "button" at bounding box center [516, 252] width 11 height 11
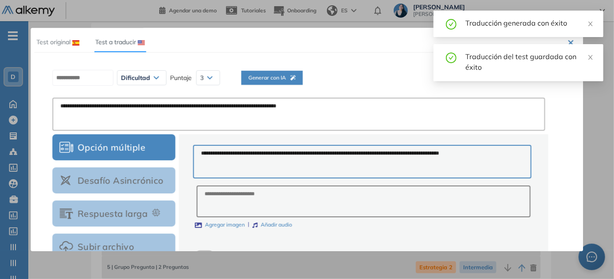
scroll to position [0, 0]
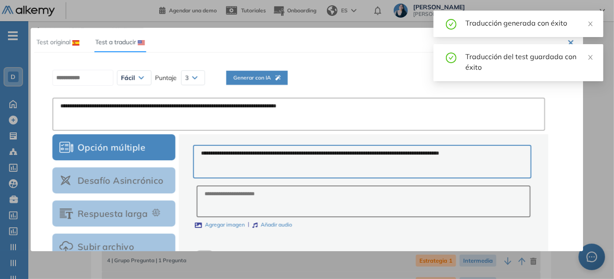
click at [280, 76] on span "Generar con IA" at bounding box center [256, 78] width 47 height 8
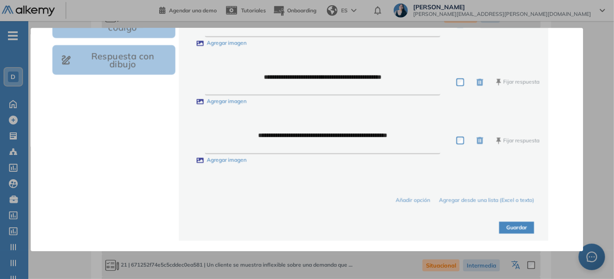
scroll to position [522, 0]
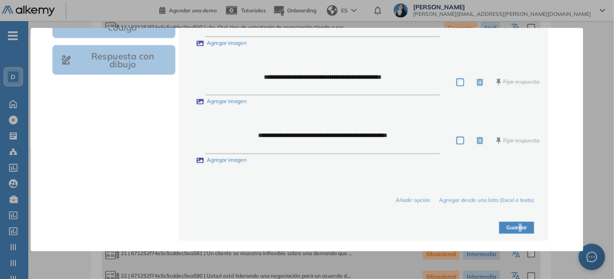
click at [515, 220] on div "Guardar" at bounding box center [363, 223] width 341 height 23
click at [513, 230] on button "Guardar" at bounding box center [516, 228] width 35 height 12
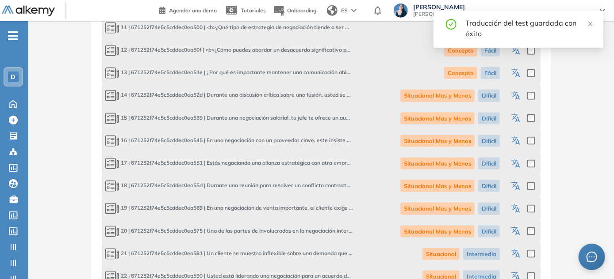
click at [517, 73] on icon "button" at bounding box center [516, 74] width 11 height 11
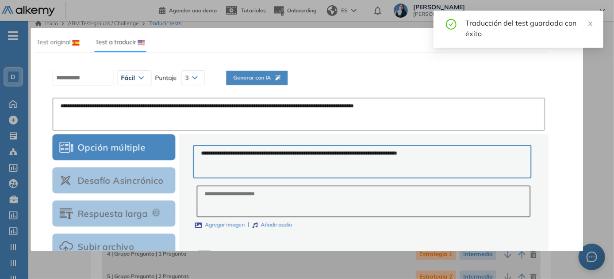
scroll to position [0, 0]
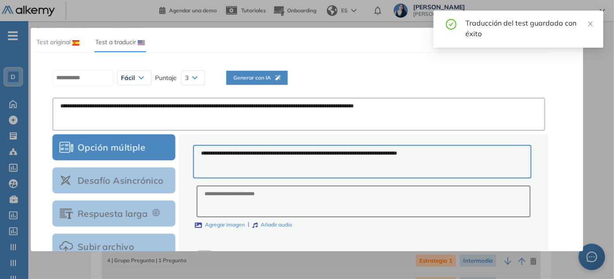
click at [246, 82] on div "Generar con IA" at bounding box center [256, 89] width 47 height 30
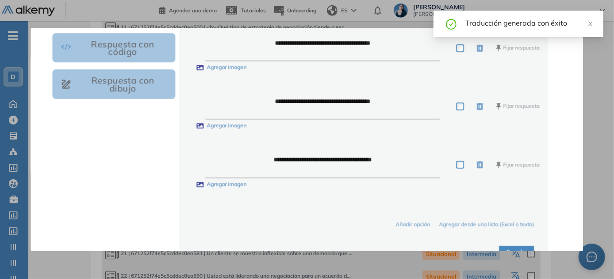
scroll to position [321, 0]
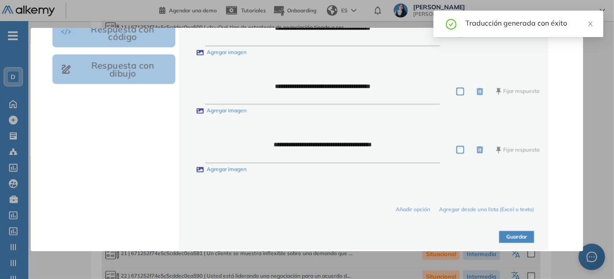
click at [528, 238] on button "Guardar" at bounding box center [516, 238] width 35 height 12
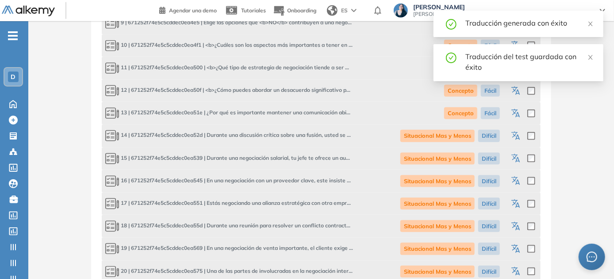
click at [519, 135] on icon "button" at bounding box center [516, 136] width 11 height 11
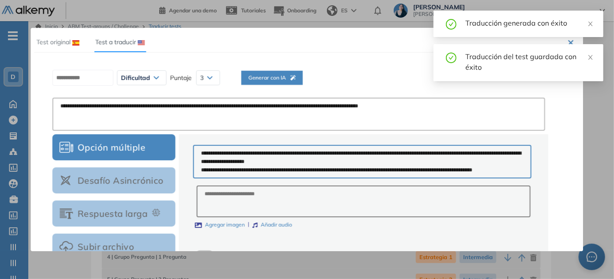
scroll to position [0, 0]
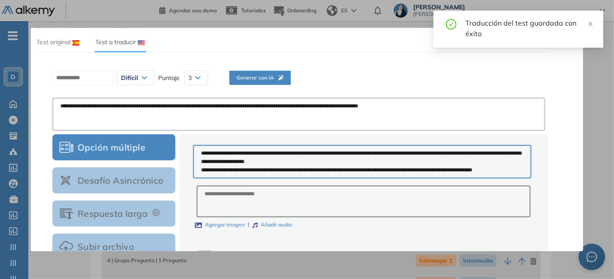
click at [263, 74] on span "Generar con IA" at bounding box center [259, 78] width 47 height 8
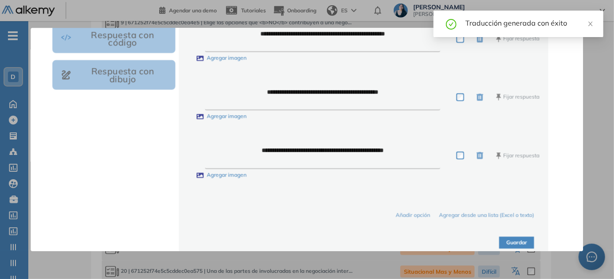
scroll to position [321, 0]
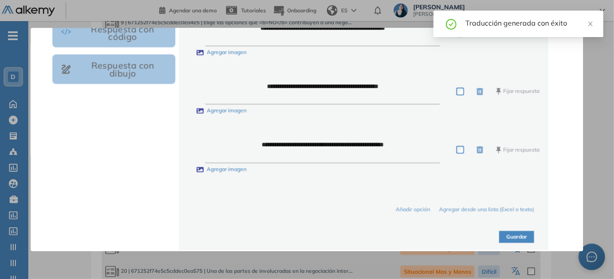
click at [527, 238] on button "Guardar" at bounding box center [516, 238] width 35 height 12
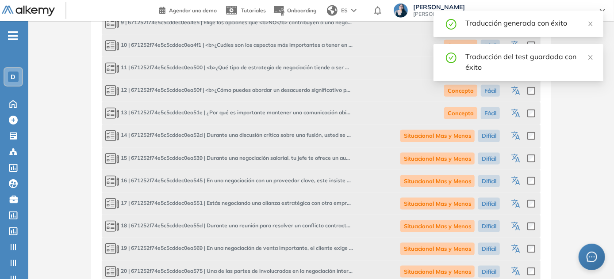
click at [512, 157] on icon "button" at bounding box center [516, 159] width 11 height 11
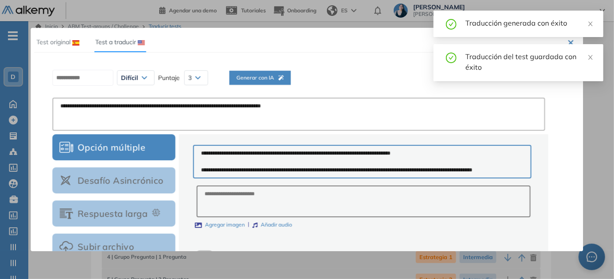
scroll to position [0, 0]
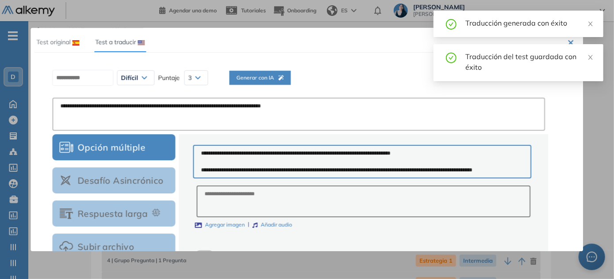
click at [264, 77] on span "Generar con IA" at bounding box center [259, 78] width 47 height 8
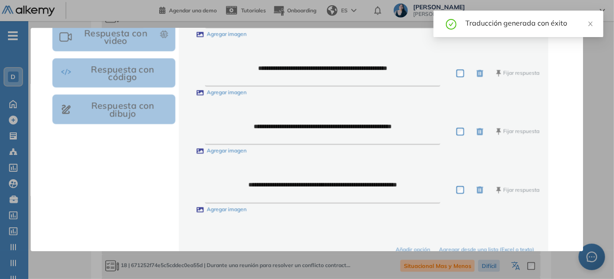
scroll to position [331, 0]
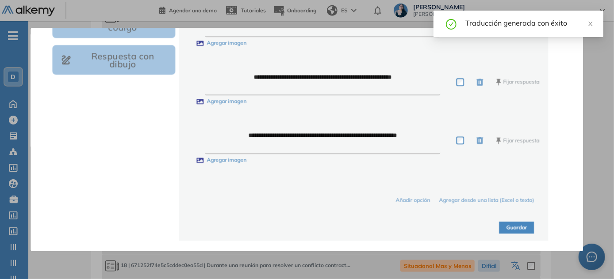
click at [520, 228] on button "Guardar" at bounding box center [516, 228] width 35 height 12
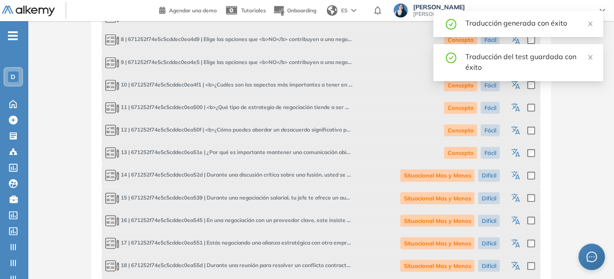
click at [519, 219] on icon "button" at bounding box center [516, 221] width 11 height 11
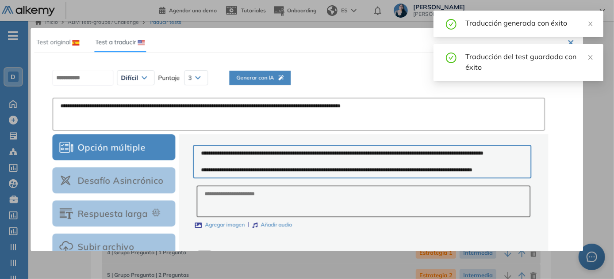
scroll to position [0, 0]
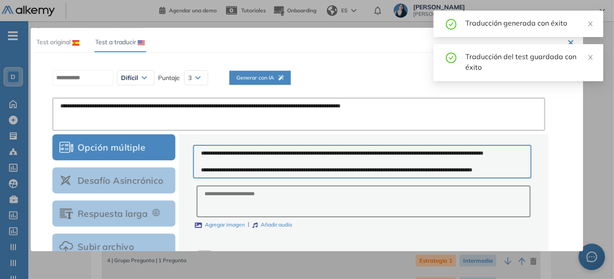
click at [265, 76] on span "Generar con IA" at bounding box center [259, 78] width 47 height 8
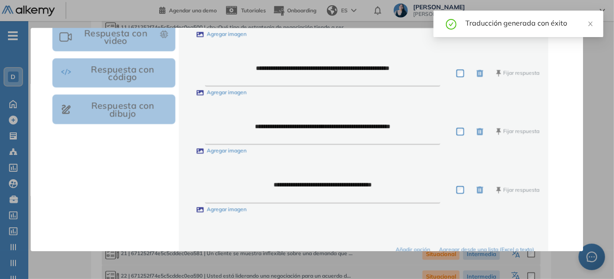
scroll to position [331, 0]
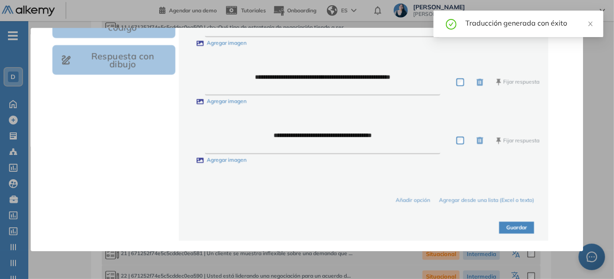
click at [512, 226] on button "Guardar" at bounding box center [516, 228] width 35 height 12
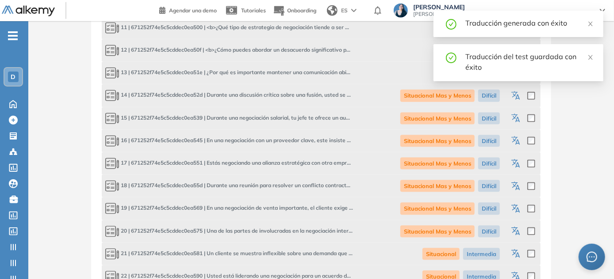
click at [513, 164] on icon "button" at bounding box center [516, 164] width 11 height 11
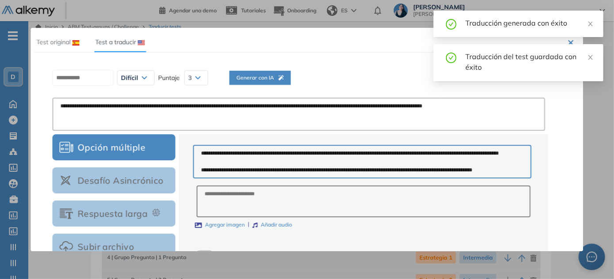
scroll to position [0, 0]
click at [260, 79] on span "Generar con IA" at bounding box center [259, 78] width 47 height 8
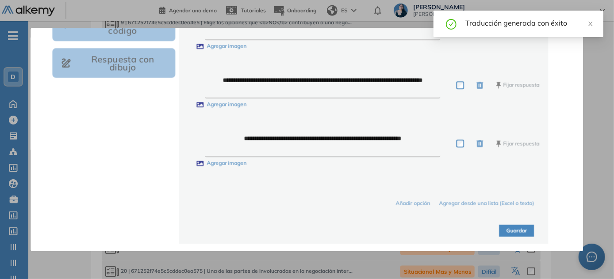
scroll to position [331, 0]
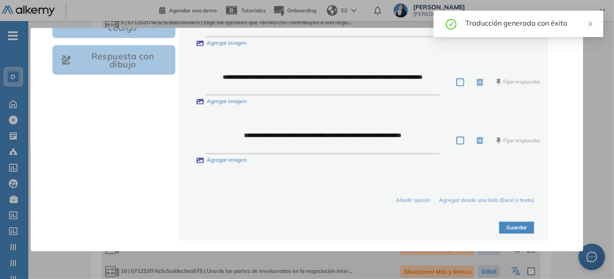
click at [521, 227] on button "Guardar" at bounding box center [516, 228] width 35 height 12
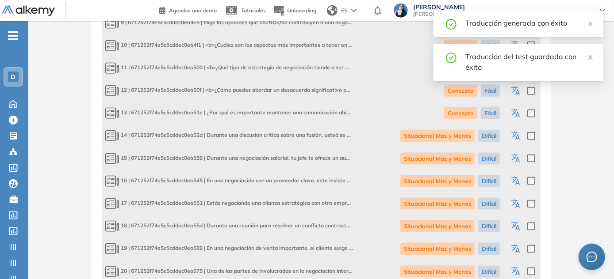
click at [515, 224] on icon "button" at bounding box center [516, 227] width 11 height 11
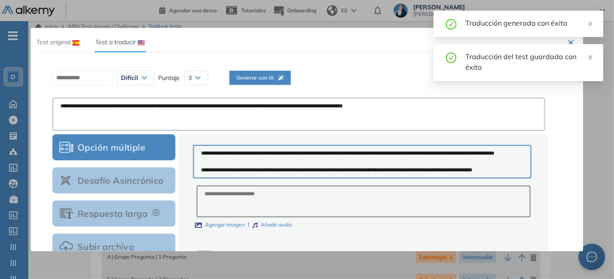
scroll to position [0, 0]
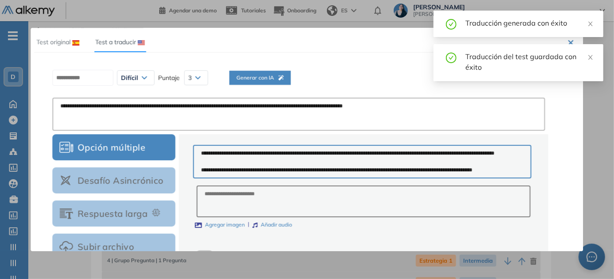
click at [266, 78] on span "Generar con IA" at bounding box center [259, 78] width 47 height 8
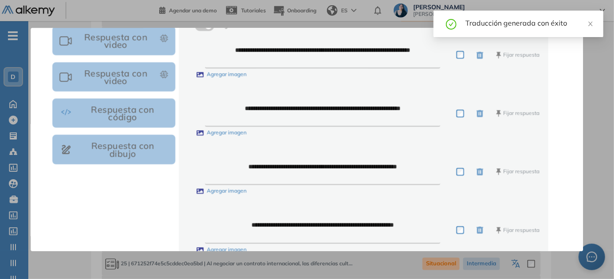
scroll to position [331, 0]
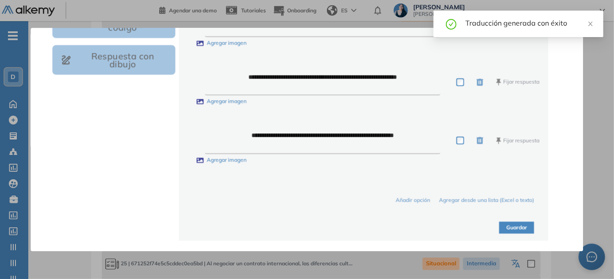
click at [521, 228] on button "Guardar" at bounding box center [516, 228] width 35 height 12
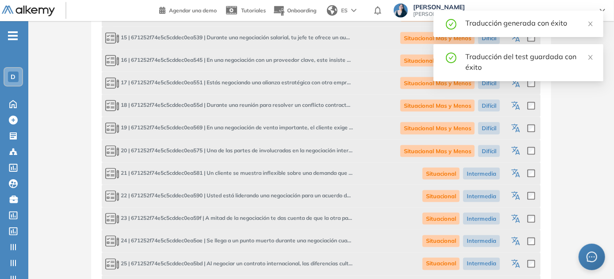
click at [517, 132] on icon "button" at bounding box center [516, 129] width 11 height 11
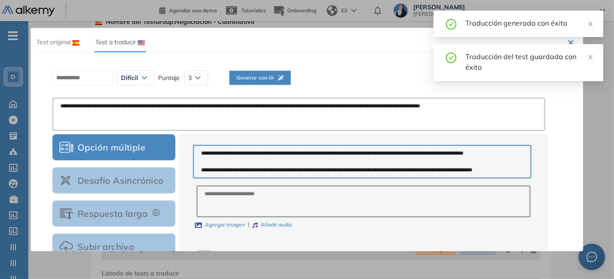
scroll to position [8, 0]
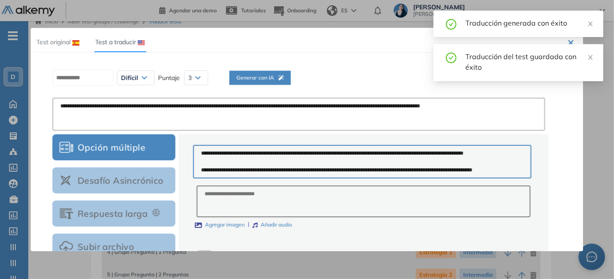
click at [290, 82] on button "Generar con IA" at bounding box center [259, 78] width 61 height 14
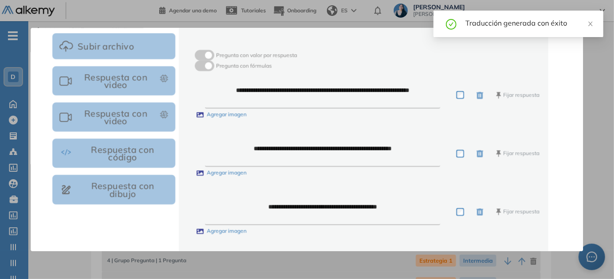
scroll to position [331, 0]
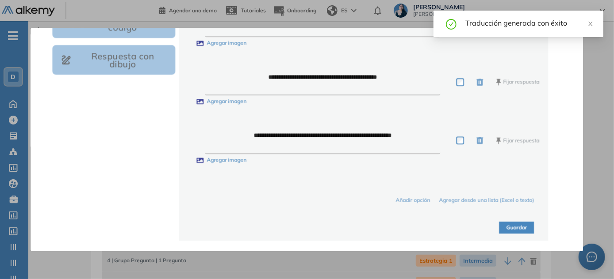
click at [516, 229] on button "Guardar" at bounding box center [516, 228] width 35 height 12
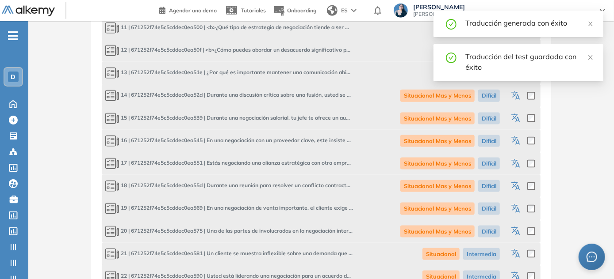
scroll to position [522, 0]
click at [510, 231] on div at bounding box center [522, 231] width 26 height 15
click at [515, 231] on icon "button" at bounding box center [514, 230] width 7 height 6
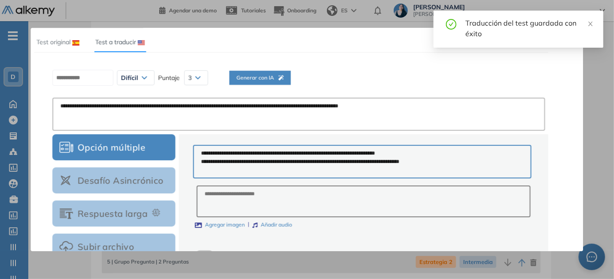
scroll to position [0, 0]
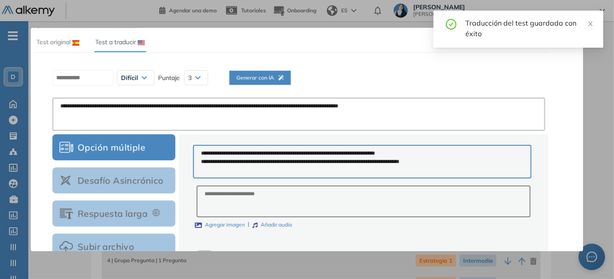
click at [283, 78] on icon "button" at bounding box center [280, 77] width 5 height 5
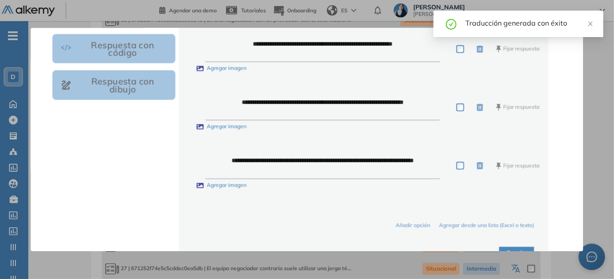
scroll to position [331, 0]
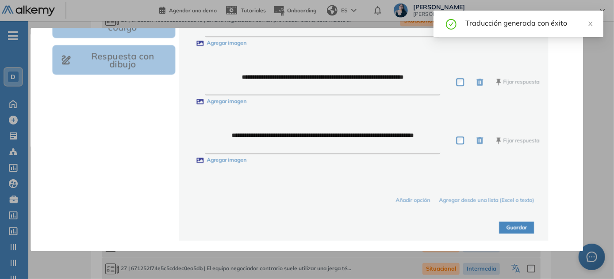
click at [518, 230] on button "Guardar" at bounding box center [516, 228] width 35 height 12
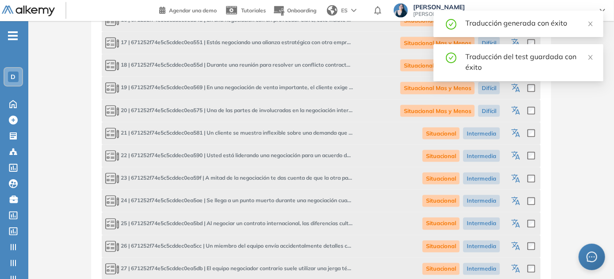
click at [513, 129] on icon "button" at bounding box center [516, 134] width 11 height 11
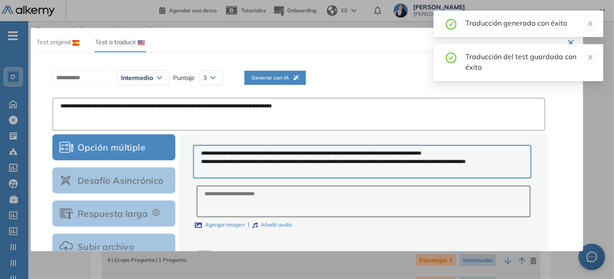
scroll to position [0, 0]
click at [284, 73] on button "Generar con IA" at bounding box center [274, 78] width 61 height 14
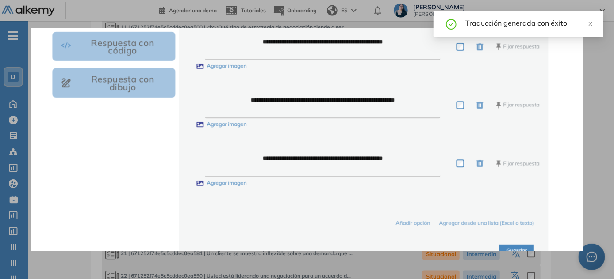
scroll to position [331, 0]
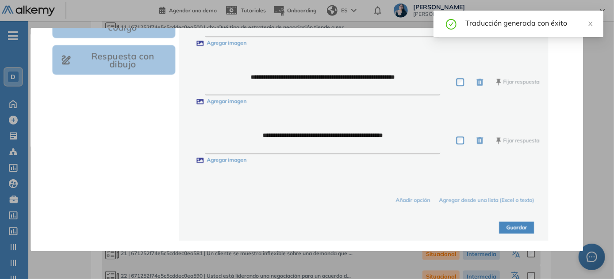
click at [512, 224] on button "Guardar" at bounding box center [516, 228] width 35 height 12
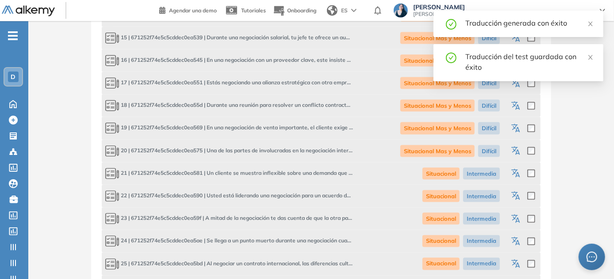
click at [516, 195] on icon "button" at bounding box center [516, 196] width 11 height 11
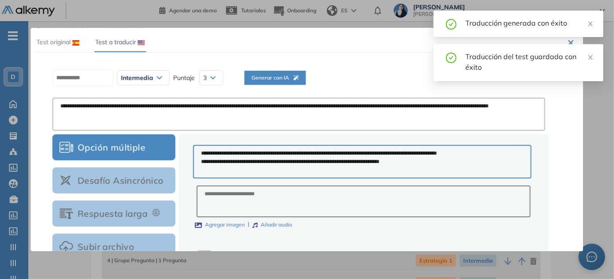
scroll to position [0, 0]
click at [282, 76] on span "Generar con IA" at bounding box center [274, 78] width 47 height 8
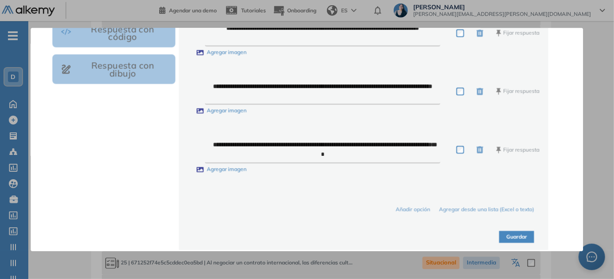
scroll to position [643, 0]
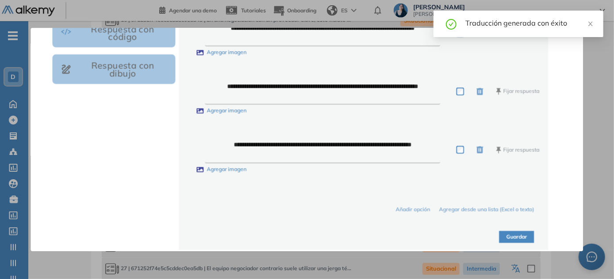
click at [507, 233] on button "Guardar" at bounding box center [516, 238] width 35 height 12
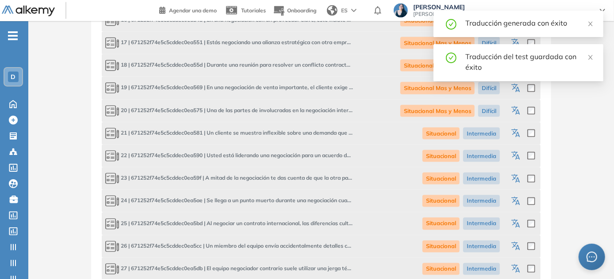
click at [516, 174] on icon "button" at bounding box center [516, 179] width 11 height 11
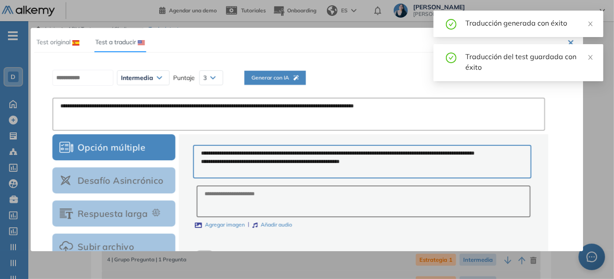
scroll to position [0, 0]
click at [298, 77] on span "Generar con IA" at bounding box center [274, 78] width 47 height 8
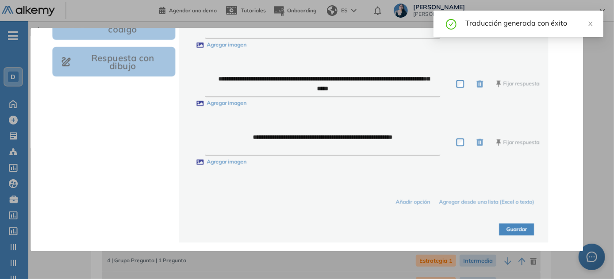
scroll to position [331, 0]
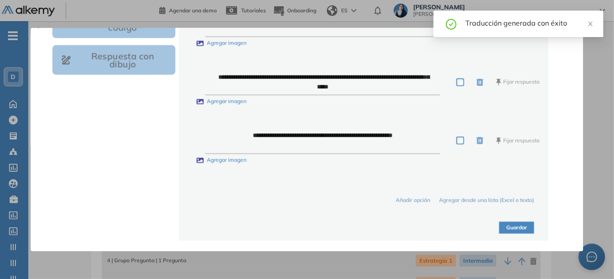
click at [516, 228] on button "Guardar" at bounding box center [516, 228] width 35 height 12
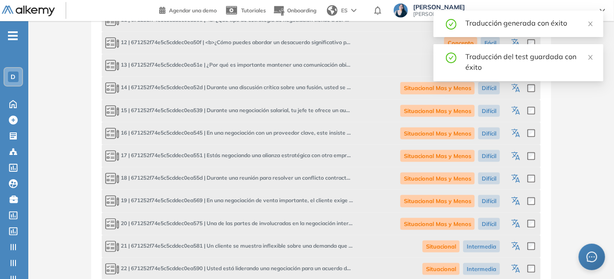
scroll to position [723, 0]
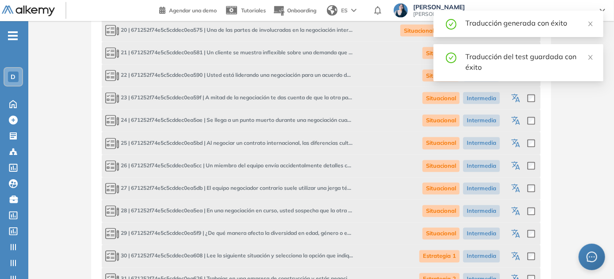
click at [513, 119] on icon "button" at bounding box center [516, 121] width 11 height 11
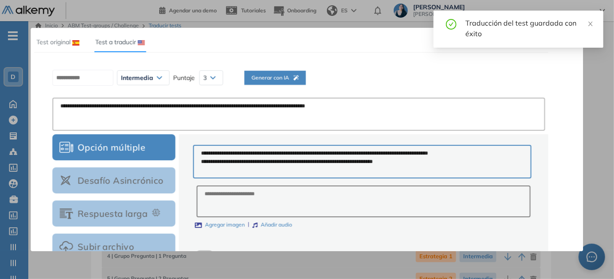
scroll to position [0, 0]
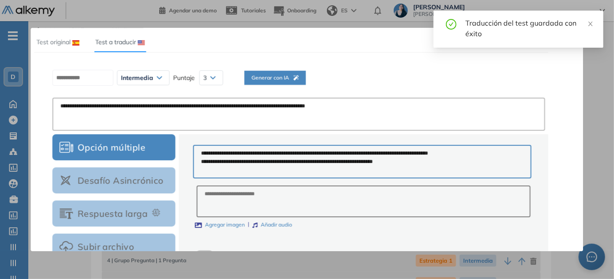
click at [275, 76] on span "Generar con IA" at bounding box center [274, 78] width 47 height 8
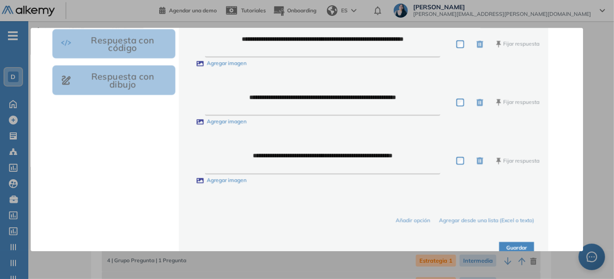
scroll to position [331, 0]
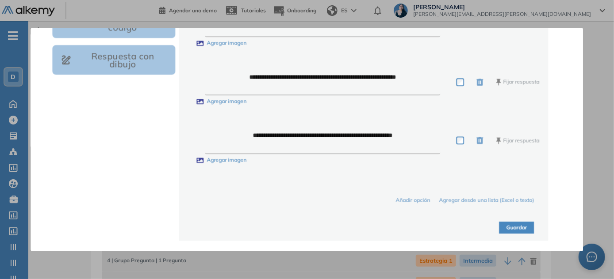
click at [524, 231] on button "Guardar" at bounding box center [516, 228] width 35 height 12
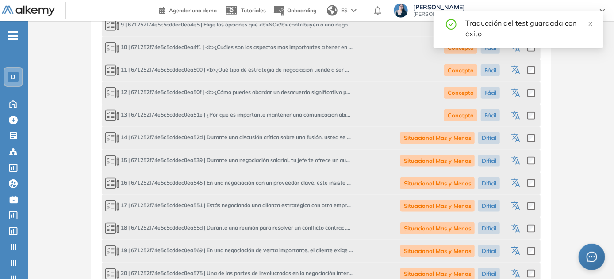
scroll to position [643, 0]
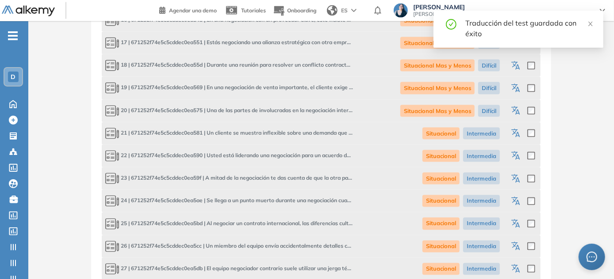
click at [516, 224] on icon "button" at bounding box center [517, 225] width 4 height 5
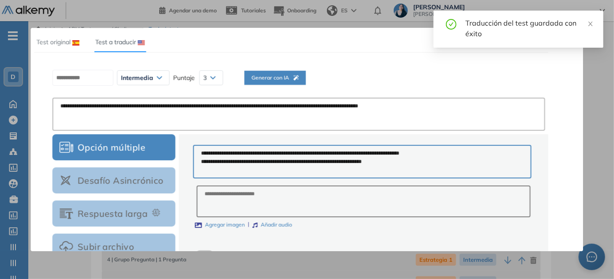
scroll to position [0, 0]
click at [271, 73] on button "Generar con IA" at bounding box center [274, 78] width 61 height 14
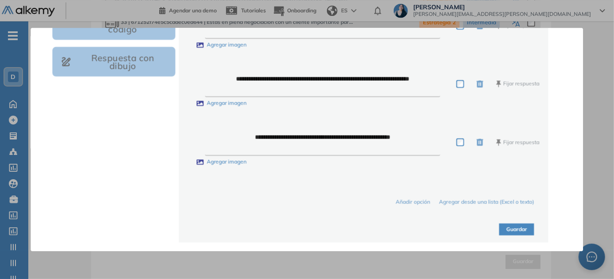
scroll to position [331, 0]
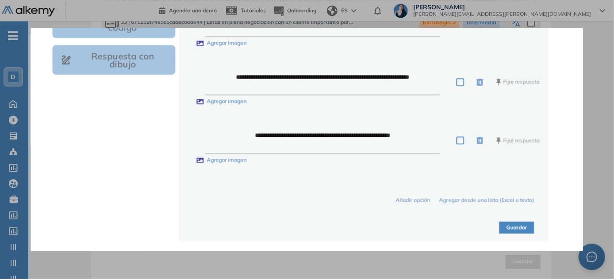
click at [521, 228] on button "Guardar" at bounding box center [516, 228] width 35 height 12
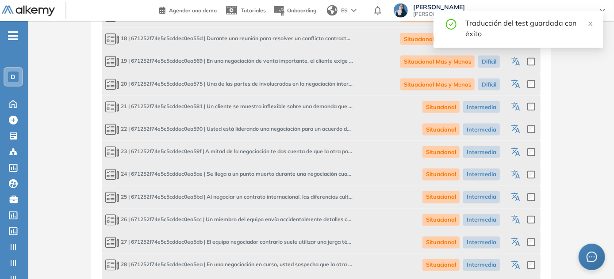
scroll to position [704, 0]
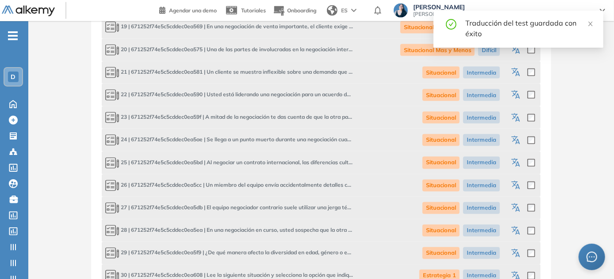
click at [520, 187] on icon "button" at bounding box center [516, 186] width 11 height 11
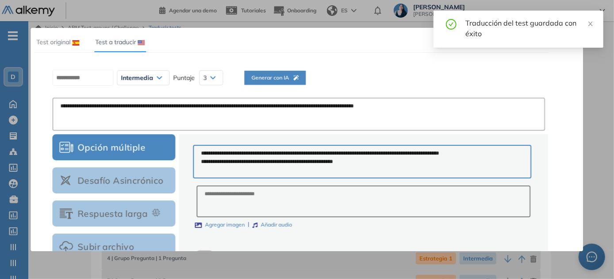
scroll to position [0, 0]
click at [294, 82] on div "Generar con IA" at bounding box center [274, 89] width 47 height 30
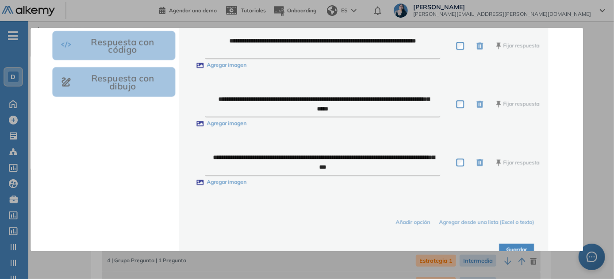
scroll to position [331, 0]
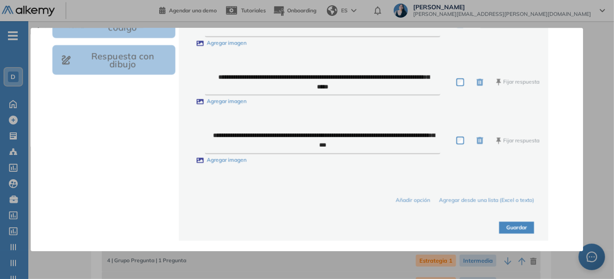
click at [518, 227] on button "Guardar" at bounding box center [516, 228] width 35 height 12
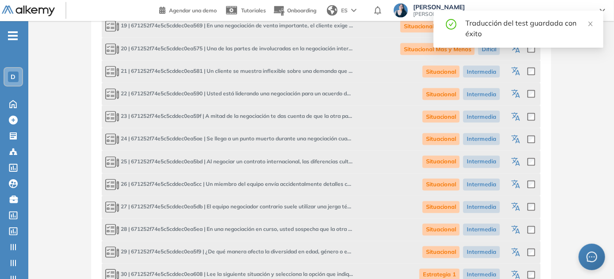
scroll to position [804, 0]
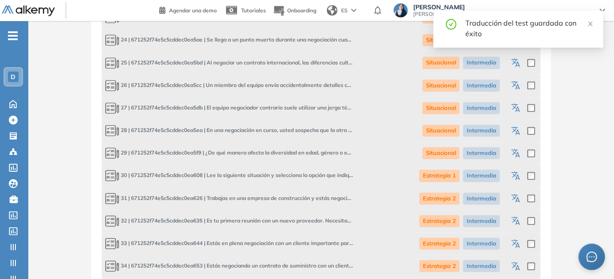
click at [519, 108] on icon "button" at bounding box center [516, 108] width 11 height 11
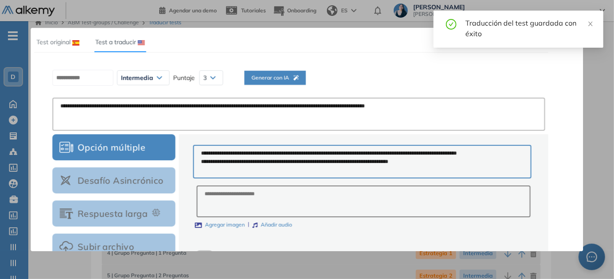
scroll to position [0, 0]
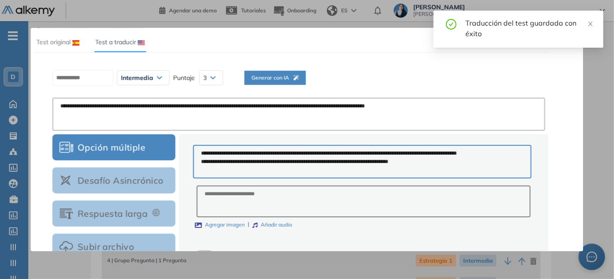
click at [291, 79] on span "Generar con IA" at bounding box center [274, 78] width 47 height 8
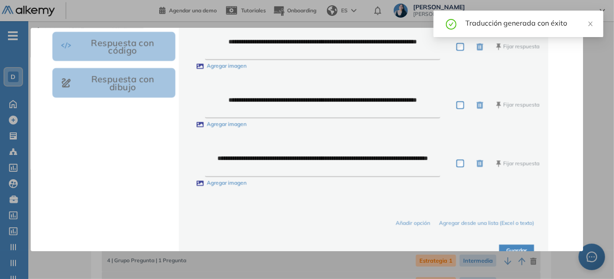
scroll to position [331, 0]
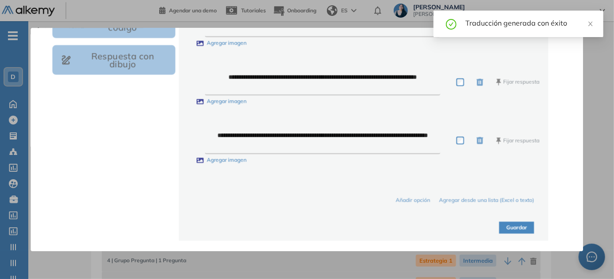
click at [517, 229] on button "Guardar" at bounding box center [516, 228] width 35 height 12
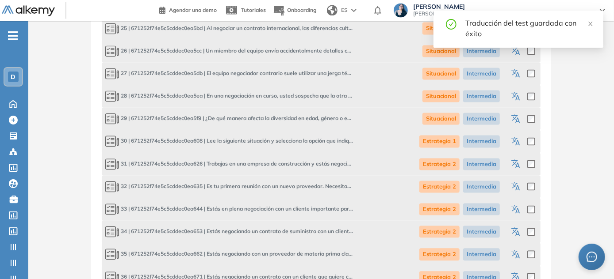
scroll to position [844, 0]
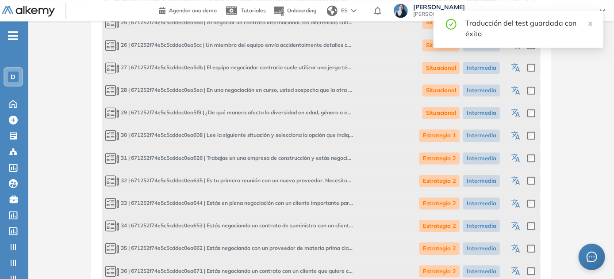
click at [518, 90] on icon "button" at bounding box center [517, 92] width 4 height 5
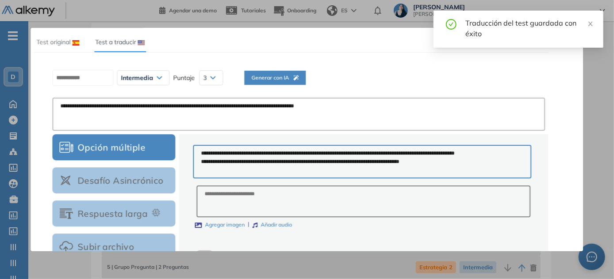
scroll to position [2, 0]
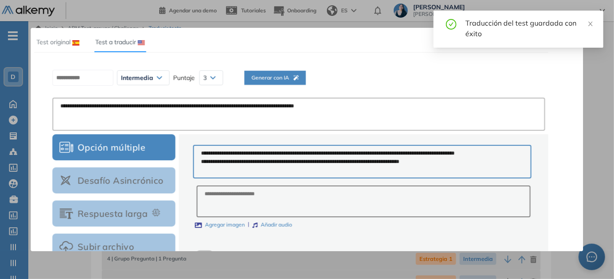
click at [280, 77] on span "Generar con IA" at bounding box center [274, 78] width 47 height 8
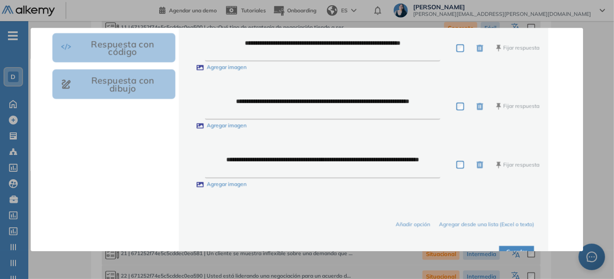
scroll to position [331, 0]
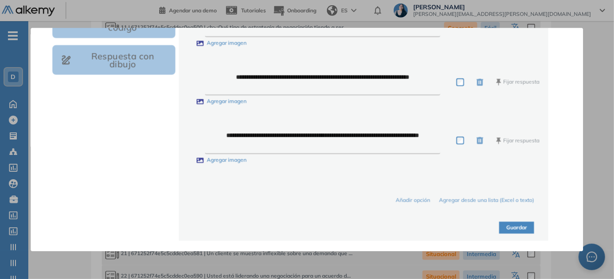
click at [517, 223] on button "Guardar" at bounding box center [516, 228] width 35 height 12
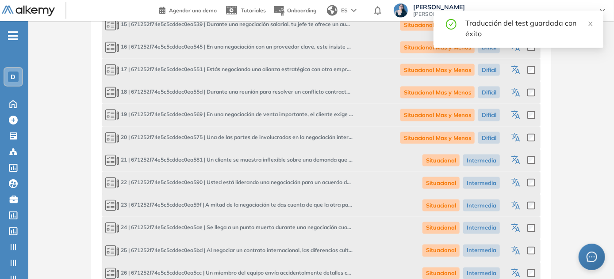
scroll to position [764, 0]
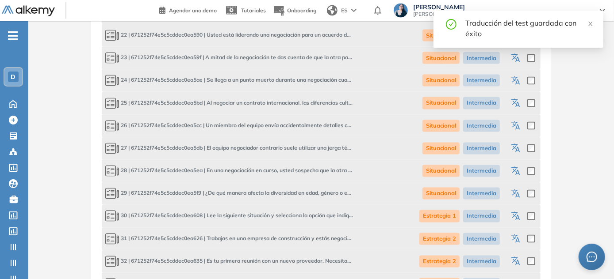
click at [515, 195] on icon "button" at bounding box center [516, 194] width 11 height 11
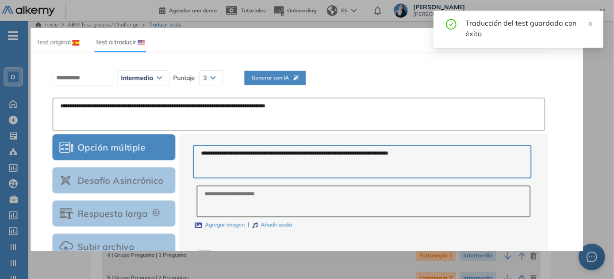
scroll to position [0, 0]
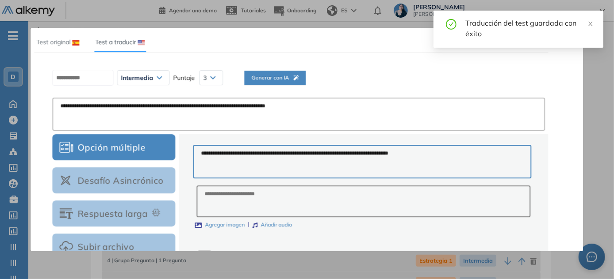
click at [292, 77] on span "Generar con IA" at bounding box center [274, 78] width 47 height 8
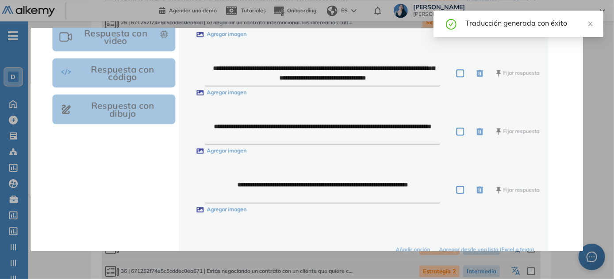
scroll to position [331, 0]
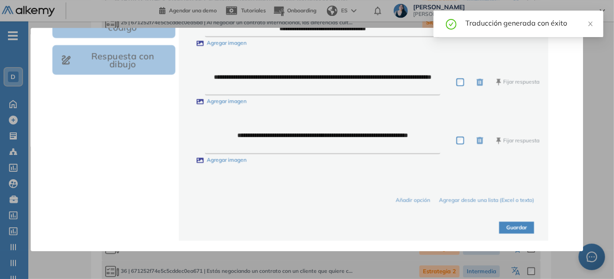
click at [502, 224] on button "Guardar" at bounding box center [516, 228] width 35 height 12
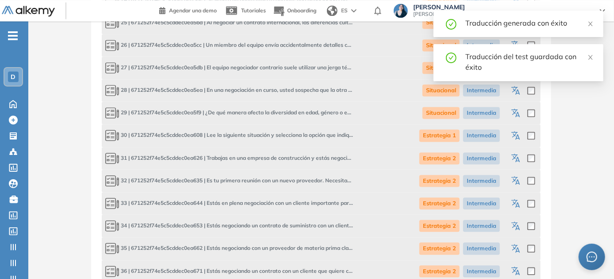
click at [513, 140] on icon "button" at bounding box center [516, 136] width 11 height 11
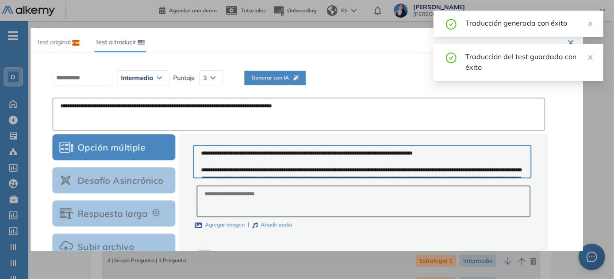
scroll to position [0, 0]
click at [277, 79] on span "Generar con IA" at bounding box center [274, 78] width 47 height 8
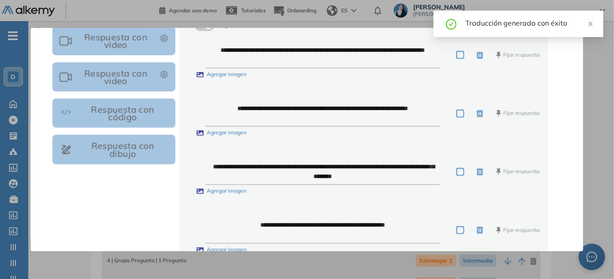
scroll to position [331, 0]
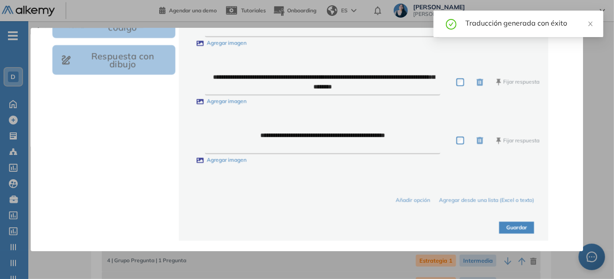
click at [526, 226] on button "Guardar" at bounding box center [516, 228] width 35 height 12
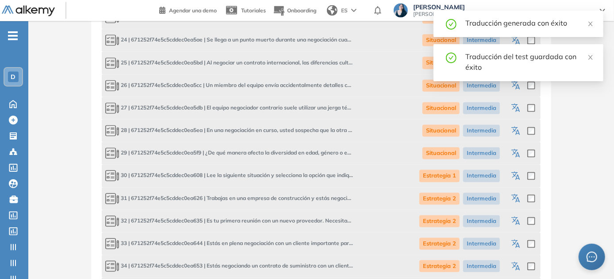
click at [519, 195] on icon "button" at bounding box center [516, 199] width 11 height 11
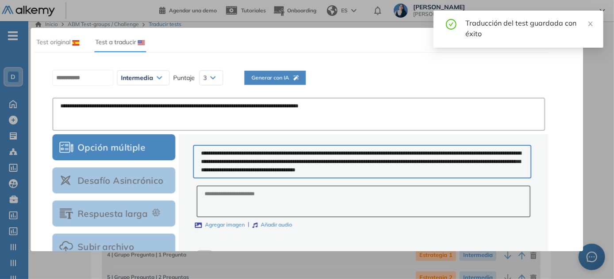
scroll to position [0, 0]
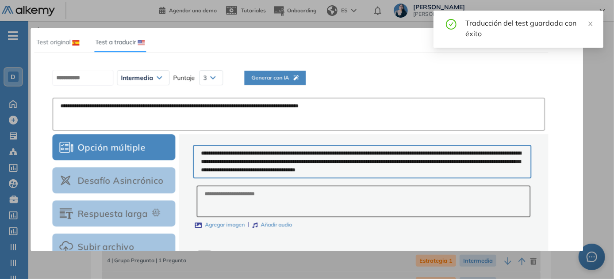
click at [286, 79] on span "Generar con IA" at bounding box center [274, 78] width 47 height 8
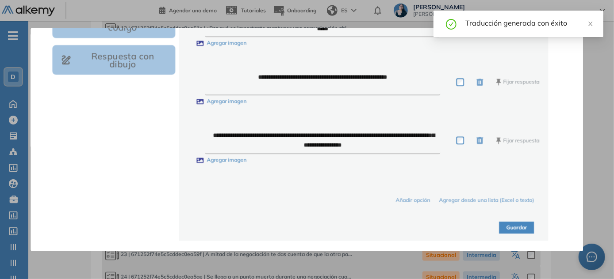
scroll to position [723, 0]
click at [512, 226] on button "Guardar" at bounding box center [516, 228] width 35 height 12
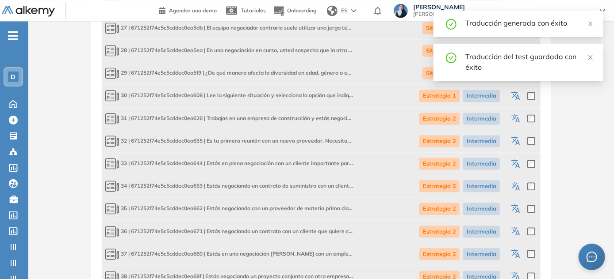
click at [519, 141] on icon "button" at bounding box center [516, 141] width 11 height 11
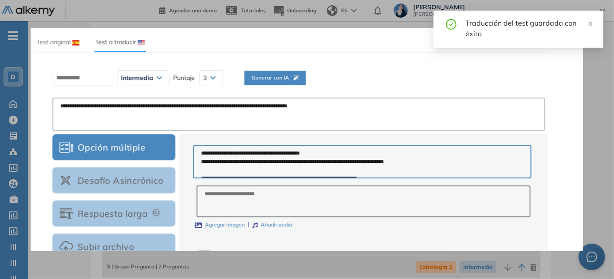
click at [280, 79] on span "Generar con IA" at bounding box center [274, 78] width 47 height 8
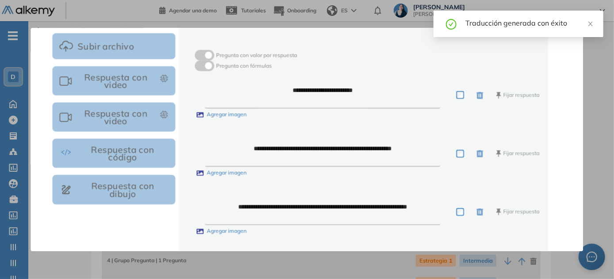
scroll to position [331, 0]
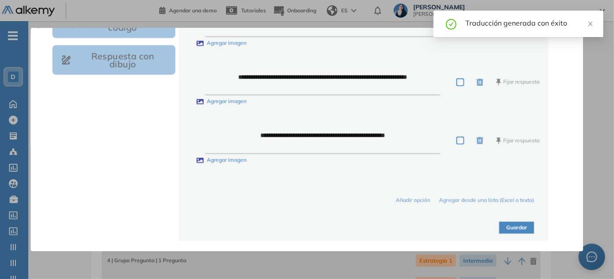
click at [512, 229] on button "Guardar" at bounding box center [516, 228] width 35 height 12
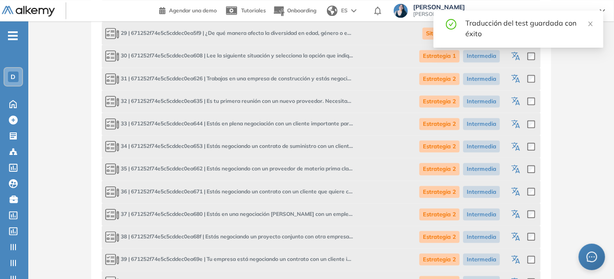
click at [513, 127] on icon "button" at bounding box center [516, 124] width 11 height 11
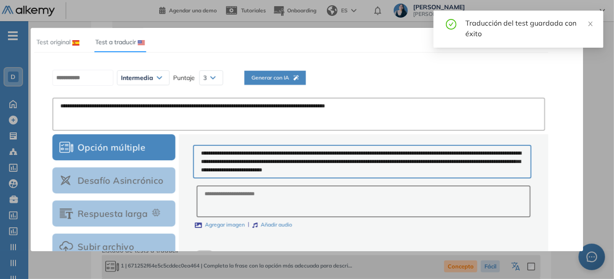
click at [289, 79] on span "Generar con IA" at bounding box center [274, 78] width 47 height 8
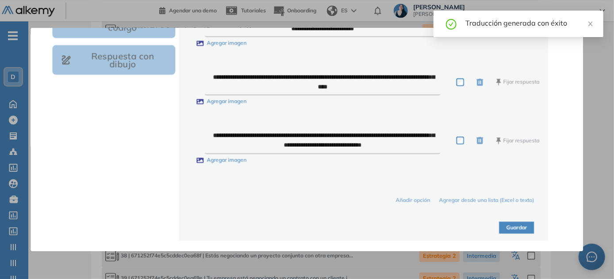
click at [506, 225] on button "Guardar" at bounding box center [516, 228] width 35 height 12
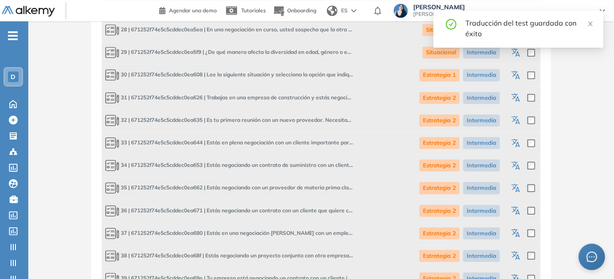
click at [516, 168] on icon "button" at bounding box center [517, 166] width 4 height 5
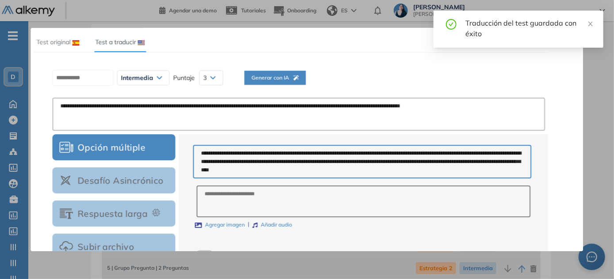
scroll to position [2, 0]
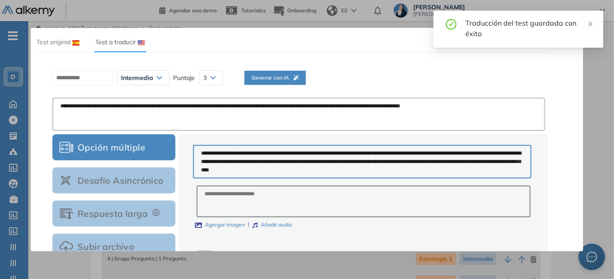
click at [286, 80] on span "Generar con IA" at bounding box center [274, 78] width 47 height 8
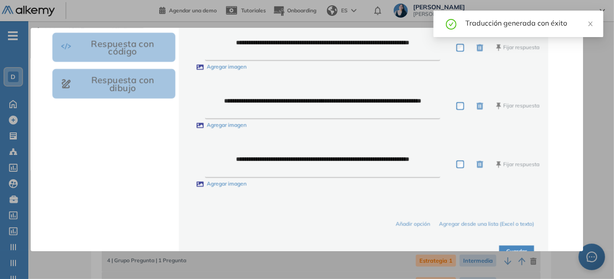
scroll to position [331, 0]
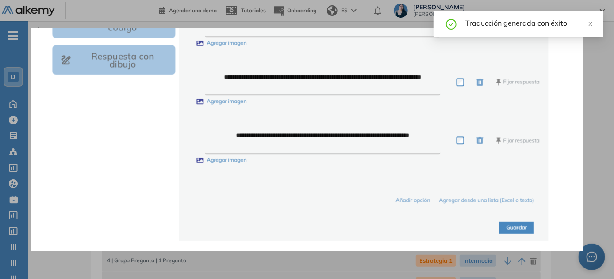
click at [523, 224] on button "Guardar" at bounding box center [516, 228] width 35 height 12
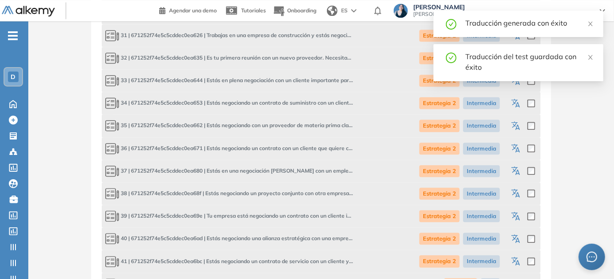
scroll to position [1026, 0]
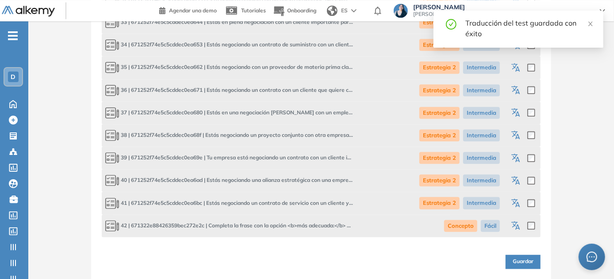
click at [516, 68] on icon "button" at bounding box center [517, 68] width 4 height 5
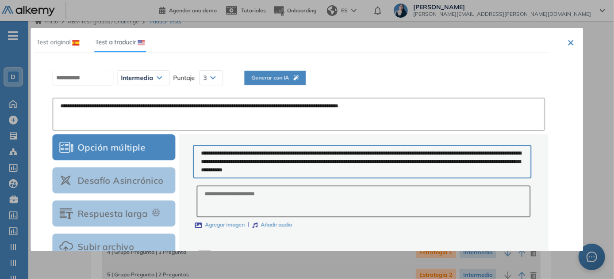
scroll to position [0, 0]
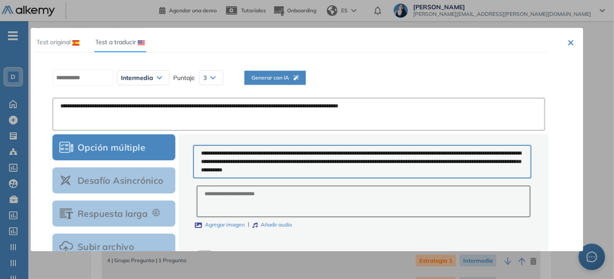
click at [284, 81] on span "Generar con IA" at bounding box center [274, 78] width 47 height 8
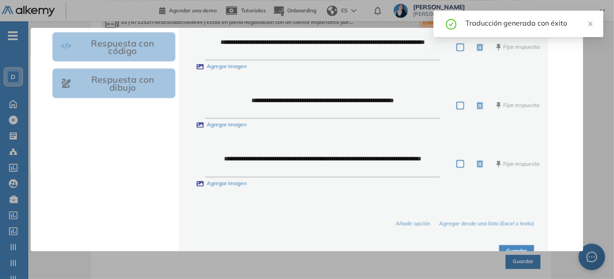
scroll to position [331, 0]
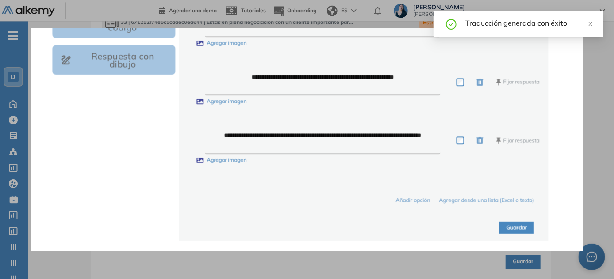
click at [521, 233] on button "Guardar" at bounding box center [516, 228] width 35 height 12
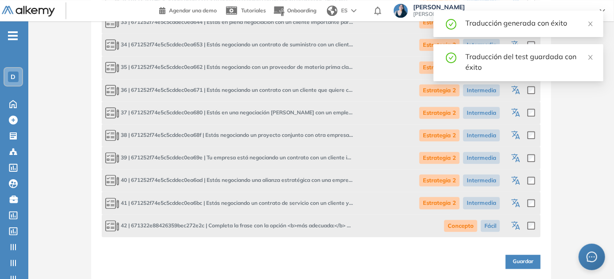
click at [514, 94] on icon "button" at bounding box center [516, 90] width 11 height 11
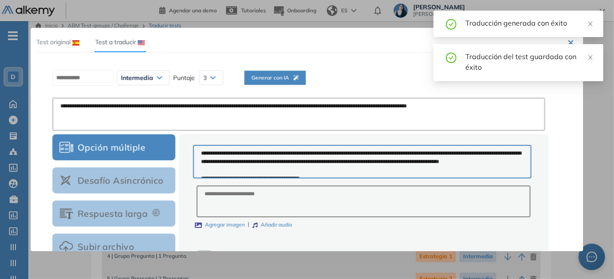
scroll to position [0, 0]
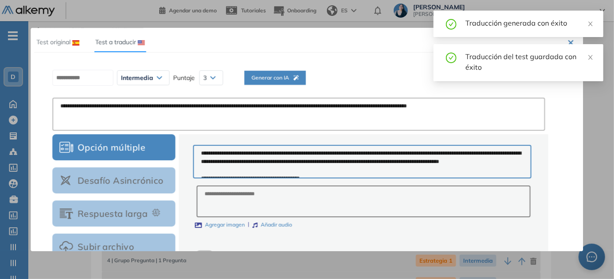
click at [298, 79] on span "Generar con IA" at bounding box center [274, 78] width 47 height 8
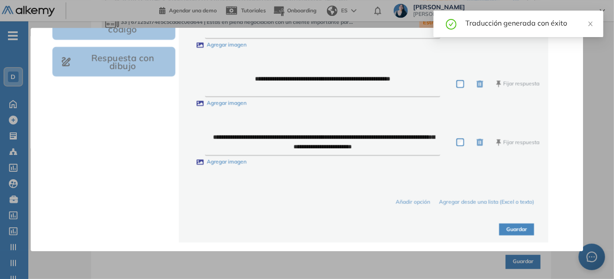
scroll to position [331, 0]
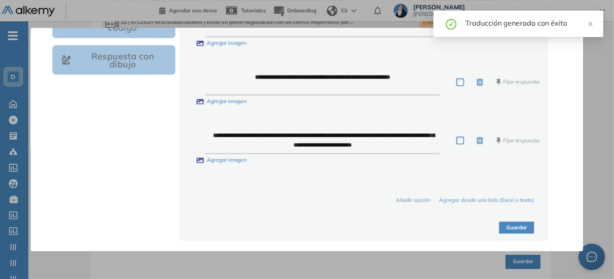
click at [517, 225] on button "Guardar" at bounding box center [516, 228] width 35 height 12
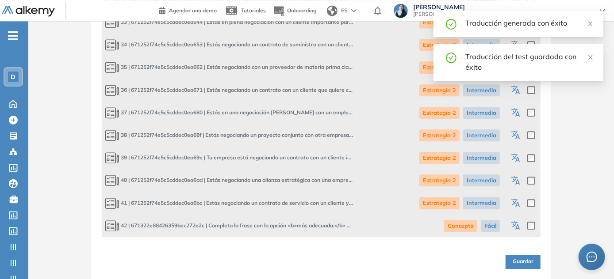
click at [518, 115] on icon "button" at bounding box center [517, 113] width 4 height 5
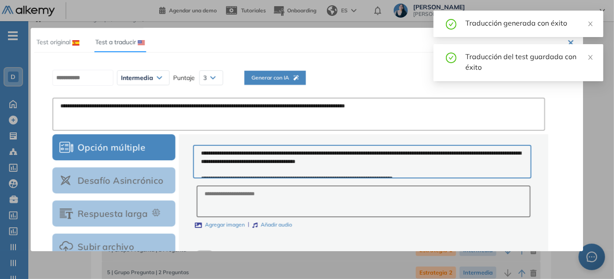
scroll to position [0, 0]
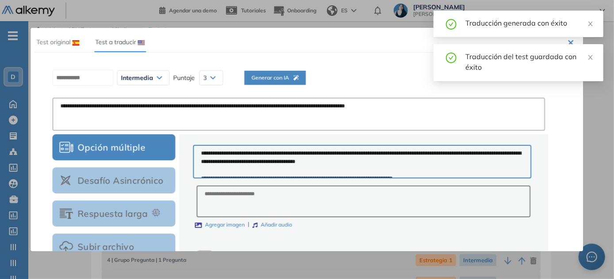
click at [298, 76] on span "Generar con IA" at bounding box center [274, 78] width 47 height 8
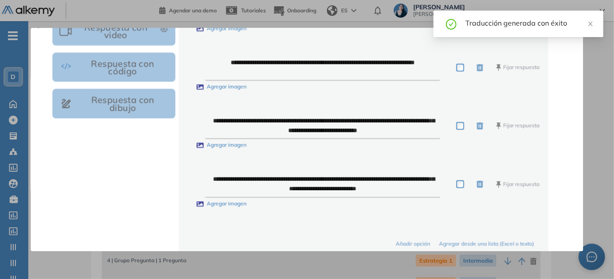
scroll to position [331, 0]
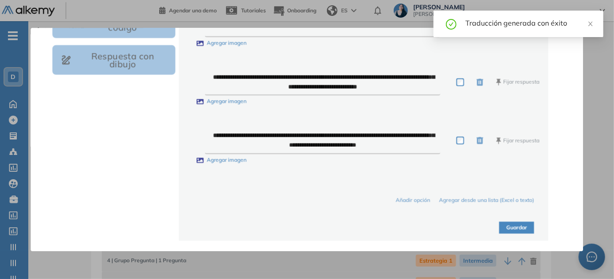
click at [515, 231] on button "Guardar" at bounding box center [516, 228] width 35 height 12
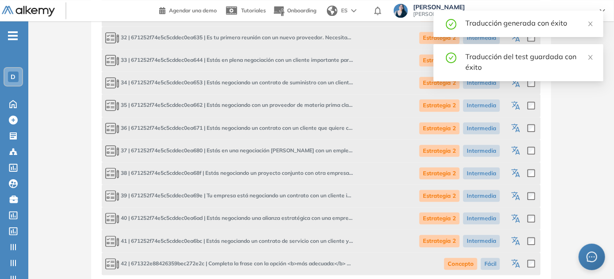
scroll to position [1026, 0]
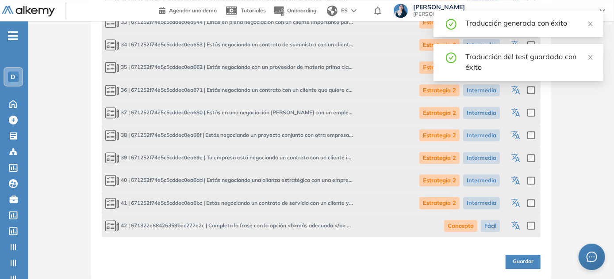
click at [511, 137] on icon "button" at bounding box center [516, 135] width 11 height 11
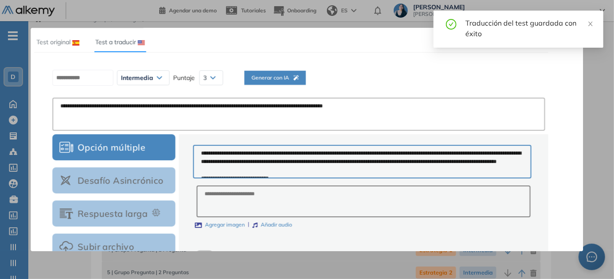
scroll to position [0, 0]
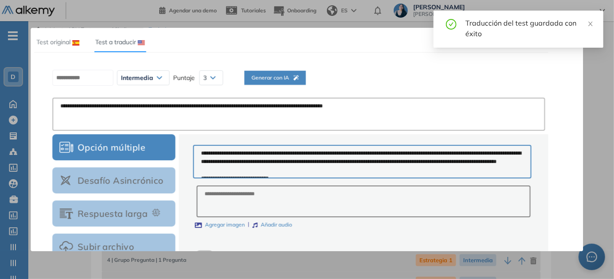
click at [292, 78] on span "Generar con IA" at bounding box center [274, 78] width 47 height 8
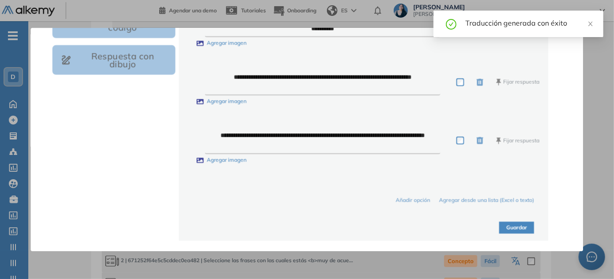
scroll to position [120, 0]
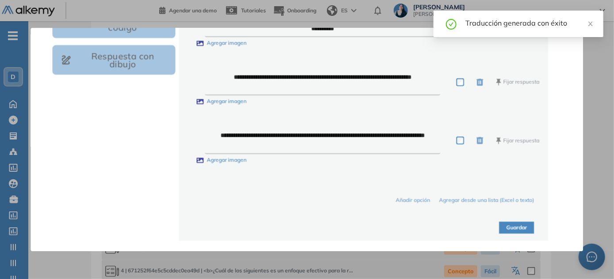
click at [499, 231] on button "Guardar" at bounding box center [516, 228] width 35 height 12
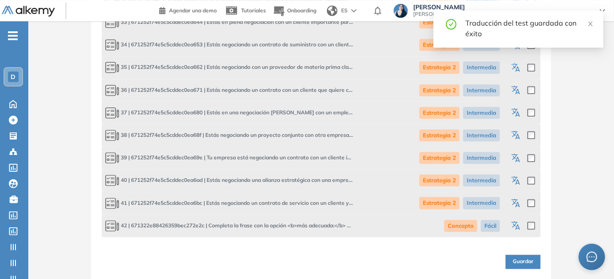
click at [516, 156] on icon "button" at bounding box center [514, 156] width 7 height 6
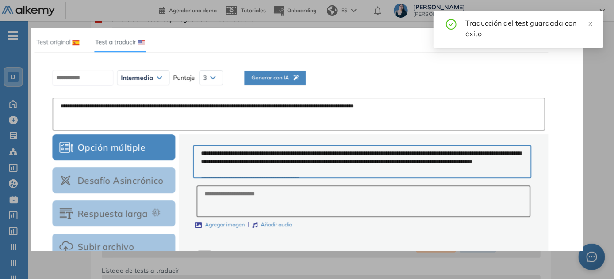
scroll to position [8, 0]
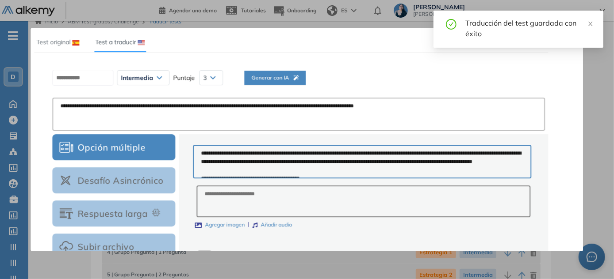
click at [296, 77] on span "Generar con IA" at bounding box center [274, 78] width 47 height 8
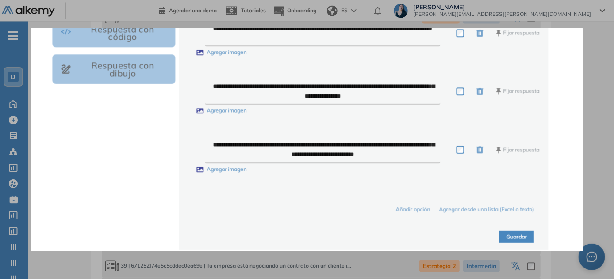
scroll to position [1026, 0]
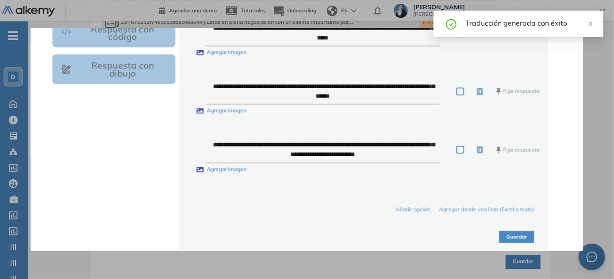
click at [517, 237] on button "Guardar" at bounding box center [516, 238] width 35 height 12
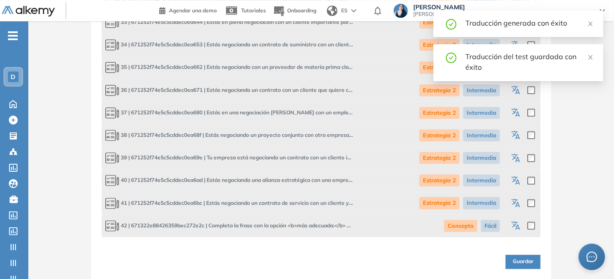
click at [513, 180] on icon "button" at bounding box center [516, 181] width 11 height 11
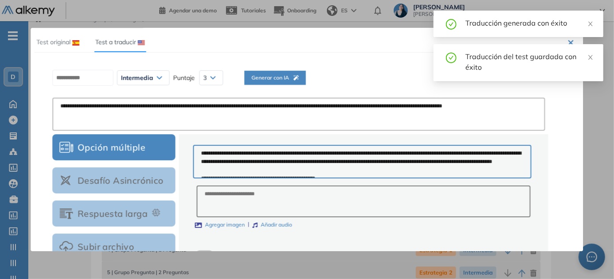
scroll to position [0, 0]
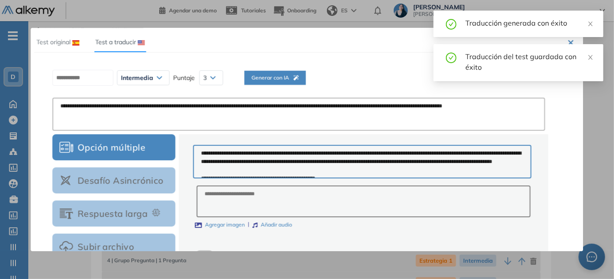
click at [290, 83] on div "Generar con IA" at bounding box center [274, 89] width 47 height 30
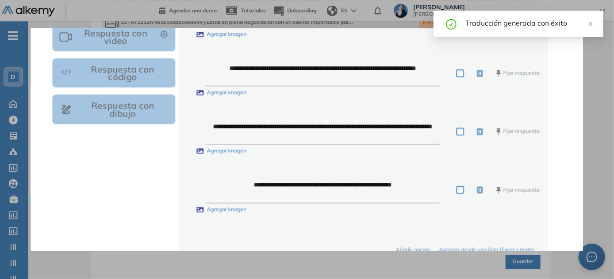
scroll to position [331, 0]
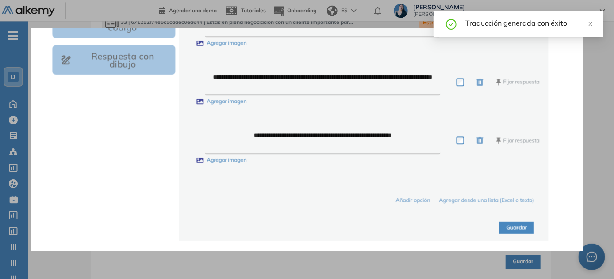
click at [520, 226] on button "Guardar" at bounding box center [516, 228] width 35 height 12
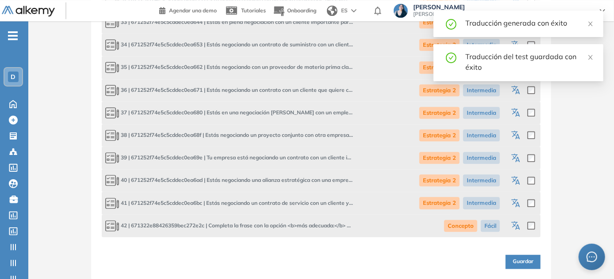
click at [514, 202] on icon "button" at bounding box center [516, 204] width 11 height 11
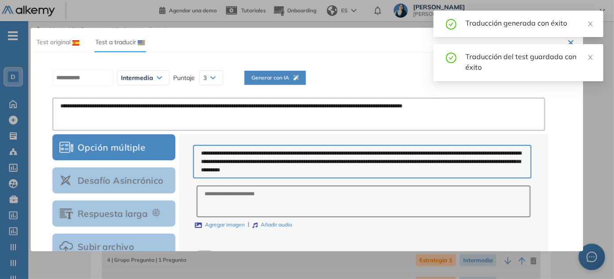
scroll to position [0, 0]
click at [287, 75] on span "Generar con IA" at bounding box center [274, 78] width 47 height 8
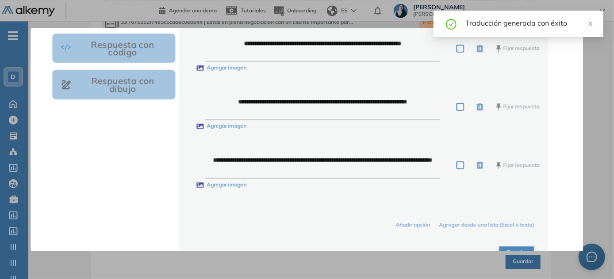
scroll to position [331, 0]
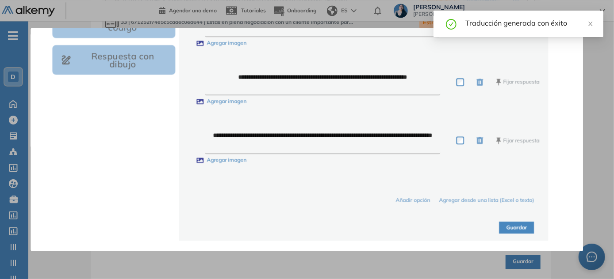
click at [516, 225] on button "Guardar" at bounding box center [516, 228] width 35 height 12
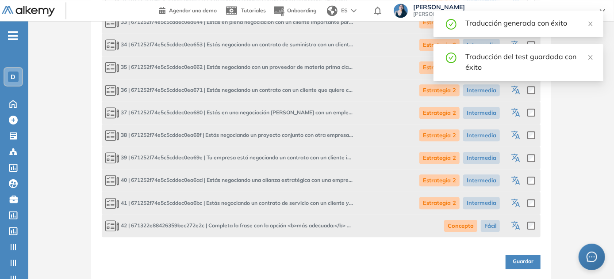
click at [519, 221] on icon "button" at bounding box center [516, 226] width 11 height 11
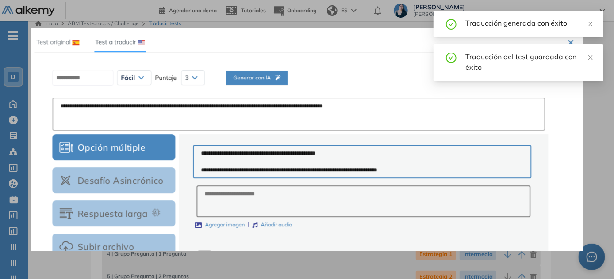
scroll to position [0, 0]
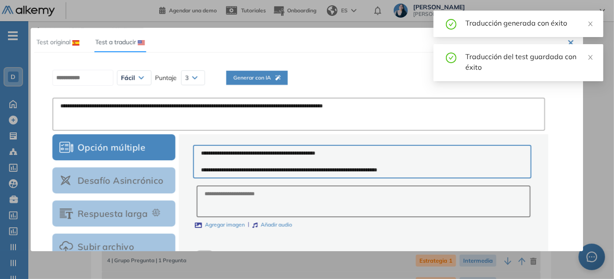
click at [280, 77] on icon "button" at bounding box center [277, 77] width 5 height 5
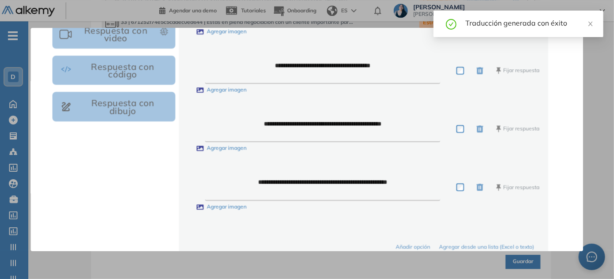
scroll to position [331, 0]
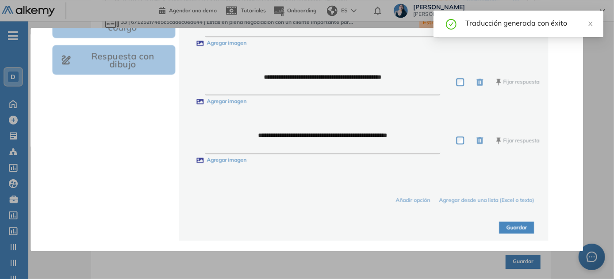
click at [511, 231] on button "Guardar" at bounding box center [516, 228] width 35 height 12
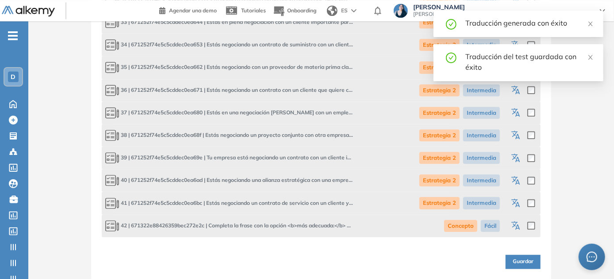
click at [515, 260] on span "Guardar" at bounding box center [522, 262] width 21 height 8
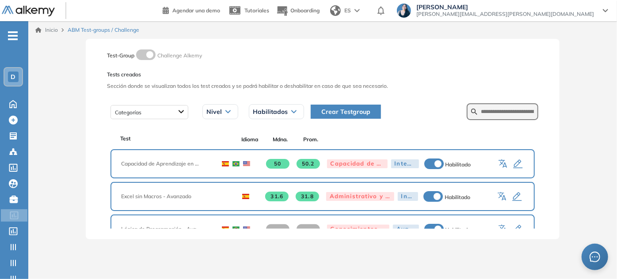
click at [518, 161] on icon "button" at bounding box center [517, 164] width 9 height 9
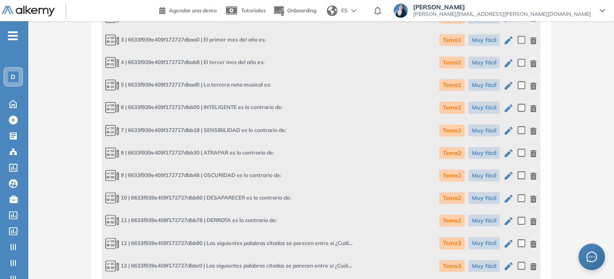
scroll to position [1406, 0]
